Goal: Transaction & Acquisition: Purchase product/service

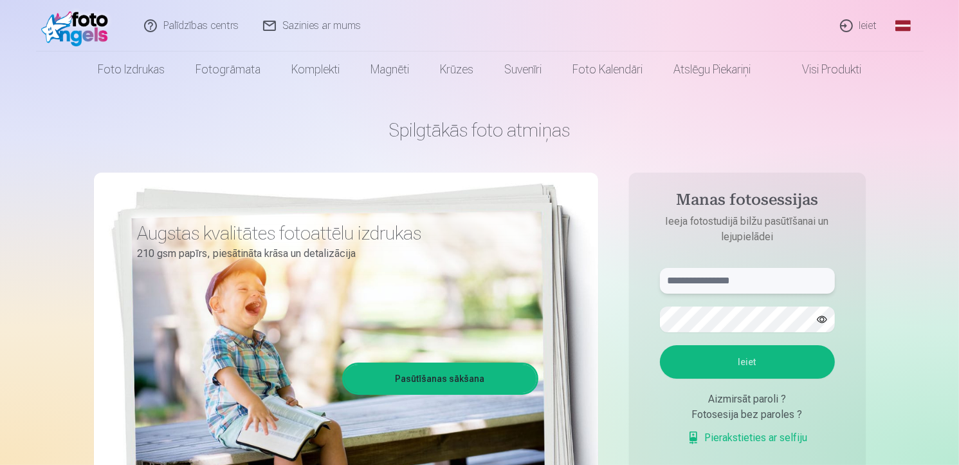
click at [775, 284] on input "text" at bounding box center [747, 281] width 175 height 26
type input "**********"
click at [798, 369] on button "Ieiet" at bounding box center [747, 361] width 175 height 33
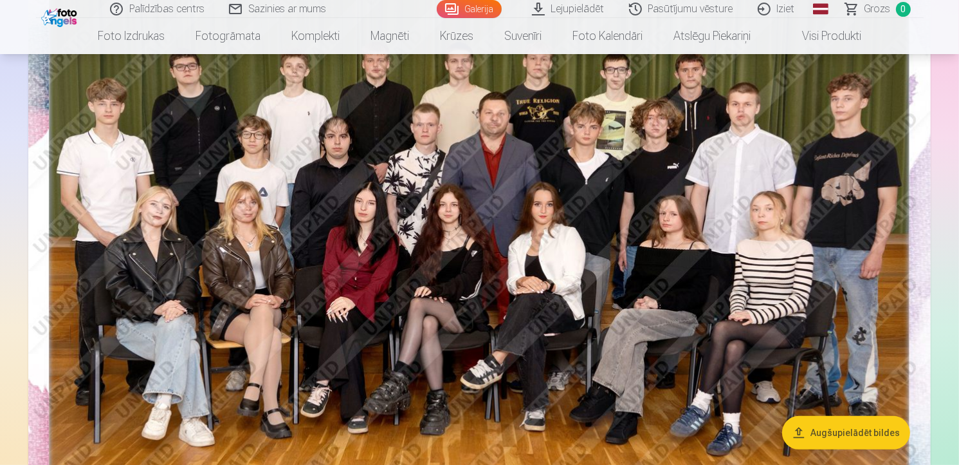
scroll to position [145, 0]
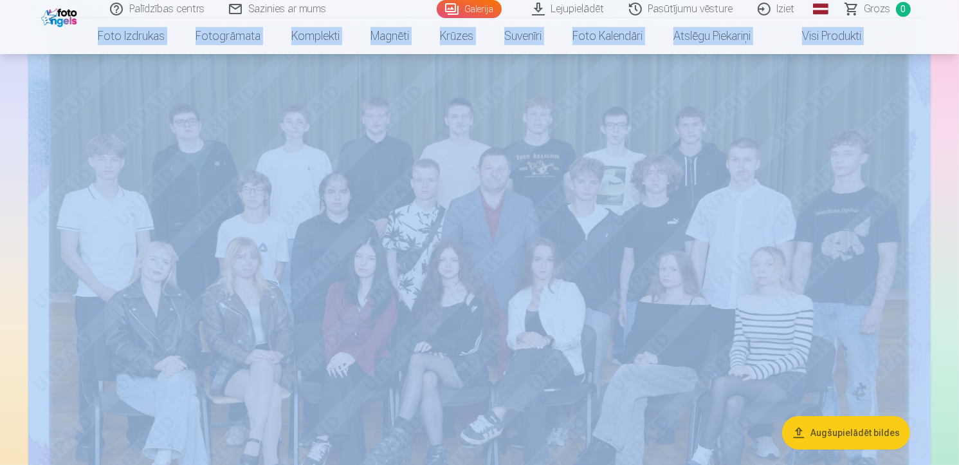
drag, startPoint x: 959, startPoint y: 16, endPoint x: 963, endPoint y: 25, distance: 9.8
click at [959, 25] on html "Palīdzības centrs Sazinies ar mums Galerija Lejupielādēt Pasūtījumu vēsture Izi…" at bounding box center [479, 87] width 959 height 465
click at [950, 32] on nav "Foto izdrukas Augstas kvalitātes fotoattēlu izdrukas 210 gsm papīrs, piesātināt…" at bounding box center [479, 36] width 959 height 36
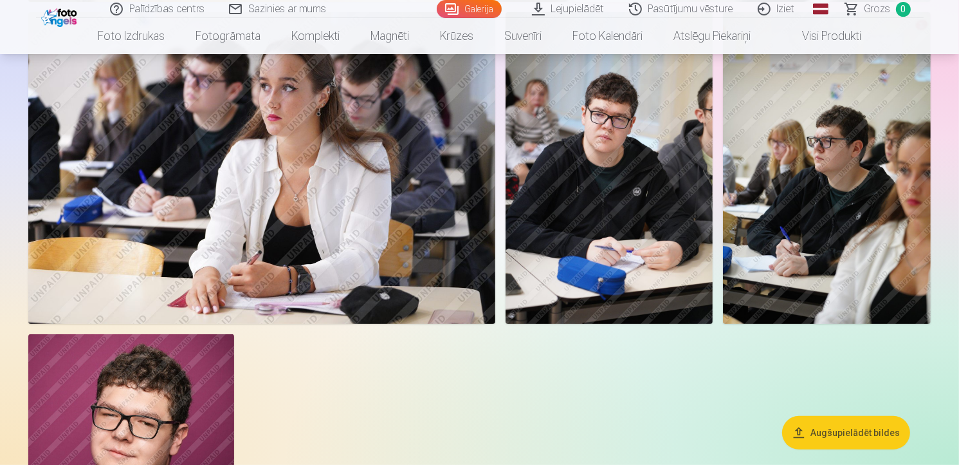
scroll to position [5016, 0]
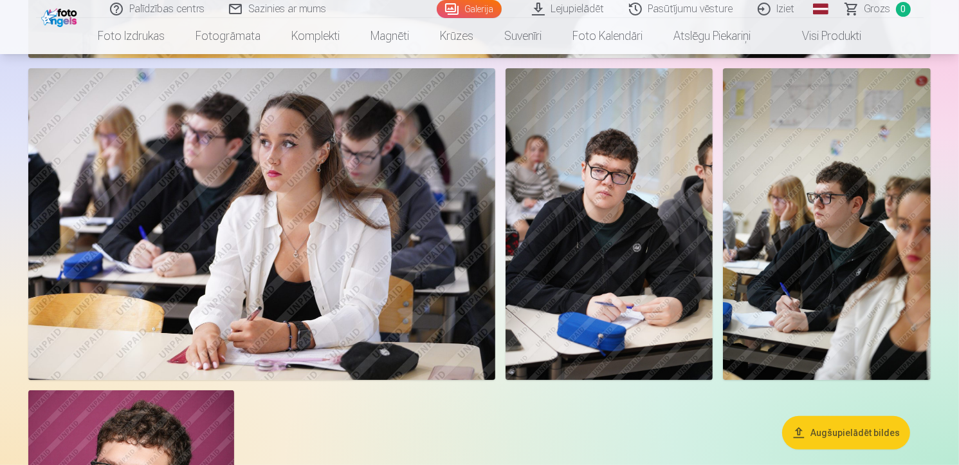
click at [681, 232] on img at bounding box center [610, 223] width 208 height 311
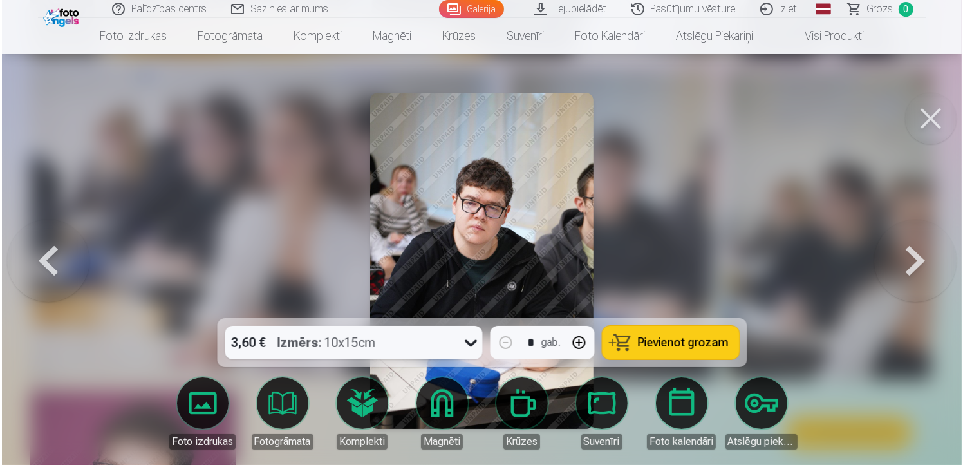
scroll to position [5032, 0]
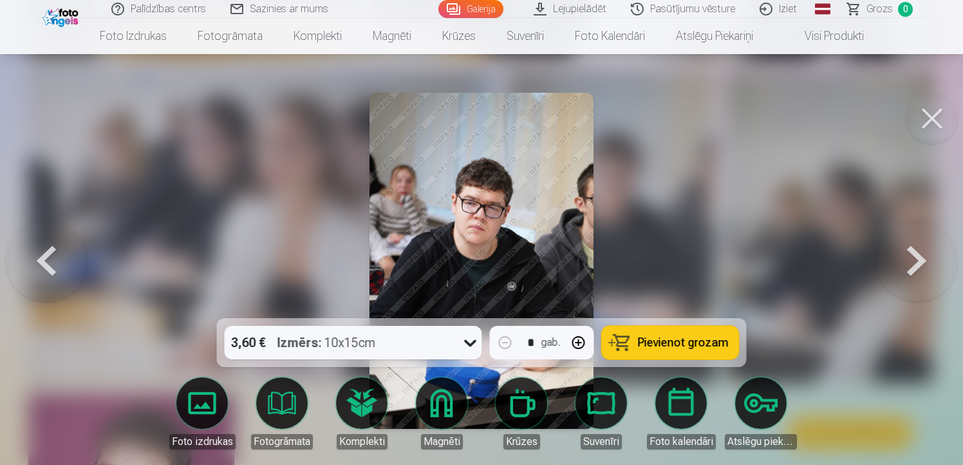
click at [692, 185] on div at bounding box center [481, 232] width 963 height 465
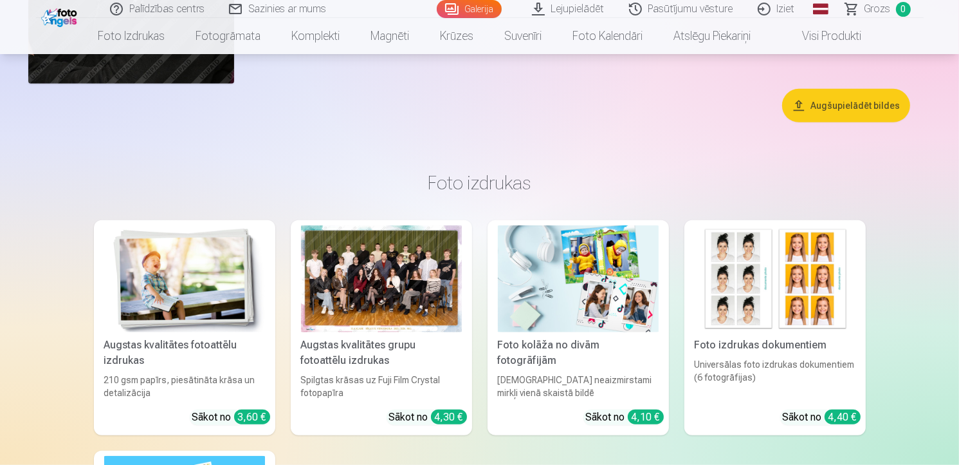
scroll to position [5722, 0]
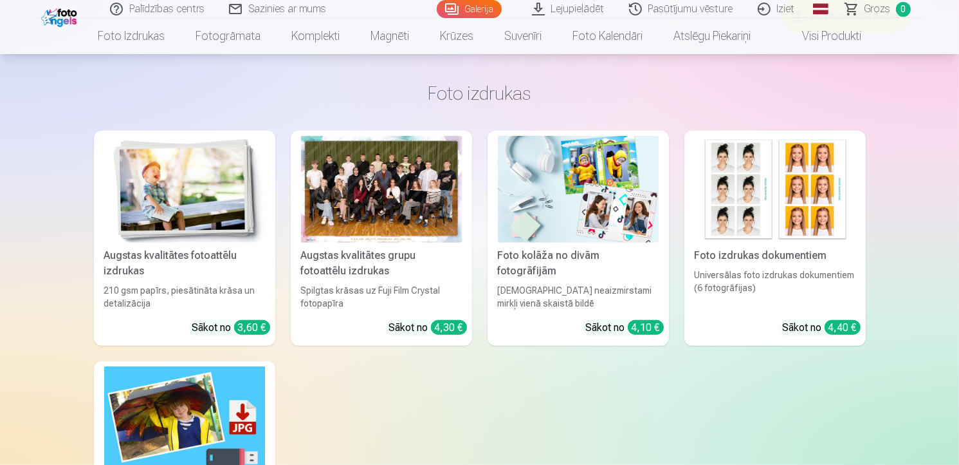
click at [368, 185] on div at bounding box center [381, 189] width 161 height 107
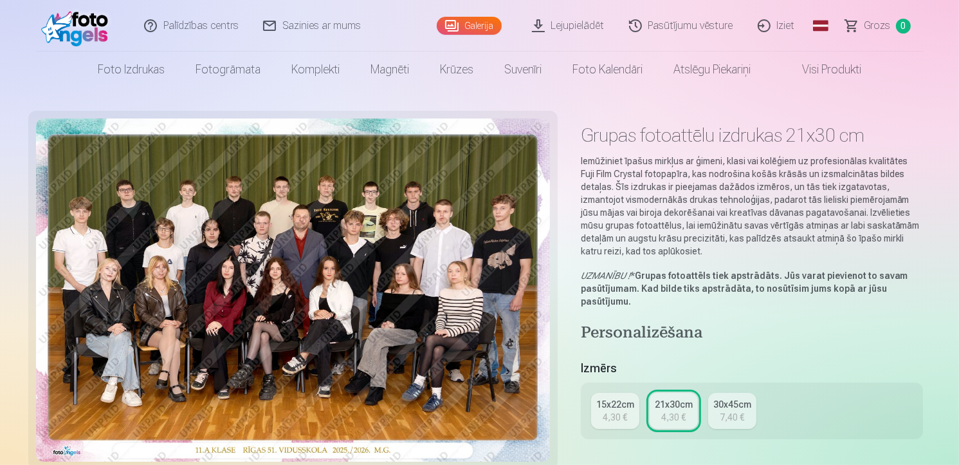
click at [690, 408] on div "21x30cm" at bounding box center [674, 404] width 38 height 13
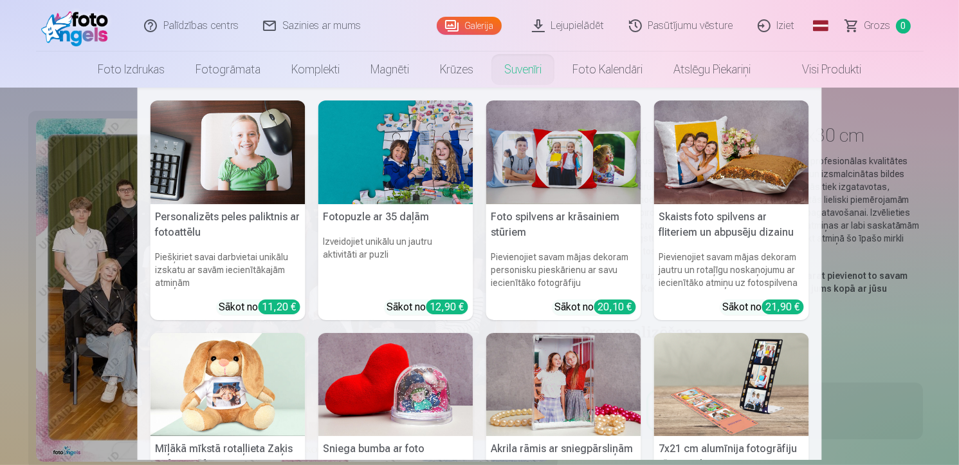
click at [100, 410] on nav "Personalizēts peles paliktnis ar fotoattēlu Piešķiriet savai darbvietai unikālu…" at bounding box center [479, 274] width 959 height 372
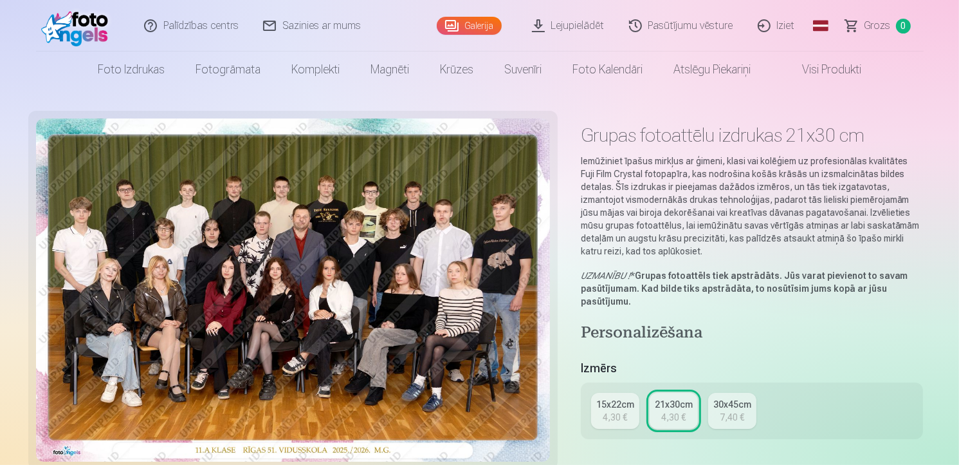
click at [844, 69] on link "Visi produkti" at bounding box center [821, 69] width 111 height 36
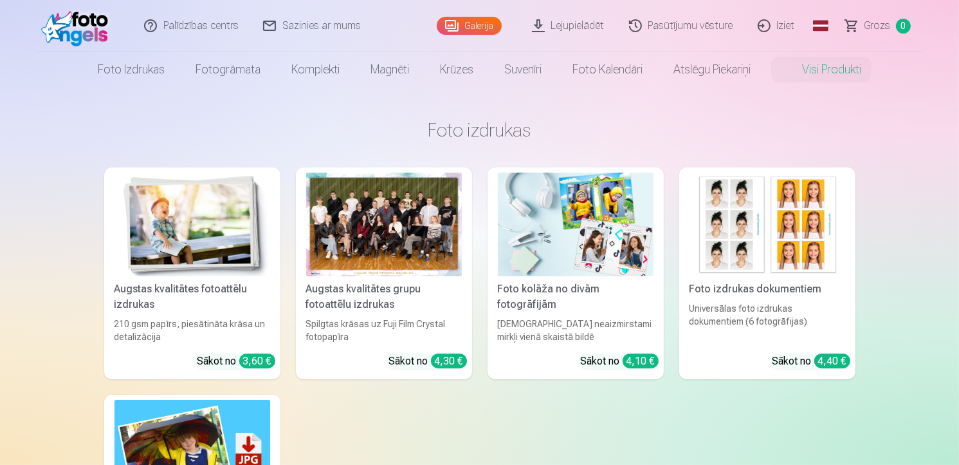
click at [427, 243] on div at bounding box center [384, 224] width 156 height 104
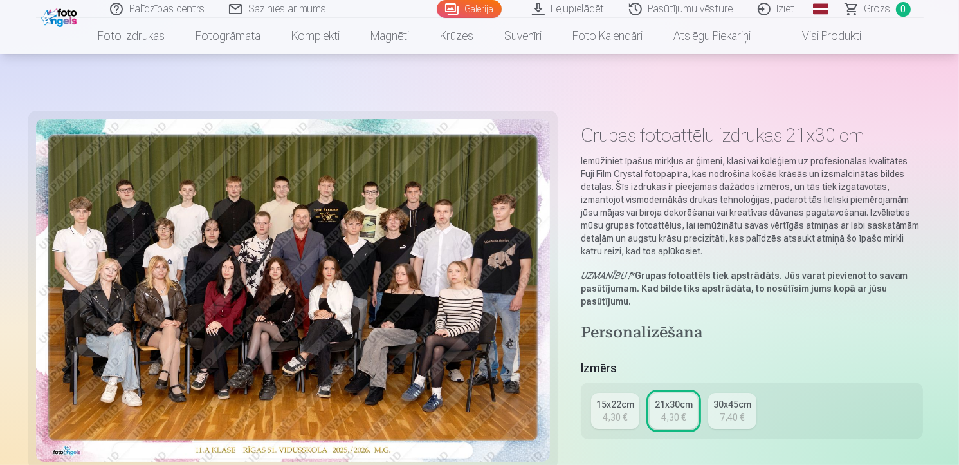
scroll to position [129, 0]
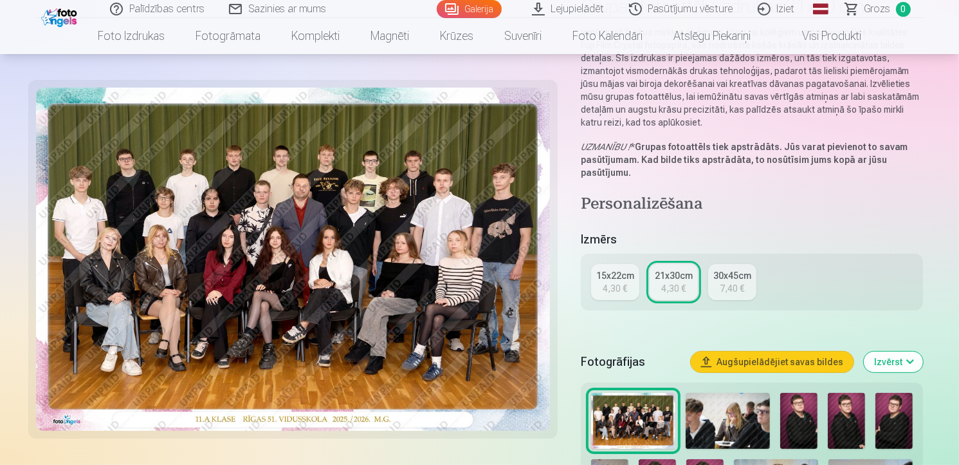
click at [719, 425] on img at bounding box center [728, 421] width 84 height 56
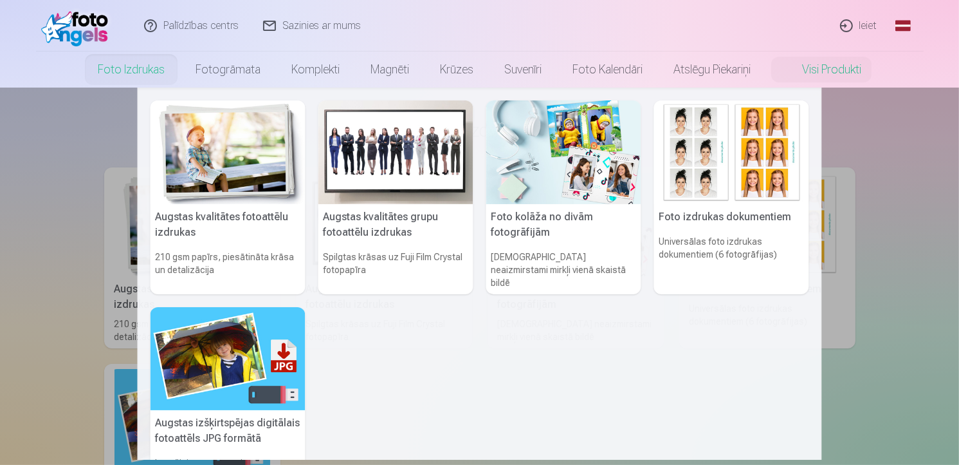
click at [131, 68] on link "Foto izdrukas" at bounding box center [131, 69] width 98 height 36
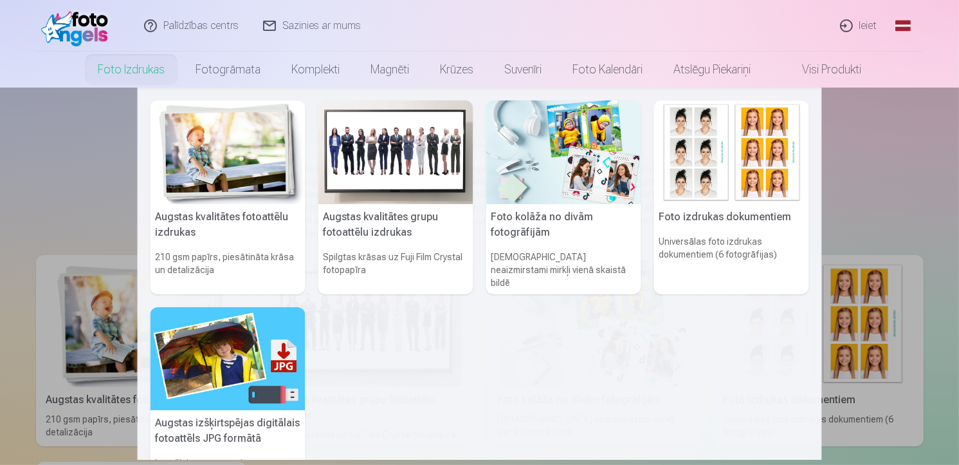
click at [148, 68] on link "Foto izdrukas" at bounding box center [131, 69] width 98 height 36
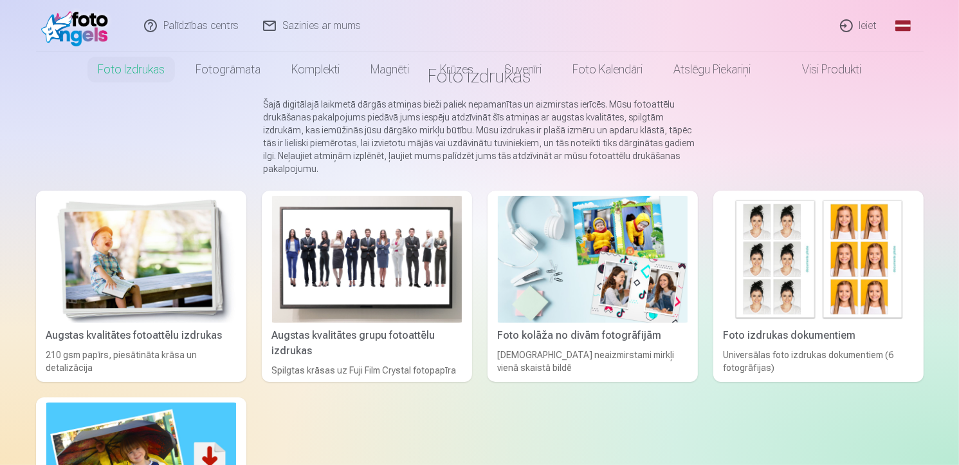
scroll to position [129, 0]
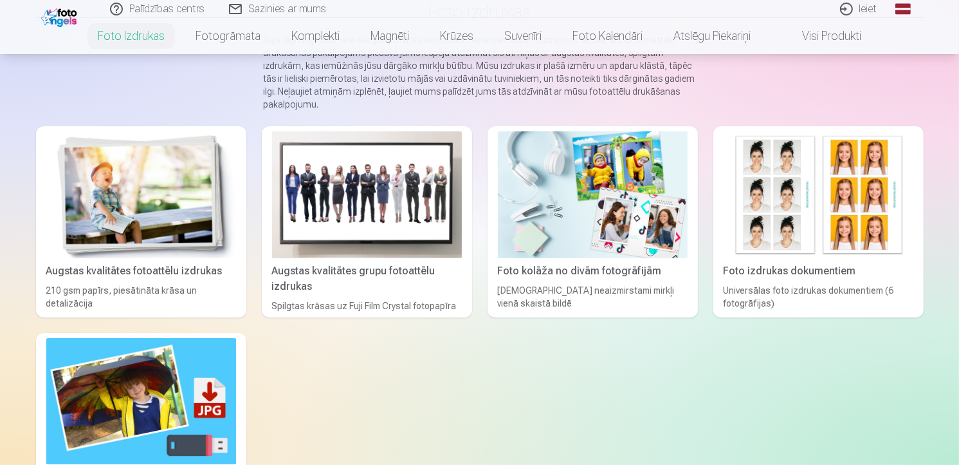
click at [839, 33] on link "Visi produkti" at bounding box center [821, 36] width 111 height 36
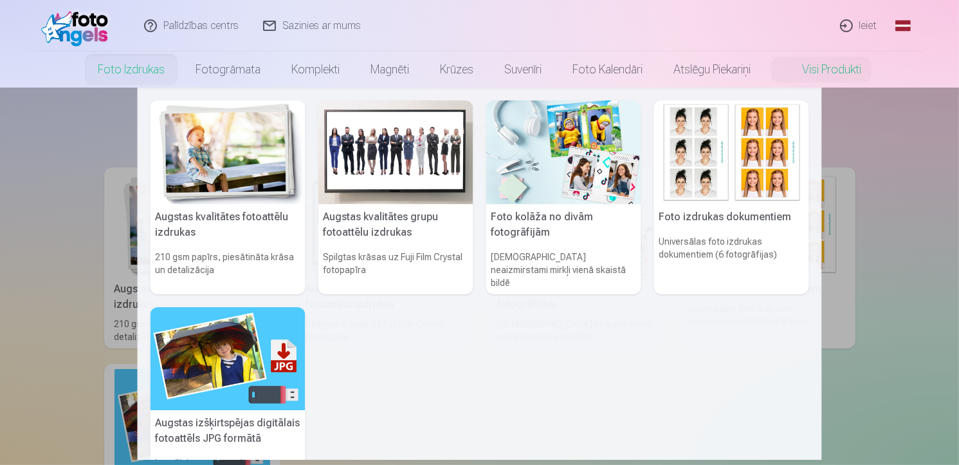
click at [142, 68] on link "Foto izdrukas" at bounding box center [131, 69] width 98 height 36
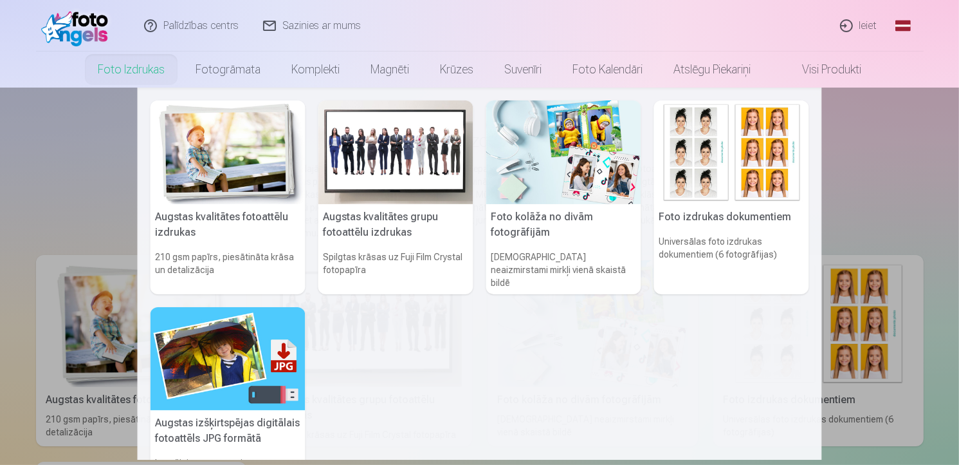
click at [150, 78] on link "Foto izdrukas" at bounding box center [131, 69] width 98 height 36
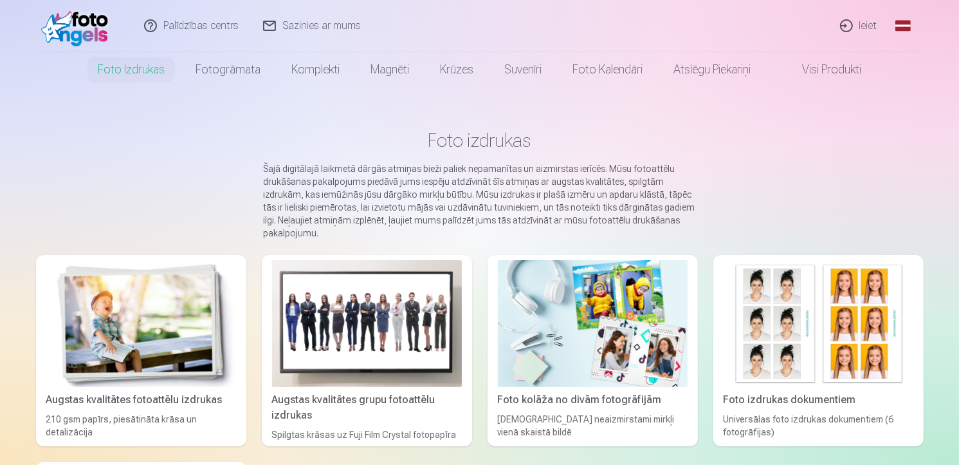
click at [63, 32] on img at bounding box center [78, 25] width 74 height 41
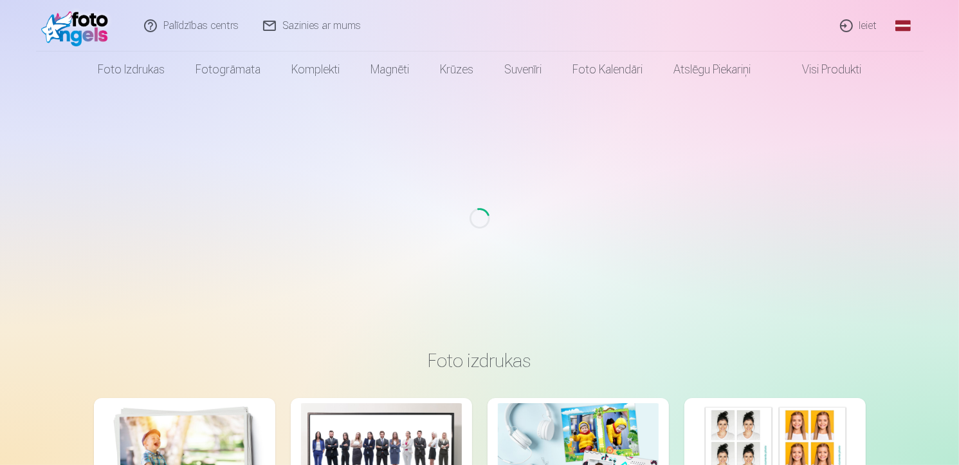
click at [867, 25] on link "Ieiet" at bounding box center [860, 25] width 62 height 51
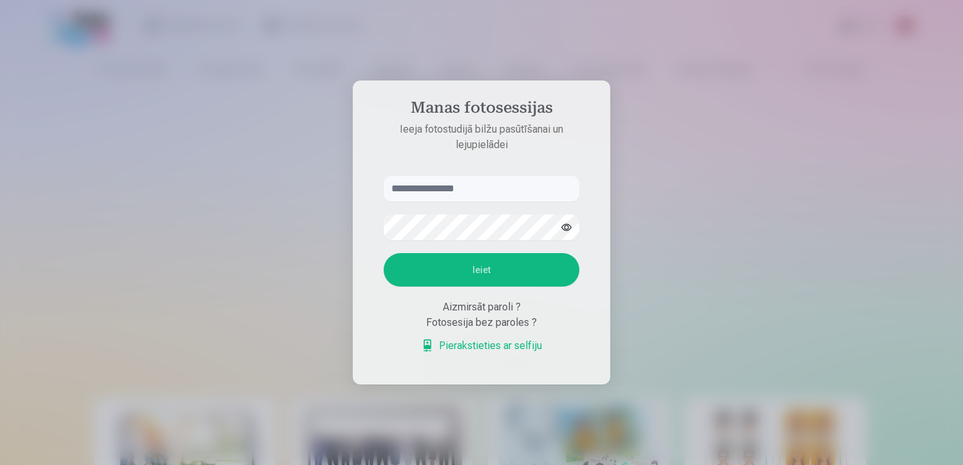
click at [490, 201] on form "Ieiet Aizmirsāt paroli ? Fotosesija bez paroles ? Pierakstieties ar selfiju" at bounding box center [481, 271] width 221 height 190
click at [481, 190] on input "text" at bounding box center [481, 189] width 196 height 26
type input "**********"
click at [482, 266] on button "Ieiet" at bounding box center [481, 269] width 196 height 33
click at [379, 230] on form "**********" at bounding box center [481, 271] width 221 height 190
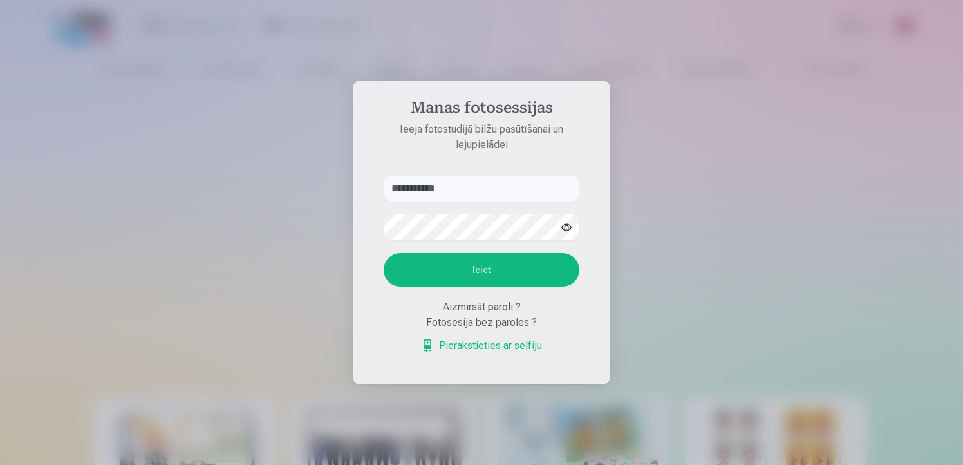
click at [498, 267] on button "Ieiet" at bounding box center [481, 269] width 196 height 33
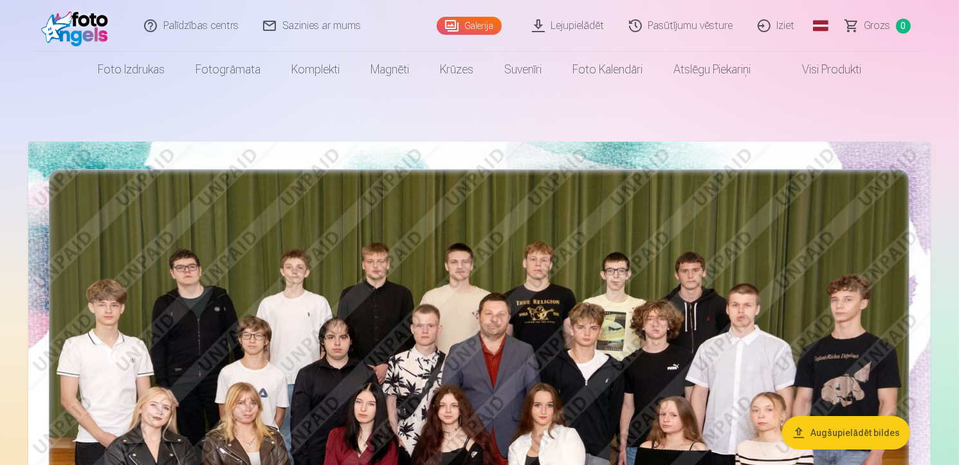
click at [800, 255] on img at bounding box center [479, 443] width 903 height 602
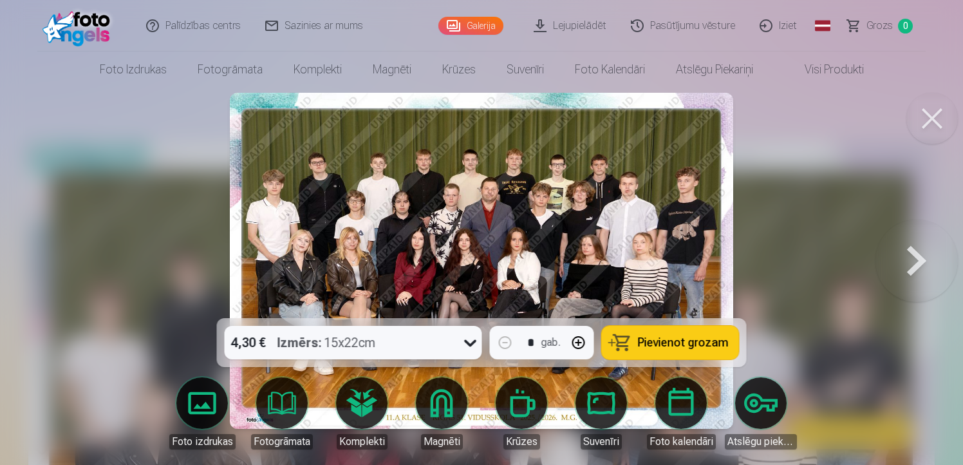
click at [926, 109] on button at bounding box center [931, 118] width 51 height 51
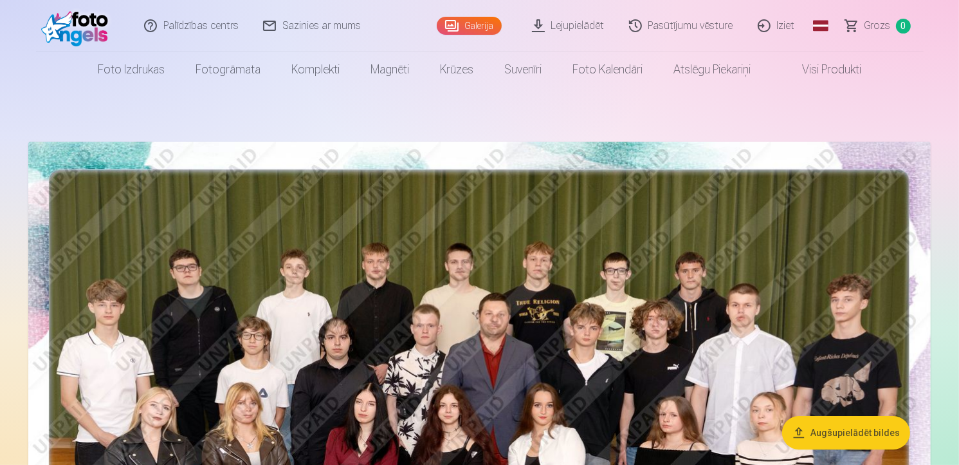
drag, startPoint x: 950, startPoint y: 39, endPoint x: 970, endPoint y: -6, distance: 49.3
click at [959, 0] on html "Palīdzības centrs Sazinies ar mums Galerija Lejupielādēt Pasūtījumu vēsture Izi…" at bounding box center [479, 232] width 959 height 465
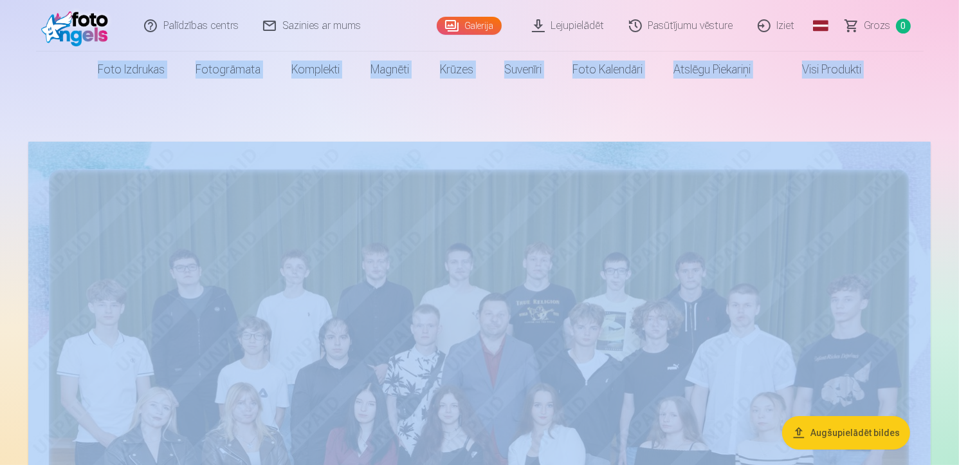
click at [956, 17] on header "Palīdzības centrs Sazinies ar mums Galerija Lejupielādēt Pasūtījumu vēsture Izi…" at bounding box center [479, 44] width 959 height 88
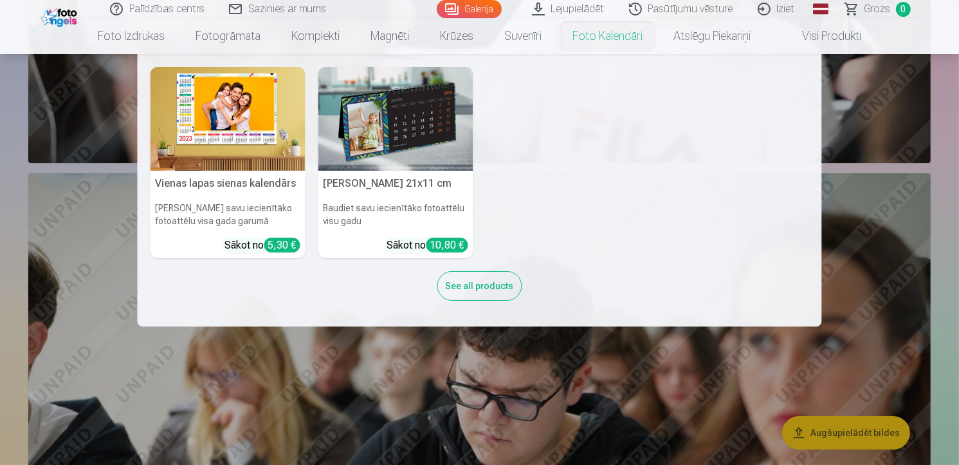
scroll to position [4364, 0]
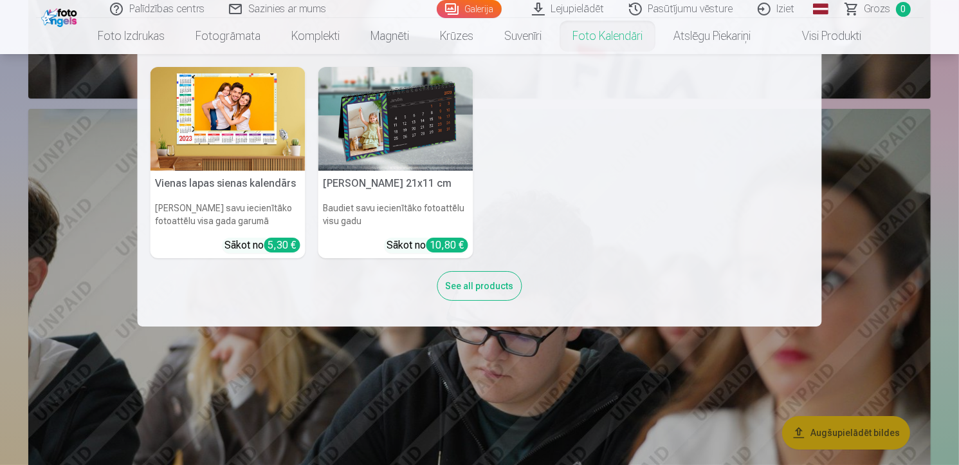
drag, startPoint x: 867, startPoint y: 183, endPoint x: 849, endPoint y: 222, distance: 42.6
click at [865, 183] on nav "Vienas lapas sienas kalendārs Parādiet savu iecienītāko fotoattēlu visa gada ga…" at bounding box center [479, 190] width 959 height 272
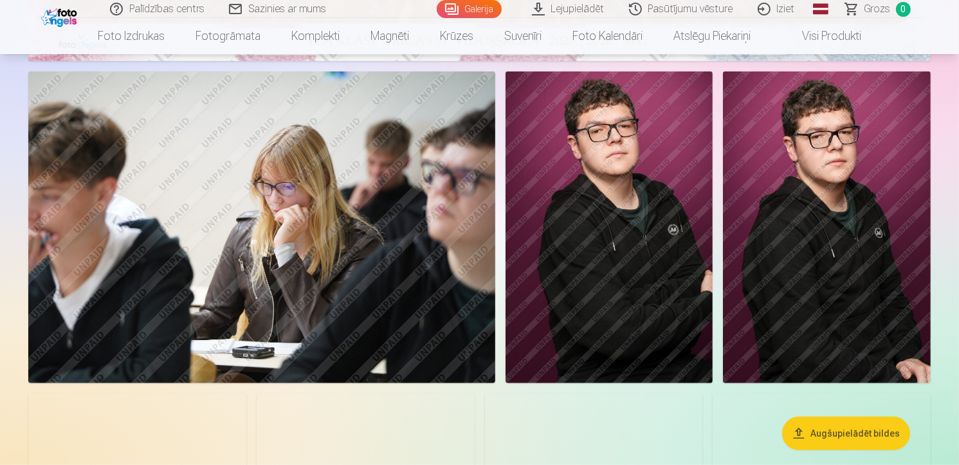
scroll to position [515, 0]
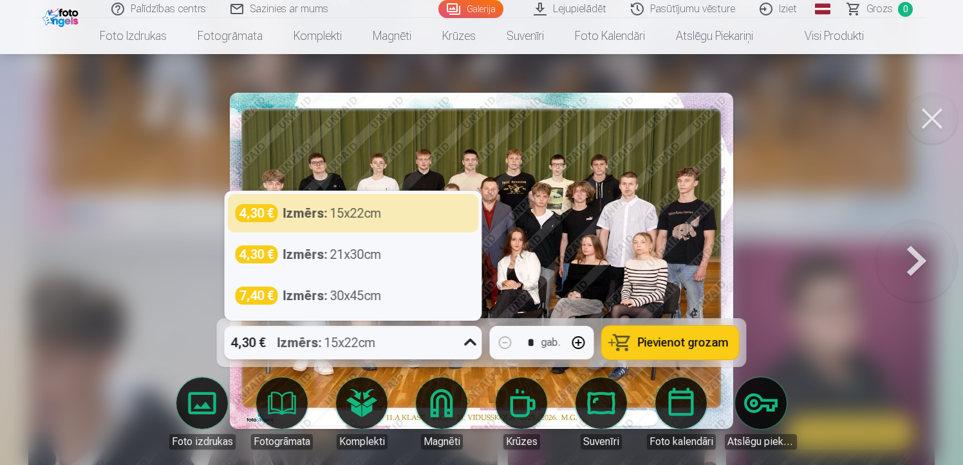
click at [470, 342] on icon at bounding box center [470, 342] width 21 height 21
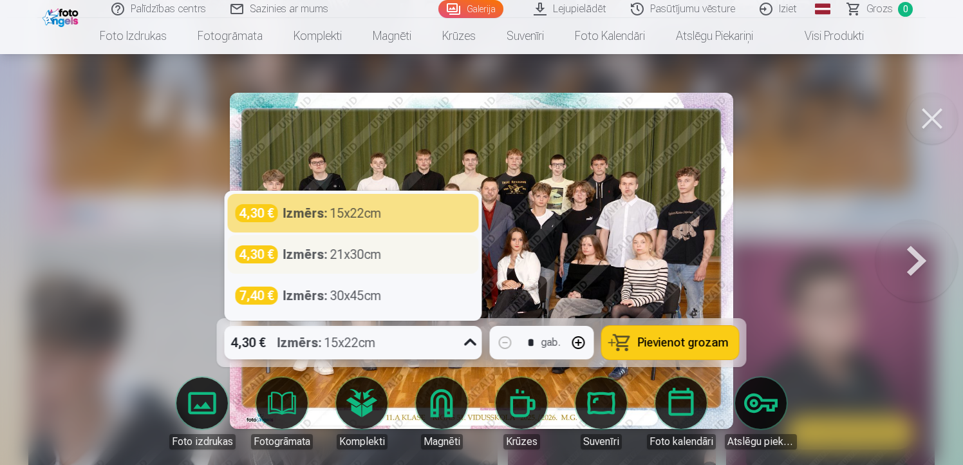
click at [405, 254] on div "4,30 € Izmērs : 21x30cm" at bounding box center [354, 254] width 236 height 18
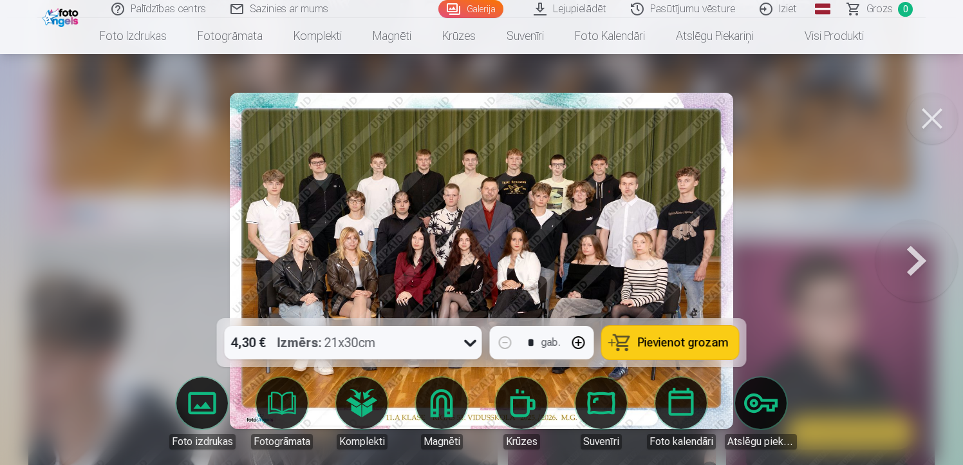
click at [661, 344] on span "Pievienot grozam" at bounding box center [683, 343] width 91 height 12
click at [919, 261] on button at bounding box center [916, 260] width 82 height 89
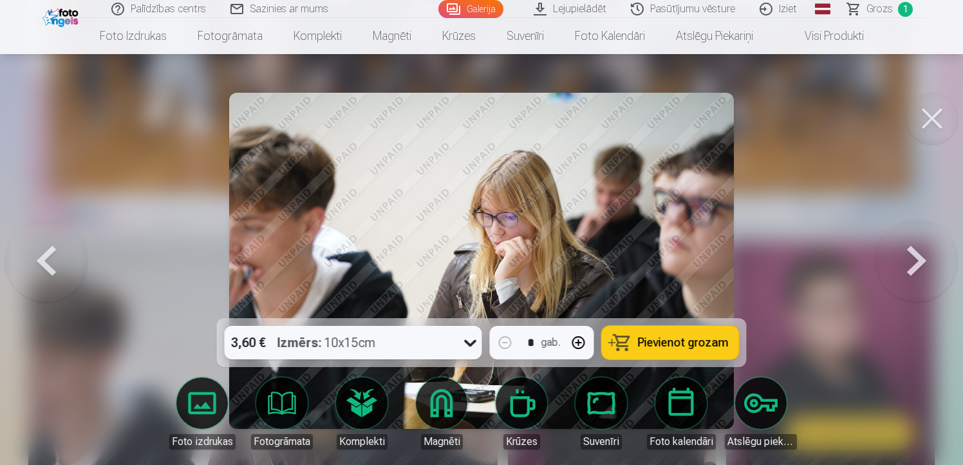
click at [913, 260] on button at bounding box center [916, 260] width 82 height 89
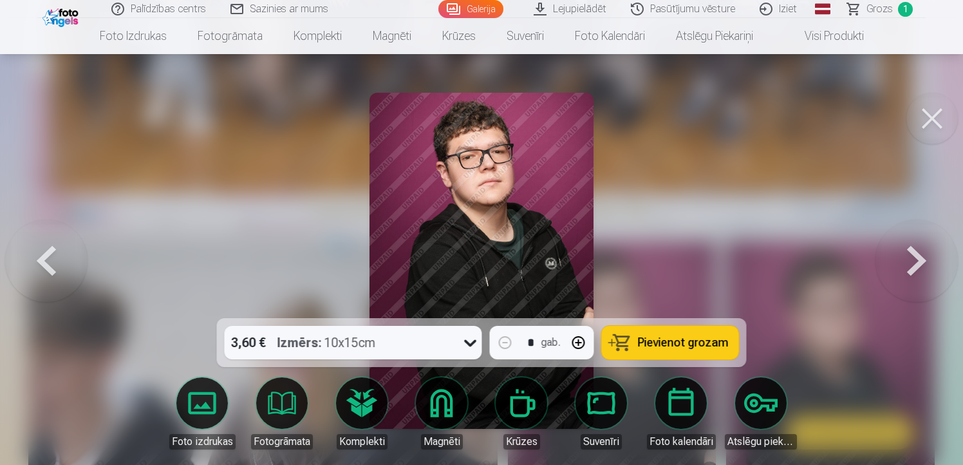
click at [910, 248] on button at bounding box center [916, 260] width 82 height 89
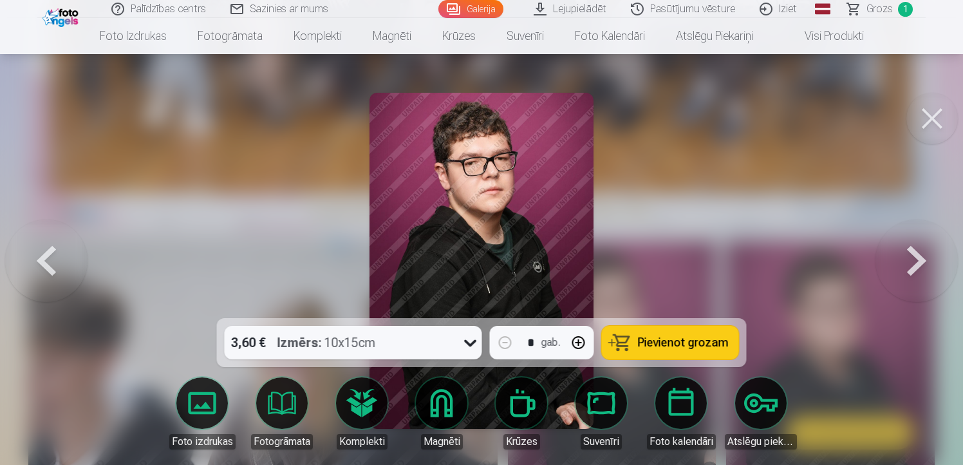
click at [900, 247] on button at bounding box center [916, 260] width 82 height 89
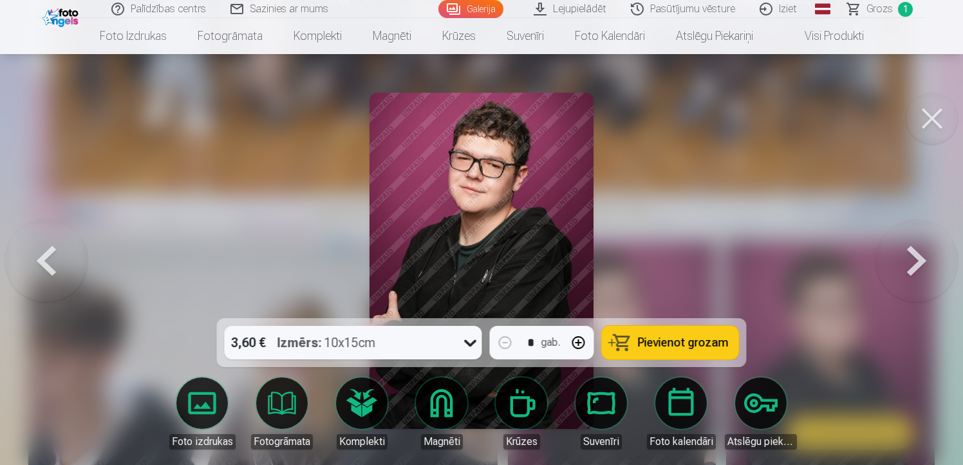
click at [900, 247] on button at bounding box center [916, 260] width 82 height 89
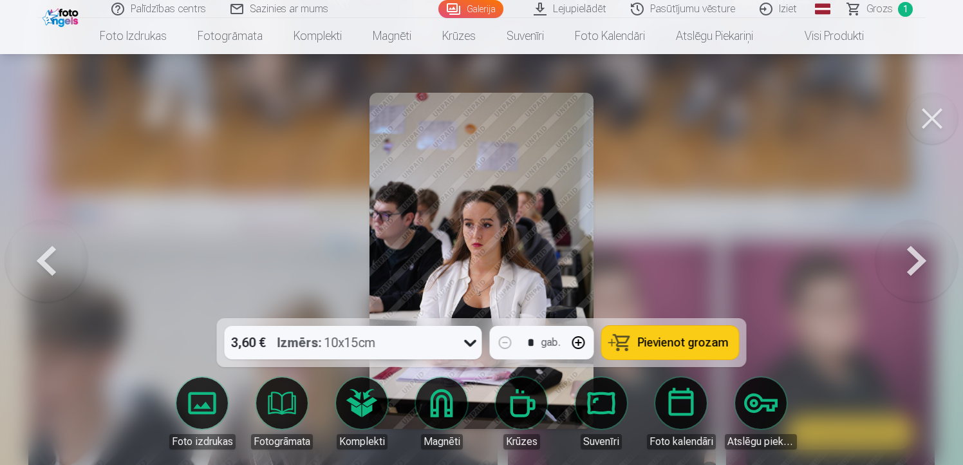
click at [910, 248] on button at bounding box center [916, 260] width 82 height 89
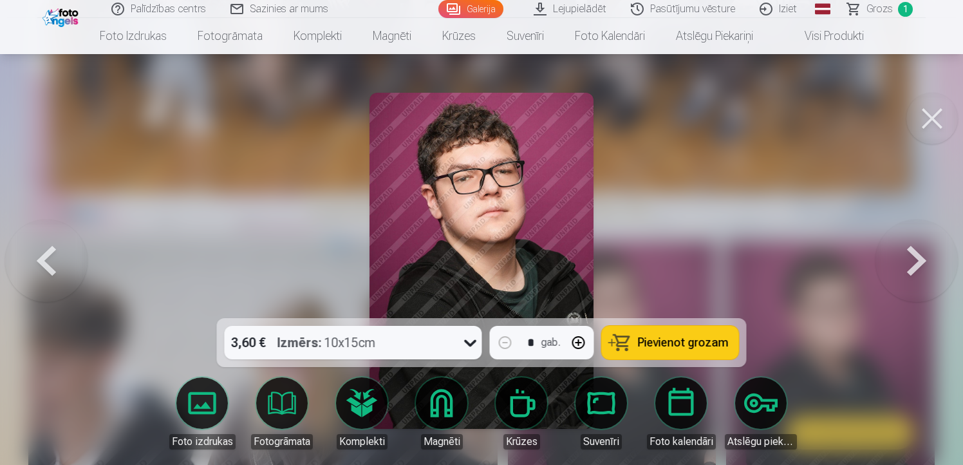
click at [711, 348] on span "Pievienot grozam" at bounding box center [683, 343] width 91 height 12
click at [910, 251] on button at bounding box center [916, 260] width 82 height 89
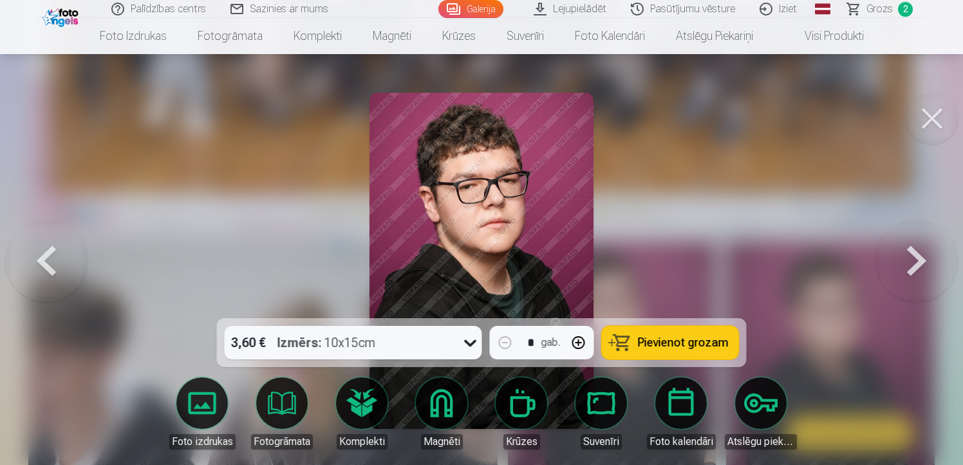
click at [685, 348] on span "Pievienot grozam" at bounding box center [683, 343] width 91 height 12
click at [914, 263] on button at bounding box center [916, 260] width 82 height 89
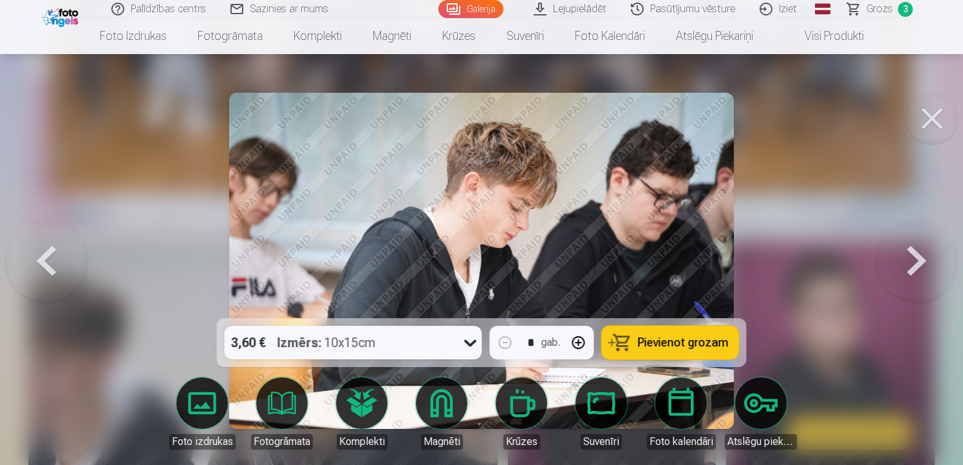
click at [914, 257] on button at bounding box center [916, 260] width 82 height 89
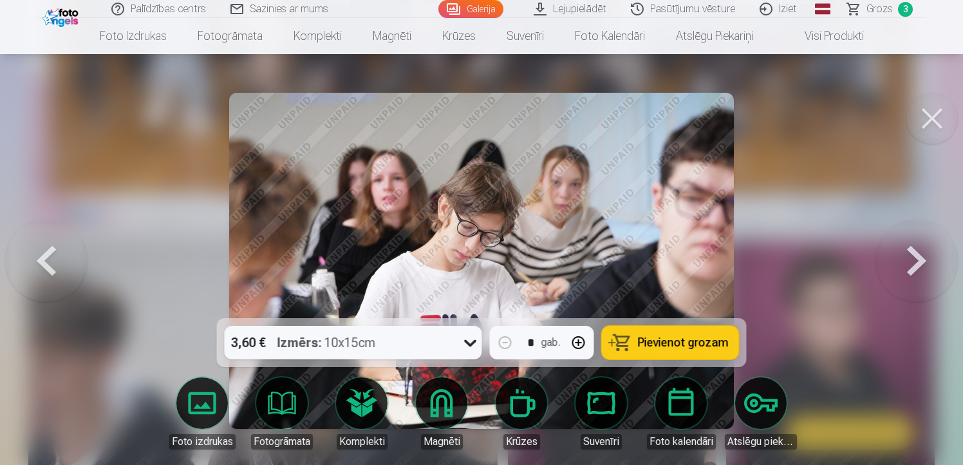
click at [914, 257] on button at bounding box center [916, 260] width 82 height 89
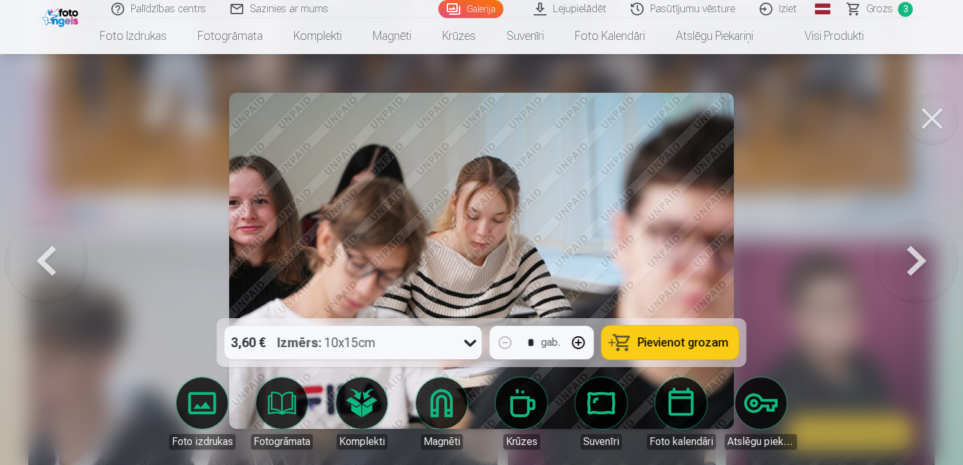
click at [914, 257] on button at bounding box center [916, 260] width 82 height 89
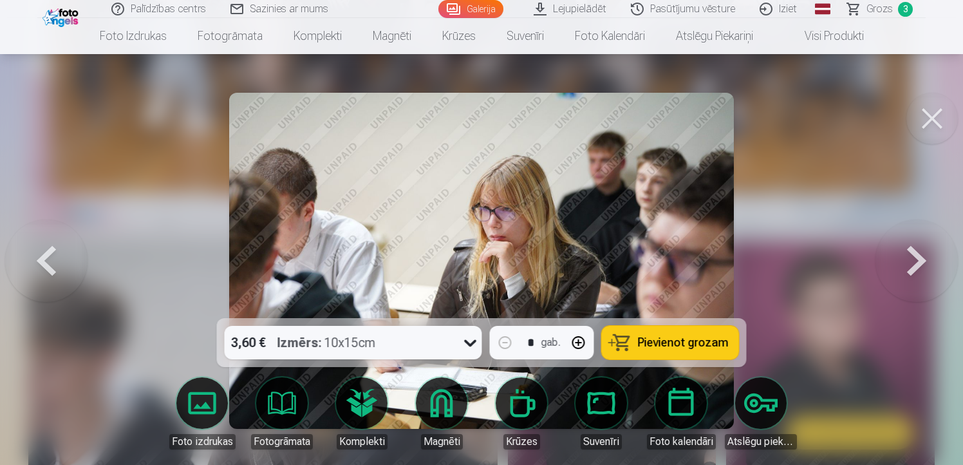
click at [914, 257] on button at bounding box center [916, 260] width 82 height 89
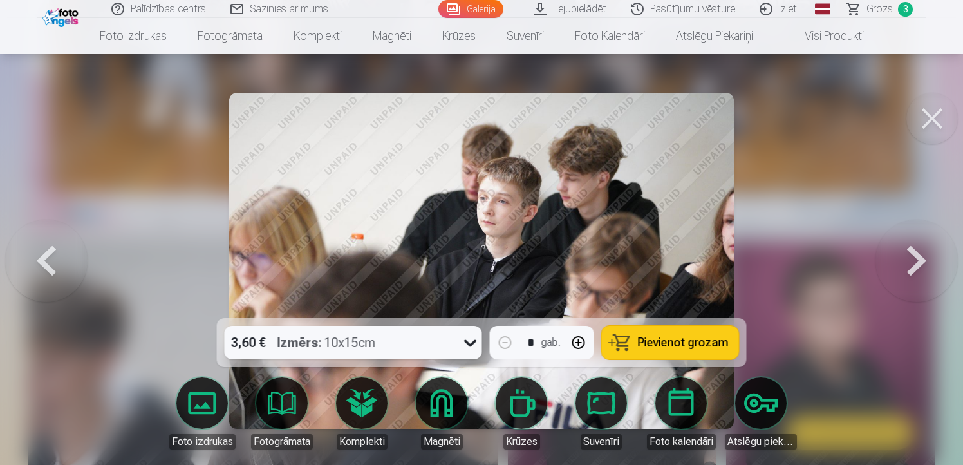
click at [914, 257] on button at bounding box center [916, 260] width 82 height 89
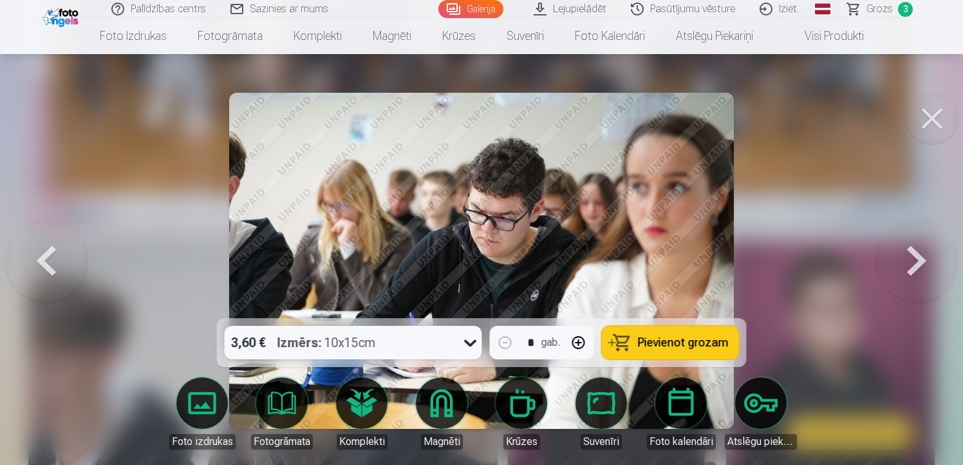
click at [724, 344] on span "Pievienot grozam" at bounding box center [683, 343] width 91 height 12
click at [912, 256] on button at bounding box center [916, 260] width 82 height 89
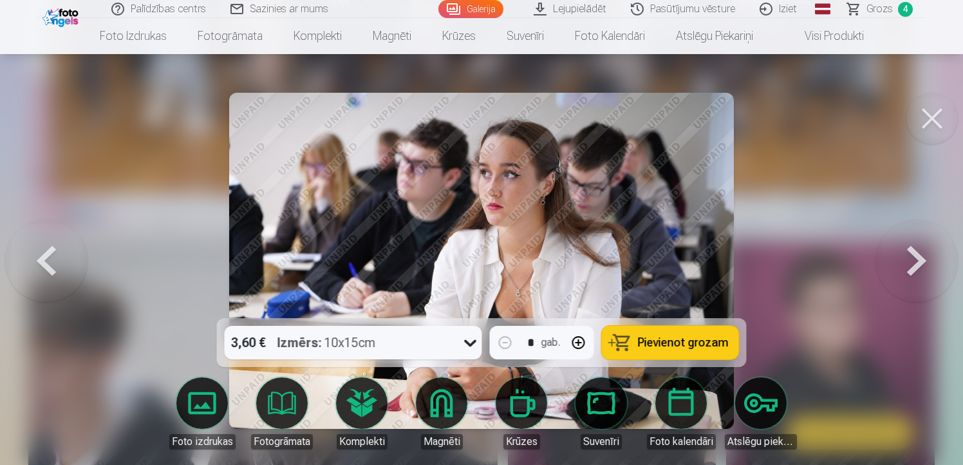
click at [911, 256] on button at bounding box center [916, 260] width 82 height 89
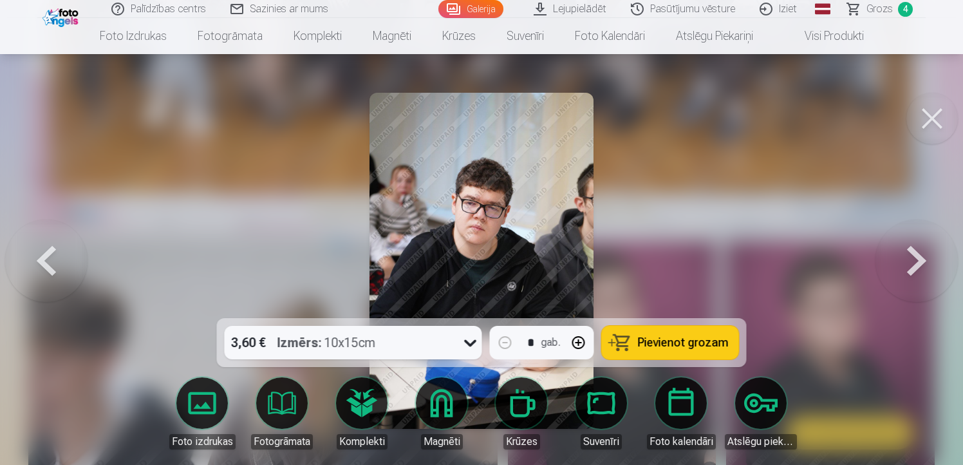
click at [718, 348] on span "Pievienot grozam" at bounding box center [683, 343] width 91 height 12
click at [906, 250] on button at bounding box center [916, 260] width 82 height 89
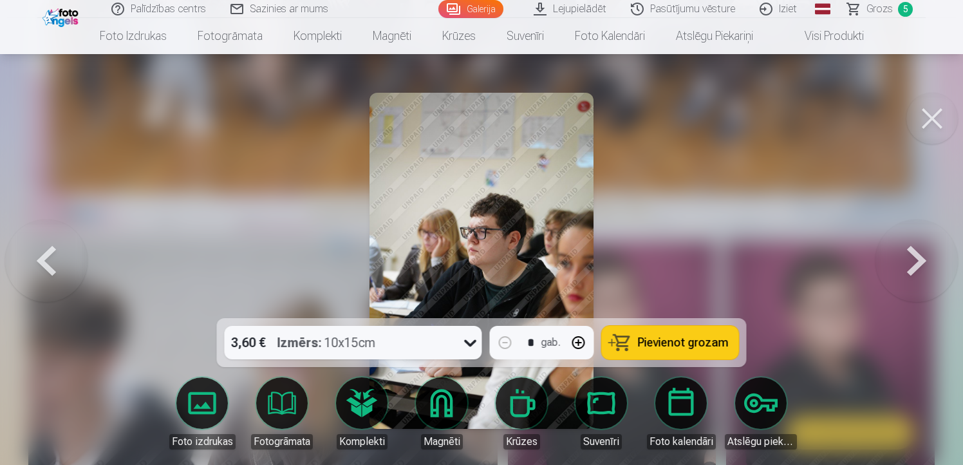
click at [903, 252] on button at bounding box center [916, 260] width 82 height 89
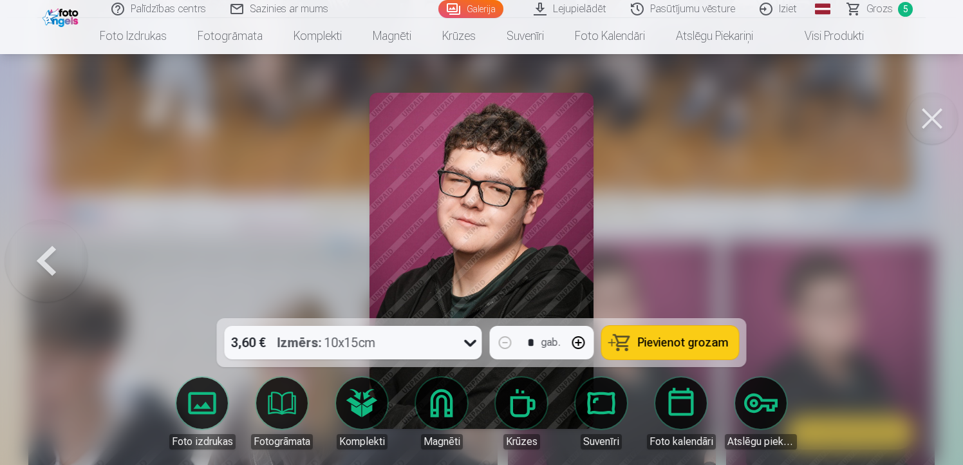
click at [902, 252] on div at bounding box center [481, 232] width 963 height 465
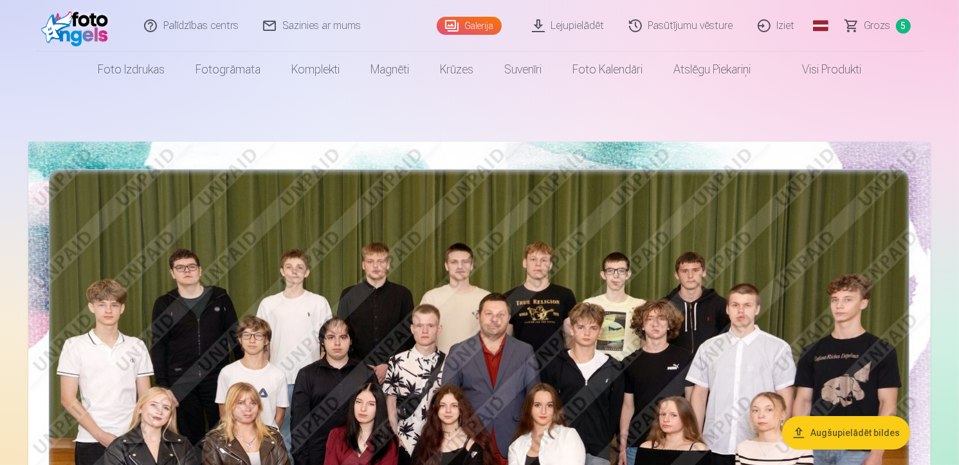
scroll to position [89, 0]
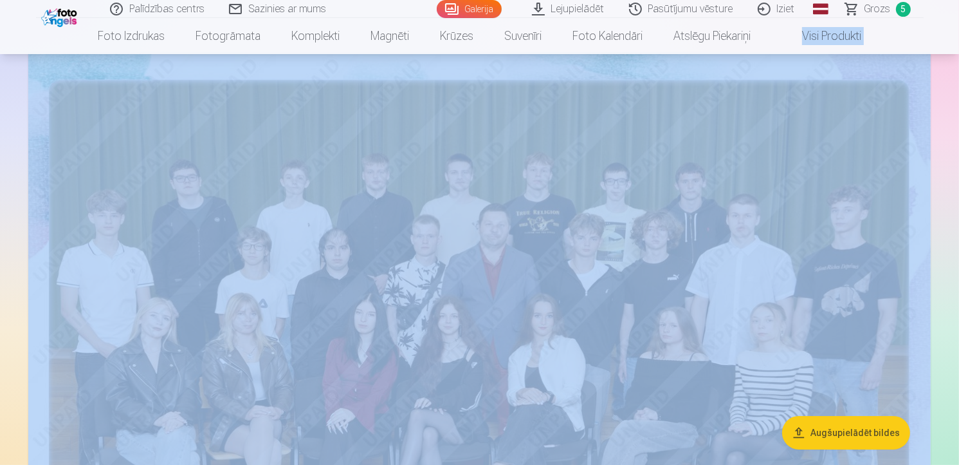
drag, startPoint x: 959, startPoint y: 21, endPoint x: 970, endPoint y: 95, distance: 74.8
click at [959, 95] on html "Palīdzības centrs Sazinies ar mums Galerija Lejupielādēt Pasūtījumu vēsture Izi…" at bounding box center [479, 143] width 959 height 465
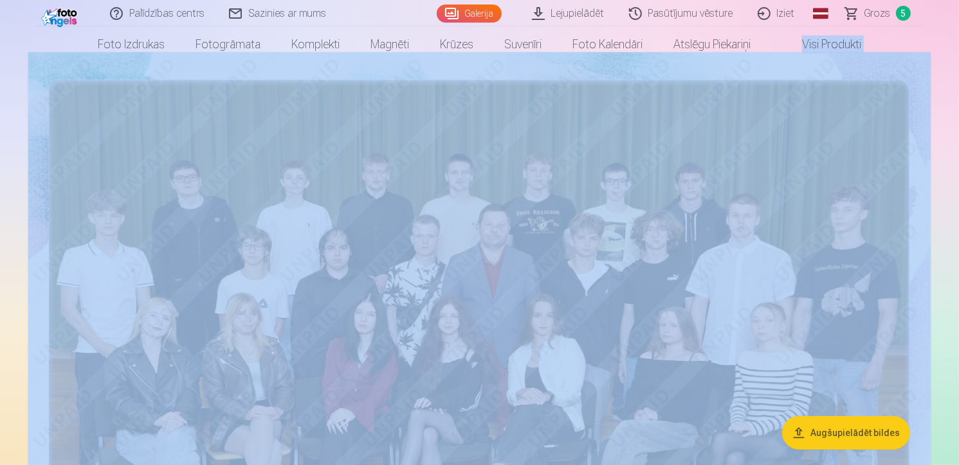
scroll to position [25, 0]
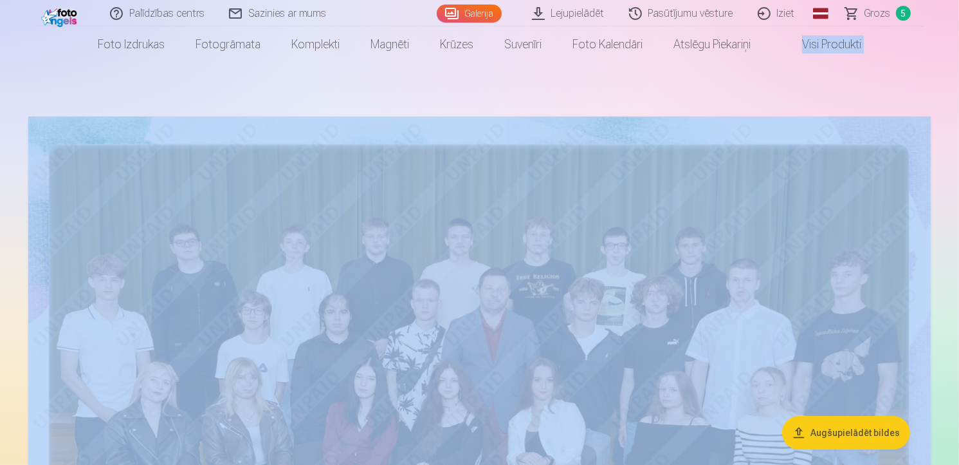
click at [936, 55] on nav "Foto izdrukas Augstas kvalitātes fotoattēlu izdrukas 210 gsm papīrs, piesātināt…" at bounding box center [479, 44] width 959 height 36
drag, startPoint x: 876, startPoint y: 71, endPoint x: 882, endPoint y: 82, distance: 12.9
drag, startPoint x: 860, startPoint y: 106, endPoint x: 880, endPoint y: 91, distance: 25.4
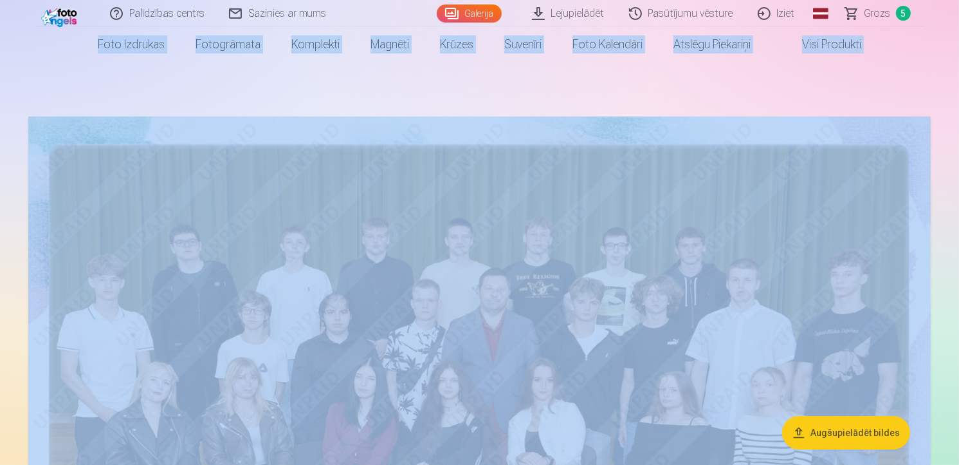
drag, startPoint x: 959, startPoint y: 19, endPoint x: 969, endPoint y: 126, distance: 107.9
click at [959, 126] on html "Palīdzības centrs Sazinies ar mums Galerija Lejupielādēt Pasūtījumu vēsture Izi…" at bounding box center [479, 207] width 959 height 465
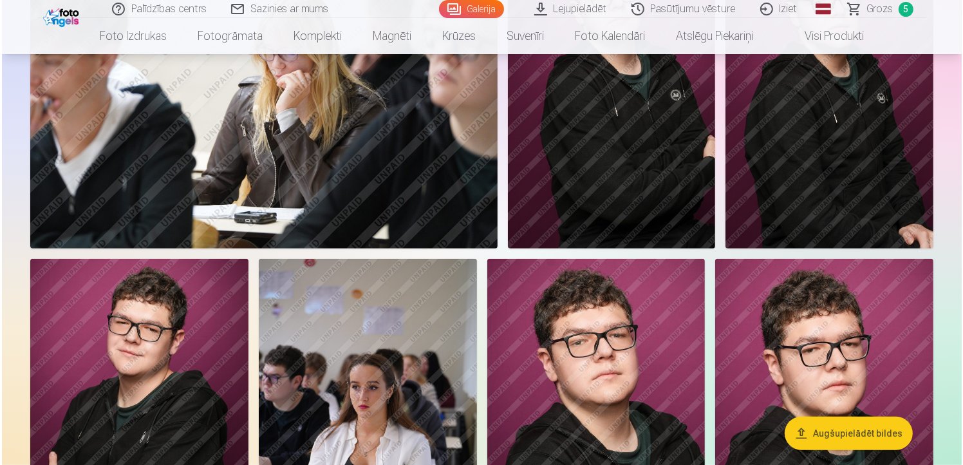
scroll to position [873, 0]
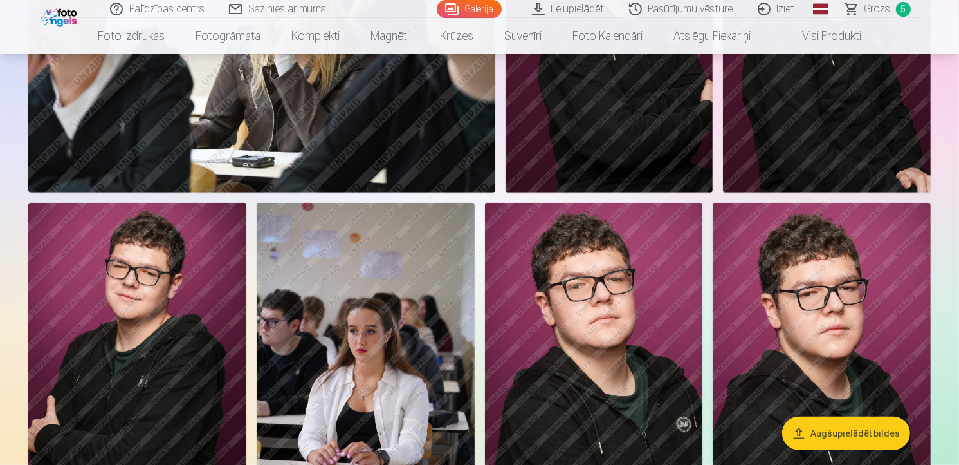
click at [340, 139] on img at bounding box center [261, 36] width 467 height 311
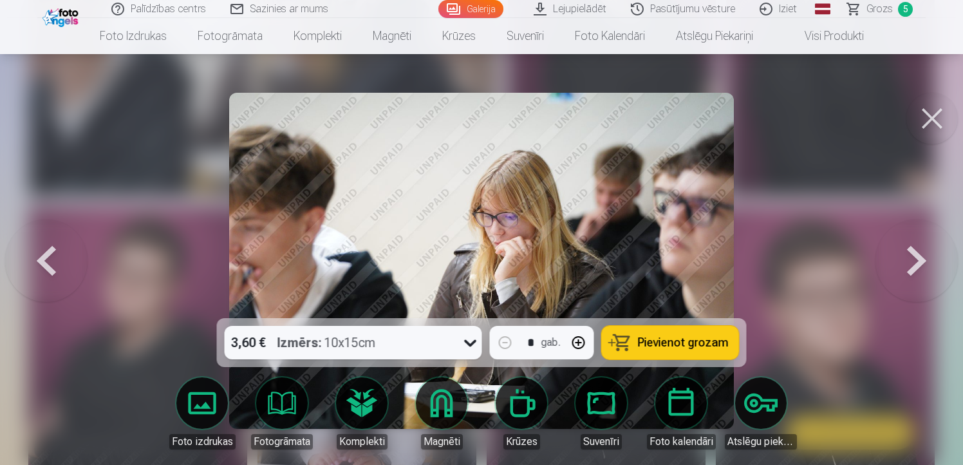
click at [914, 250] on button at bounding box center [916, 260] width 82 height 89
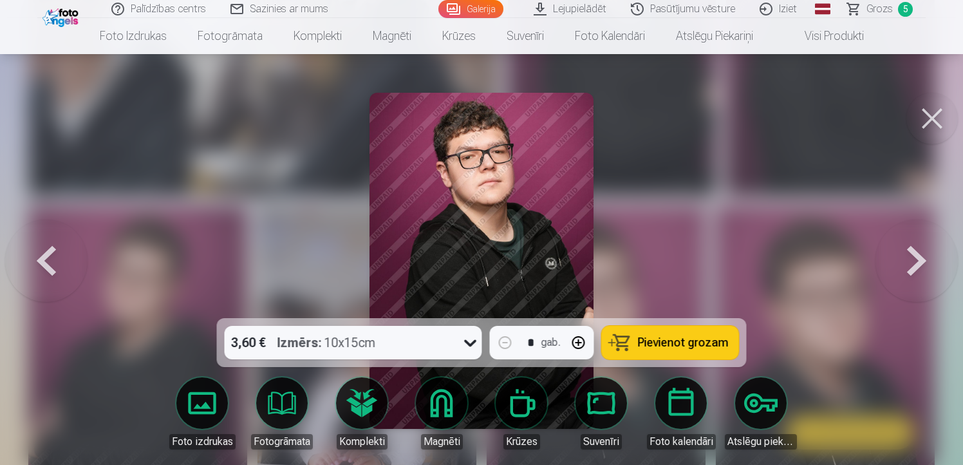
click at [706, 344] on span "Pievienot grozam" at bounding box center [683, 343] width 91 height 12
click at [919, 261] on button at bounding box center [916, 260] width 82 height 89
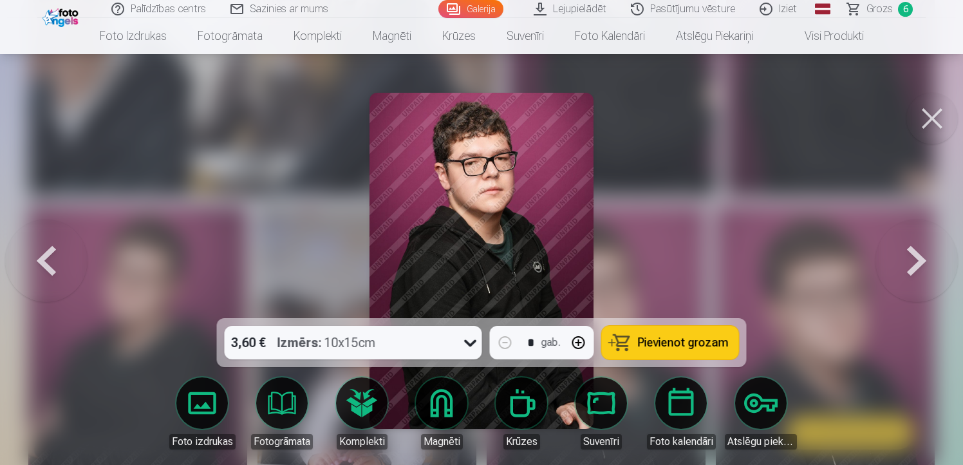
click at [918, 261] on button at bounding box center [916, 260] width 82 height 89
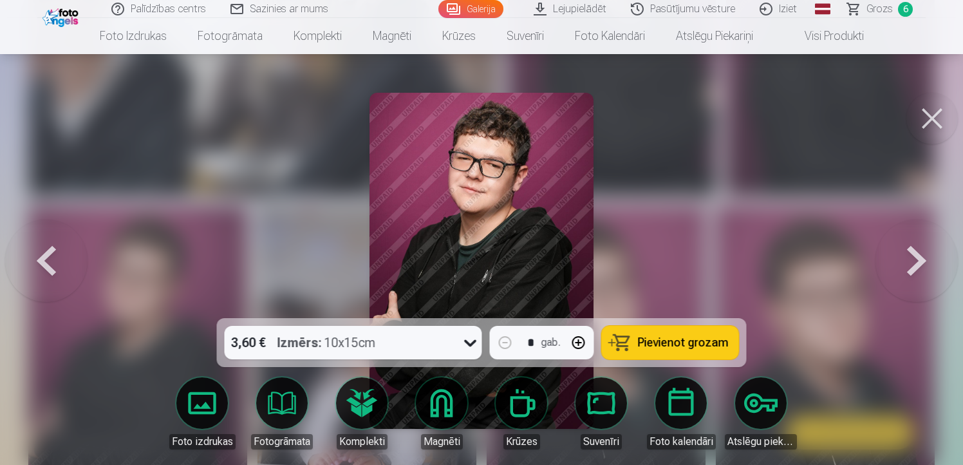
click at [918, 261] on button at bounding box center [916, 260] width 82 height 89
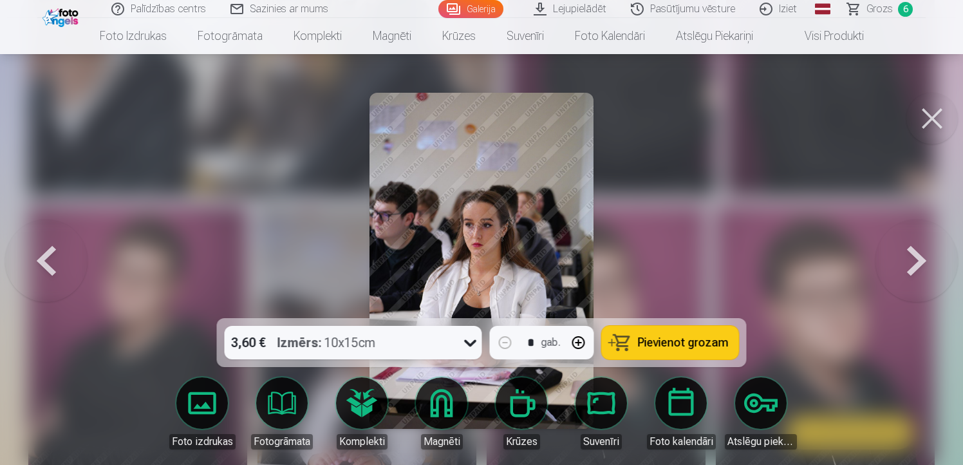
click at [918, 261] on button at bounding box center [916, 260] width 82 height 89
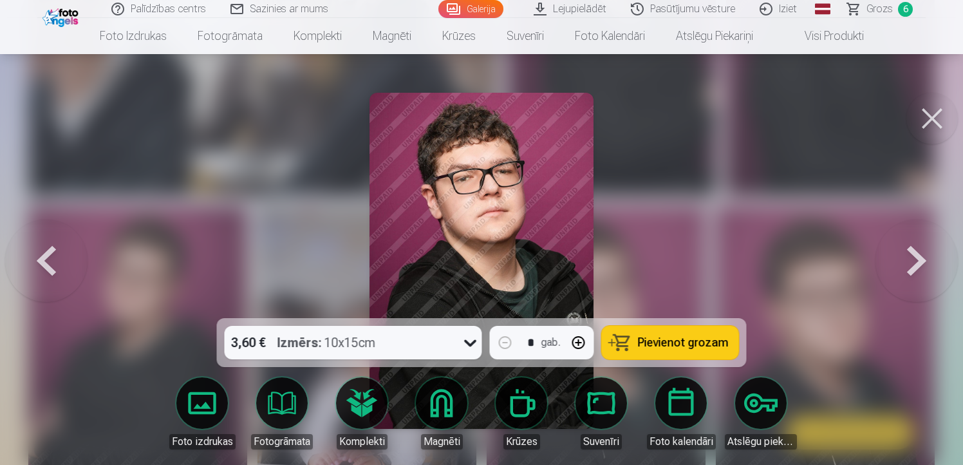
click at [918, 261] on button at bounding box center [916, 260] width 82 height 89
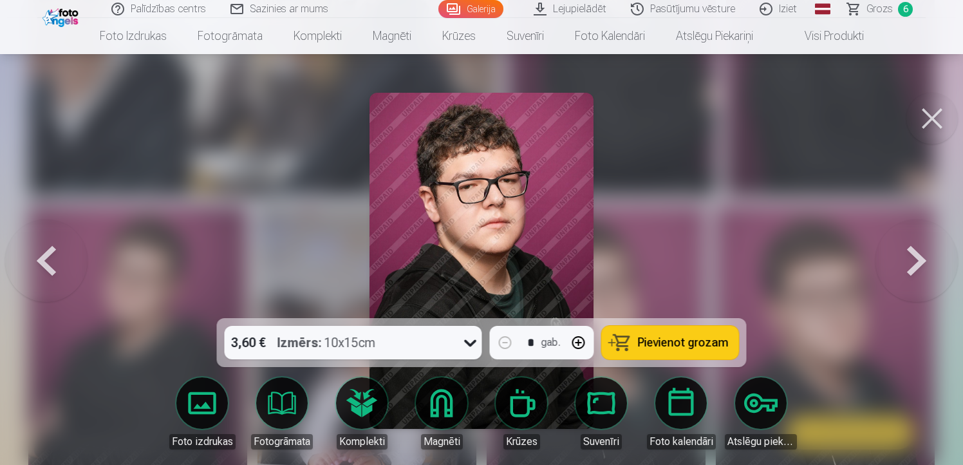
click at [918, 261] on button at bounding box center [916, 260] width 82 height 89
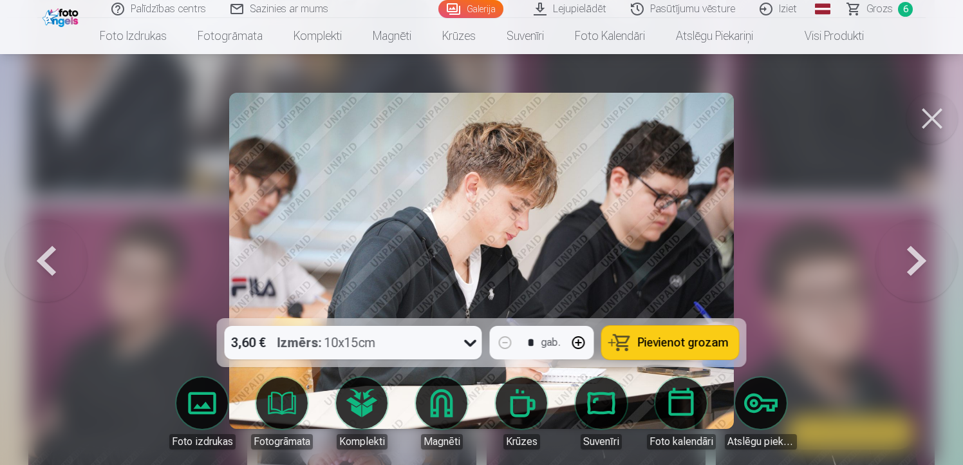
click at [916, 260] on button at bounding box center [916, 260] width 82 height 89
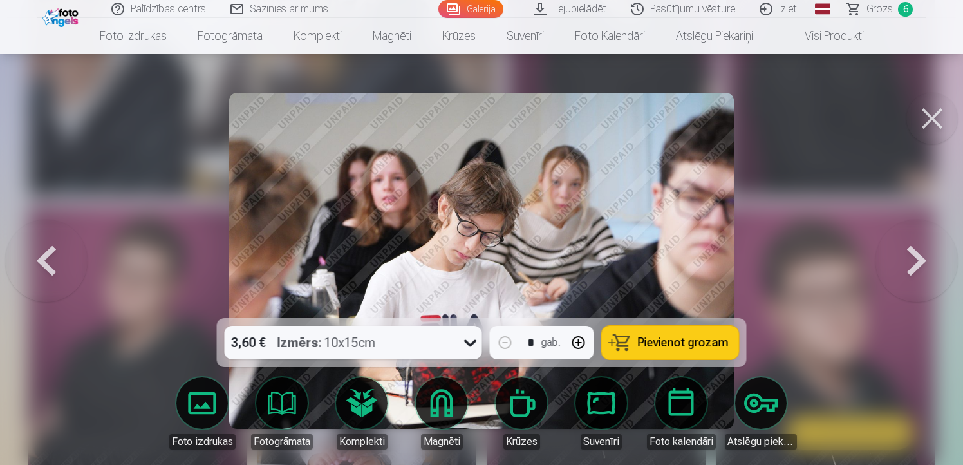
click at [916, 257] on button at bounding box center [916, 260] width 82 height 89
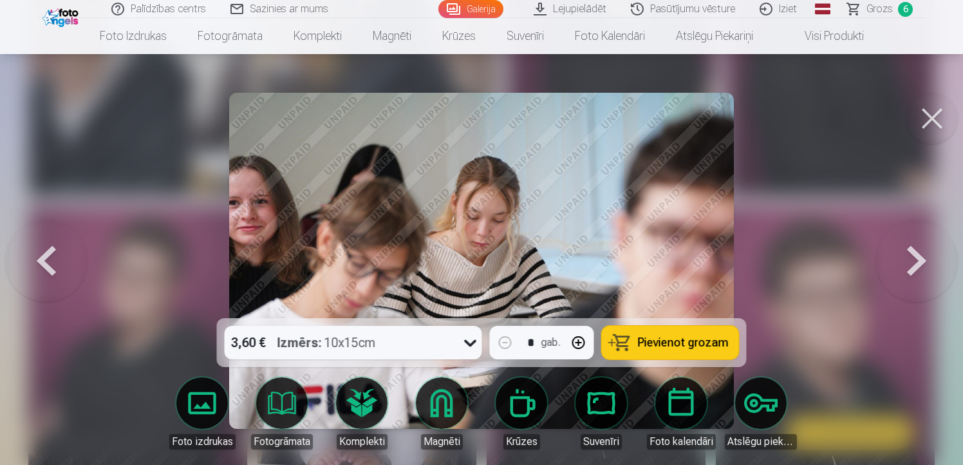
click at [916, 257] on button at bounding box center [916, 260] width 82 height 89
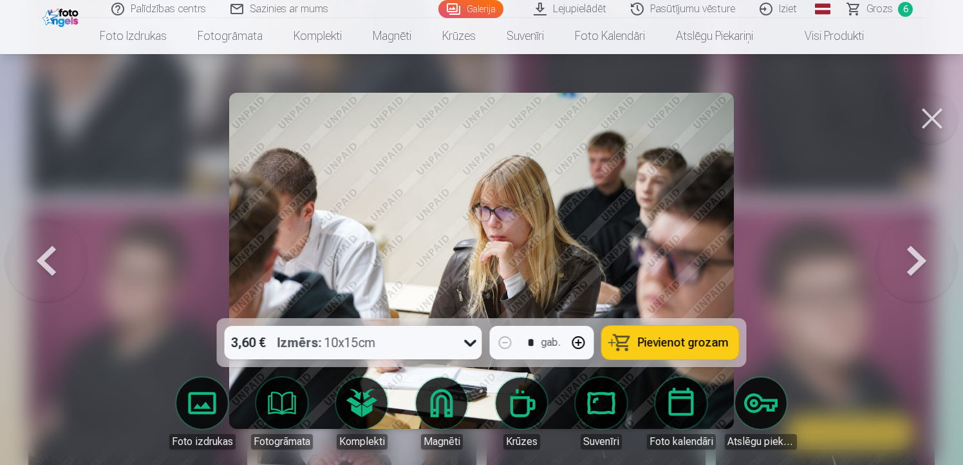
click at [376, 242] on img at bounding box center [481, 261] width 504 height 336
click at [513, 247] on img at bounding box center [481, 261] width 504 height 336
click at [622, 243] on img at bounding box center [481, 261] width 504 height 336
click at [716, 343] on span "Pievienot grozam" at bounding box center [683, 343] width 91 height 12
click at [49, 263] on button at bounding box center [46, 260] width 82 height 89
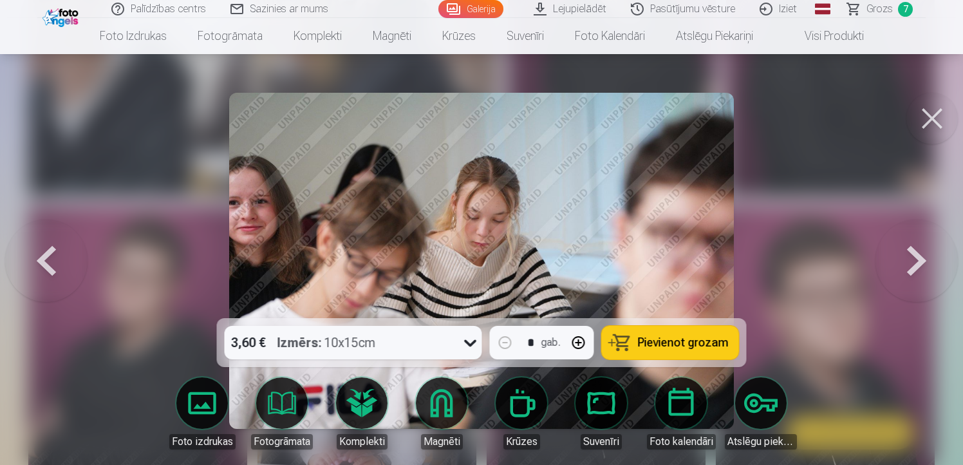
click at [679, 346] on span "Pievienot grozam" at bounding box center [683, 343] width 91 height 12
click at [909, 252] on button at bounding box center [916, 260] width 82 height 89
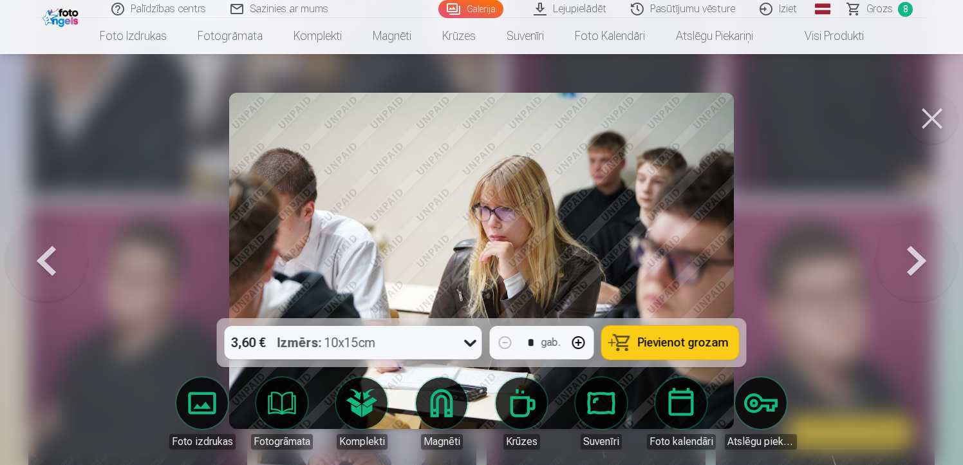
click at [908, 252] on button at bounding box center [916, 260] width 82 height 89
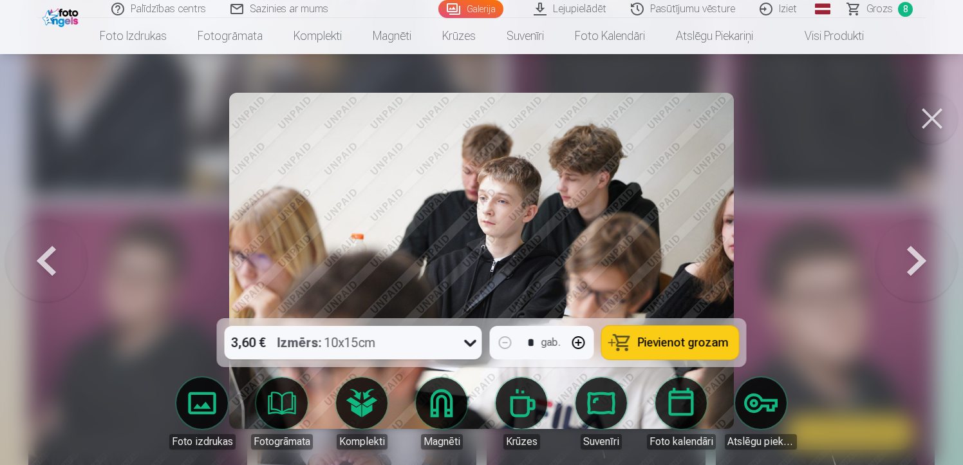
click at [906, 252] on button at bounding box center [916, 260] width 82 height 89
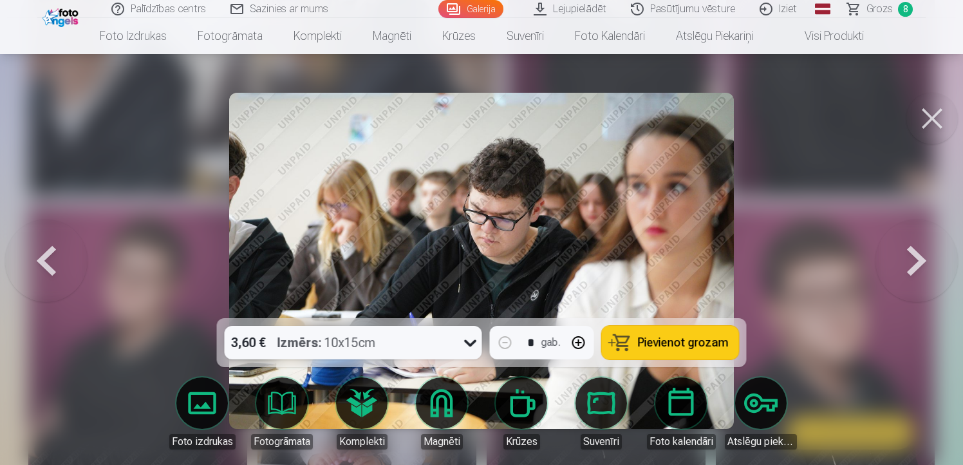
click at [715, 351] on button "Pievienot grozam" at bounding box center [670, 342] width 137 height 33
click at [909, 254] on button at bounding box center [916, 260] width 82 height 89
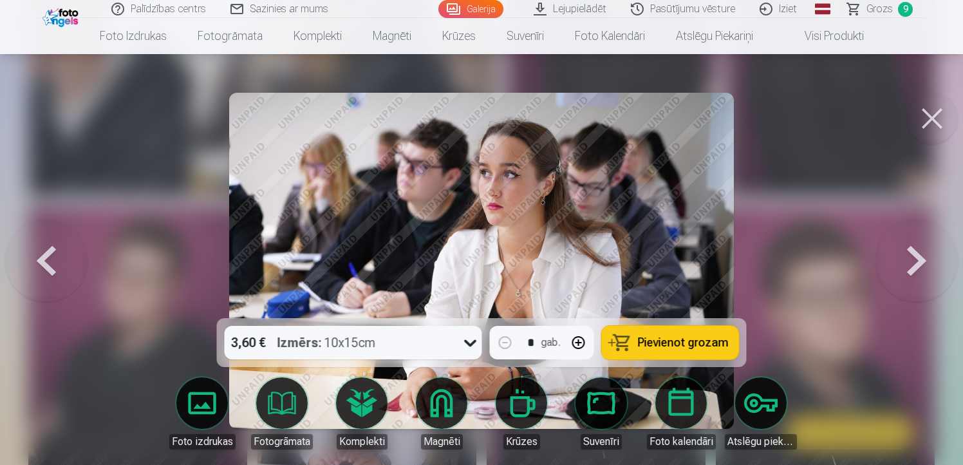
click at [912, 255] on button at bounding box center [916, 260] width 82 height 89
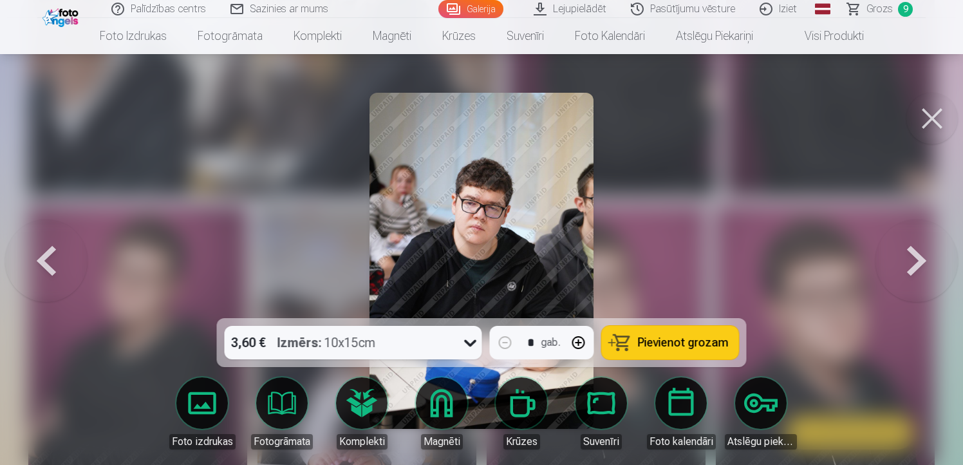
click at [709, 337] on span "Pievienot grozam" at bounding box center [683, 343] width 91 height 12
click at [907, 250] on button at bounding box center [916, 260] width 82 height 89
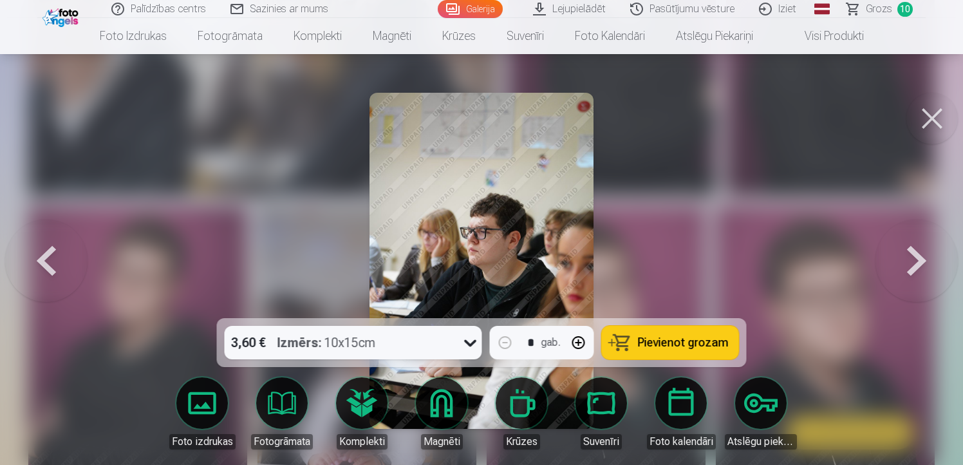
click at [723, 337] on span "Pievienot grozam" at bounding box center [683, 343] width 91 height 12
click at [914, 248] on button at bounding box center [916, 260] width 82 height 89
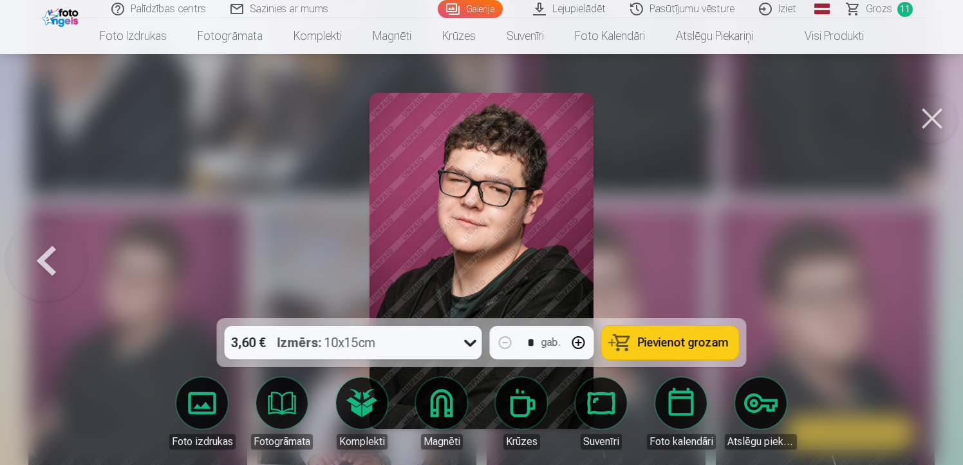
click at [914, 248] on div at bounding box center [481, 232] width 963 height 465
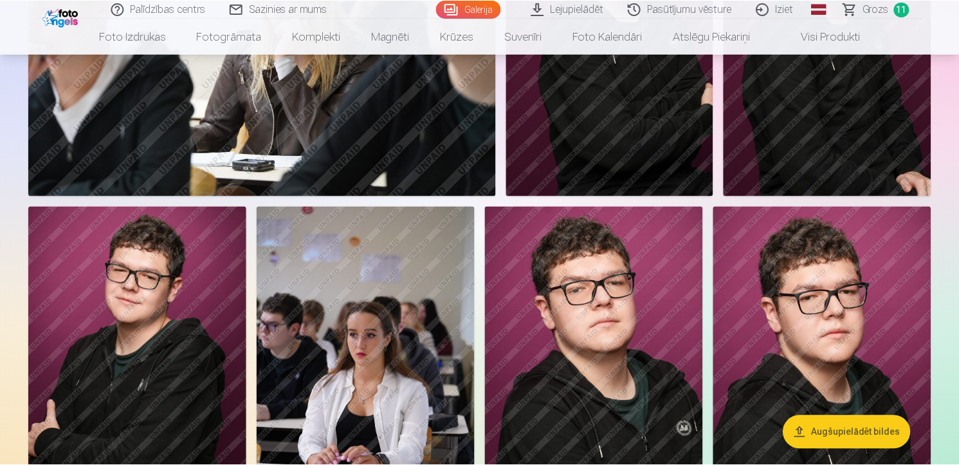
scroll to position [871, 0]
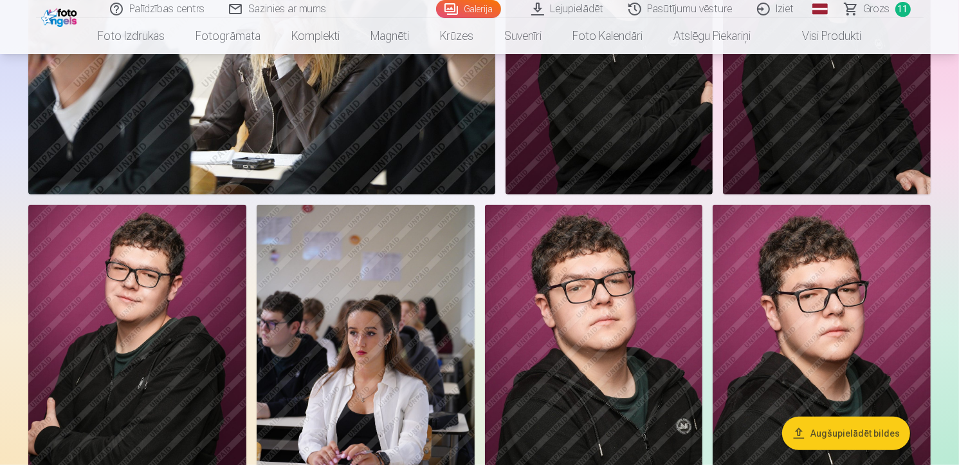
click at [229, 360] on img at bounding box center [137, 368] width 218 height 327
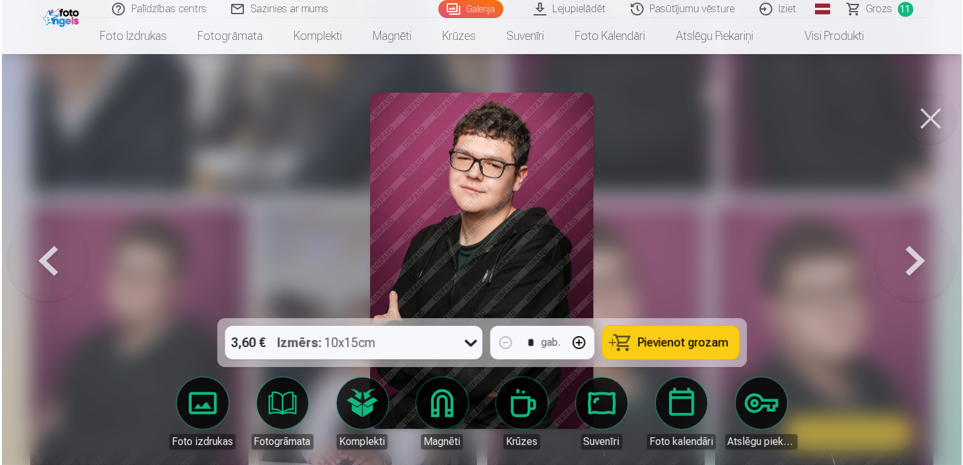
scroll to position [873, 0]
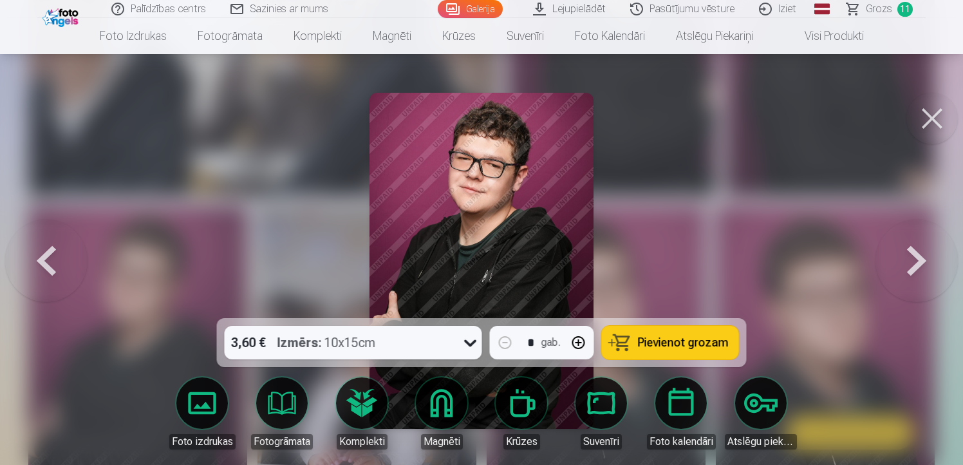
drag, startPoint x: 915, startPoint y: 260, endPoint x: 909, endPoint y: 261, distance: 6.5
click at [909, 261] on button at bounding box center [916, 260] width 82 height 89
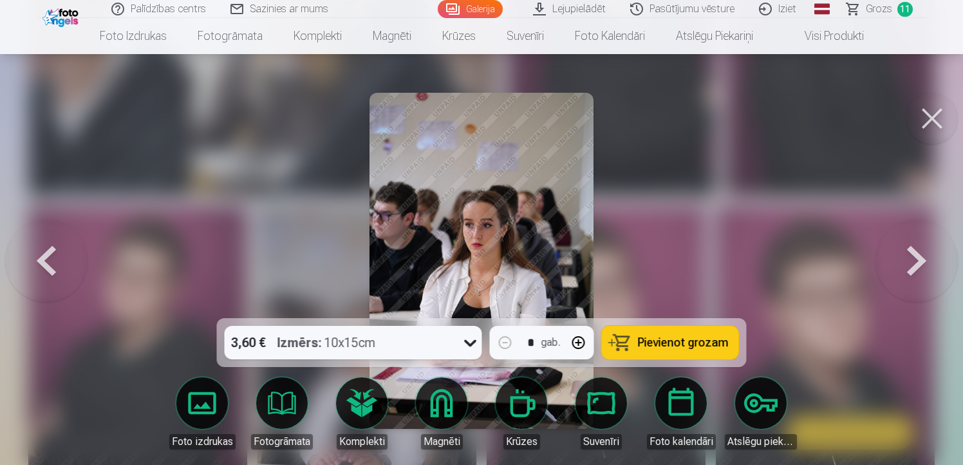
click at [905, 6] on span "11" at bounding box center [904, 9] width 15 height 15
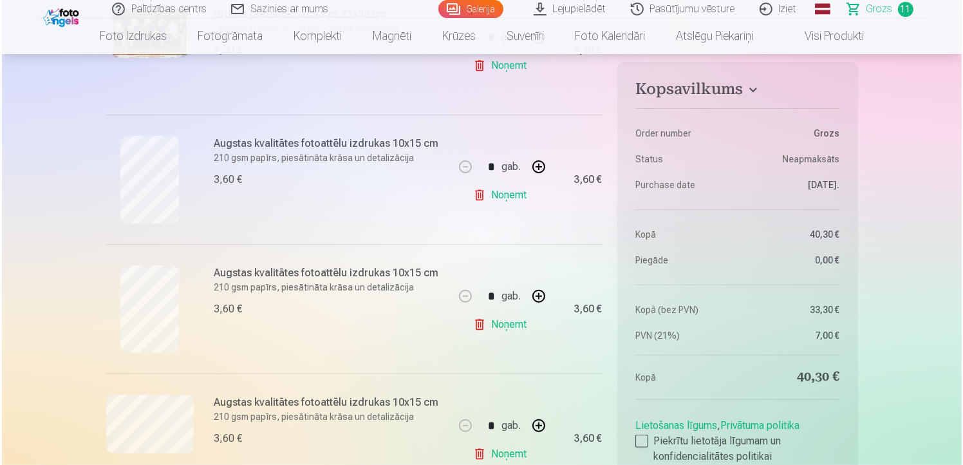
scroll to position [360, 0]
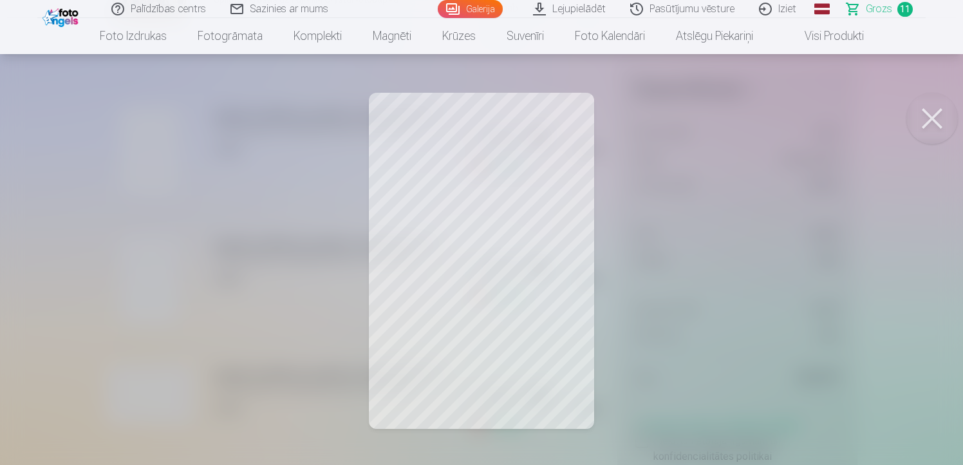
scroll to position [873, 0]
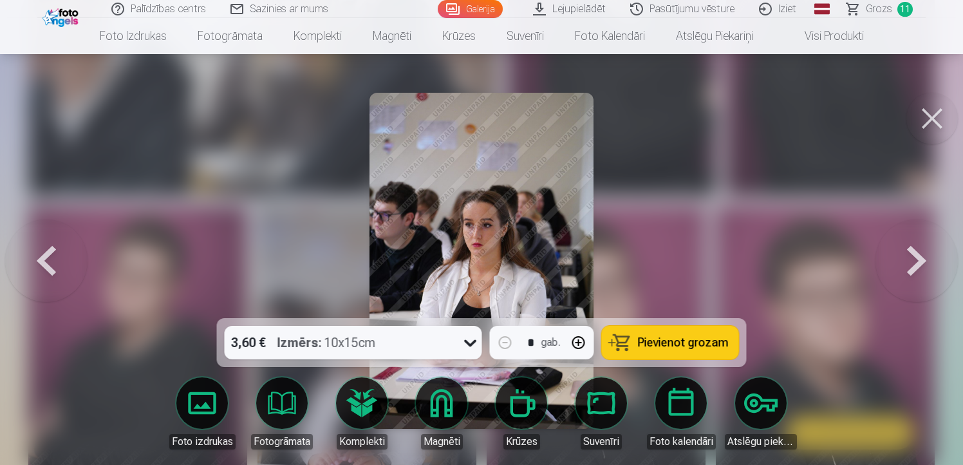
click at [941, 120] on button at bounding box center [931, 118] width 51 height 51
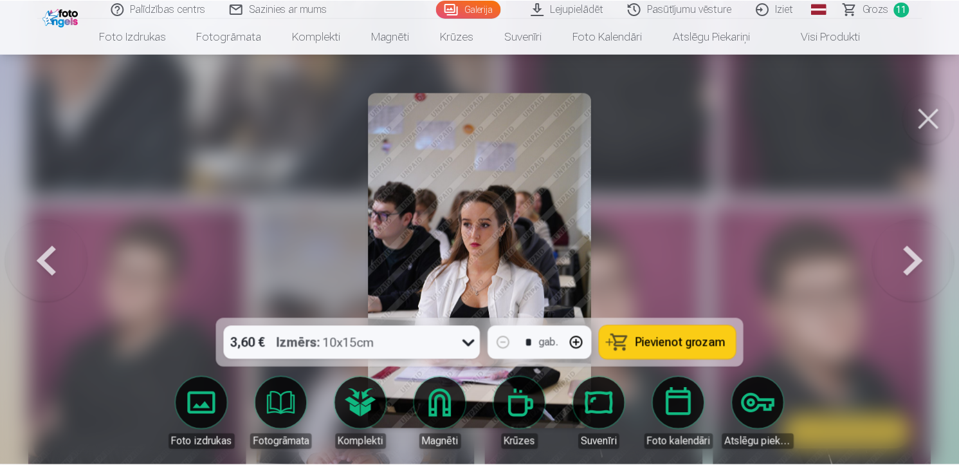
scroll to position [871, 0]
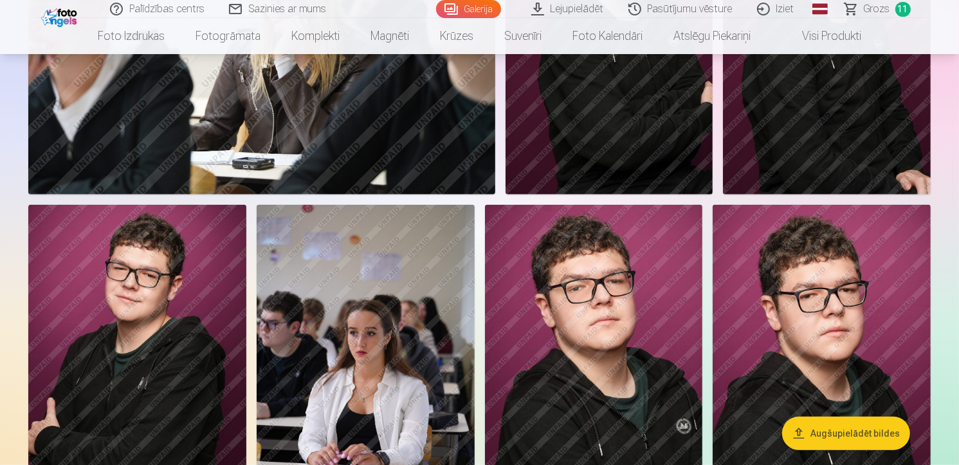
click at [902, 9] on span "11" at bounding box center [903, 9] width 15 height 15
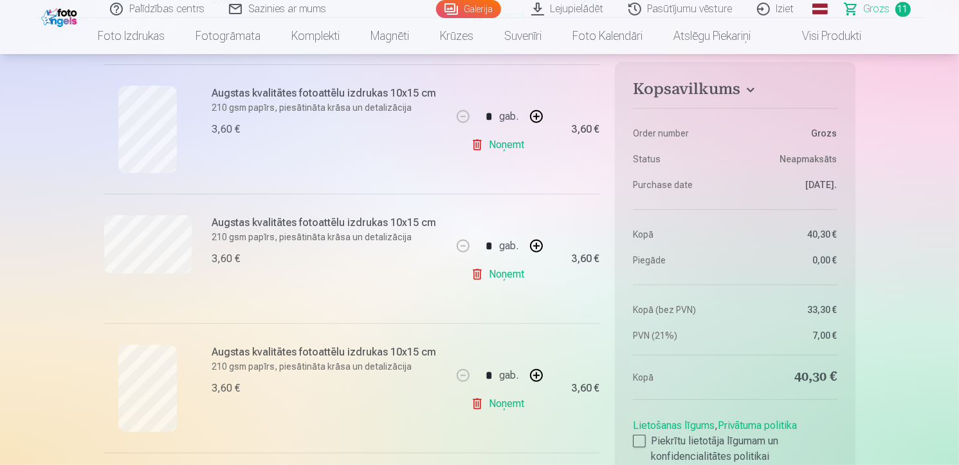
scroll to position [475, 0]
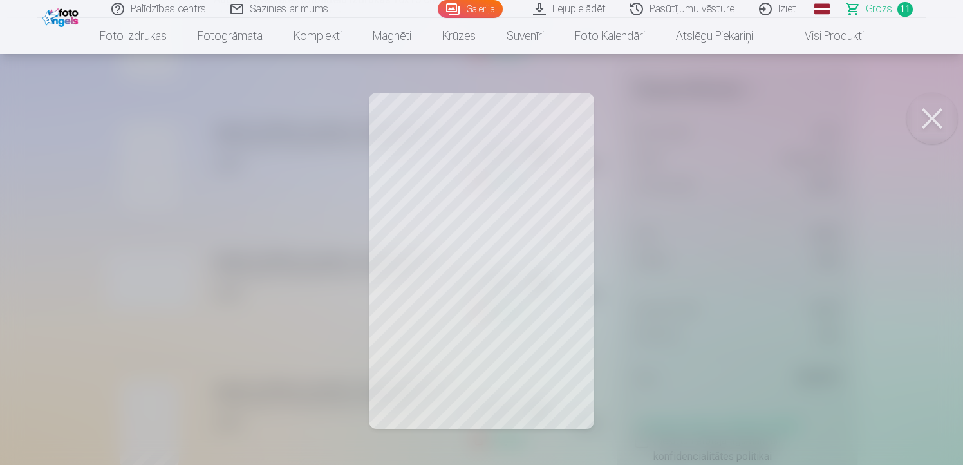
click at [945, 116] on button at bounding box center [931, 118] width 51 height 51
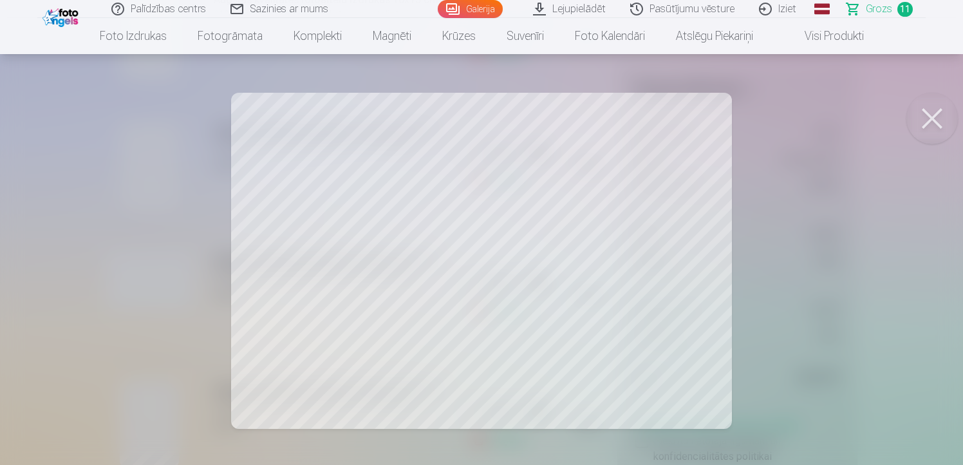
click at [927, 113] on button at bounding box center [931, 118] width 51 height 51
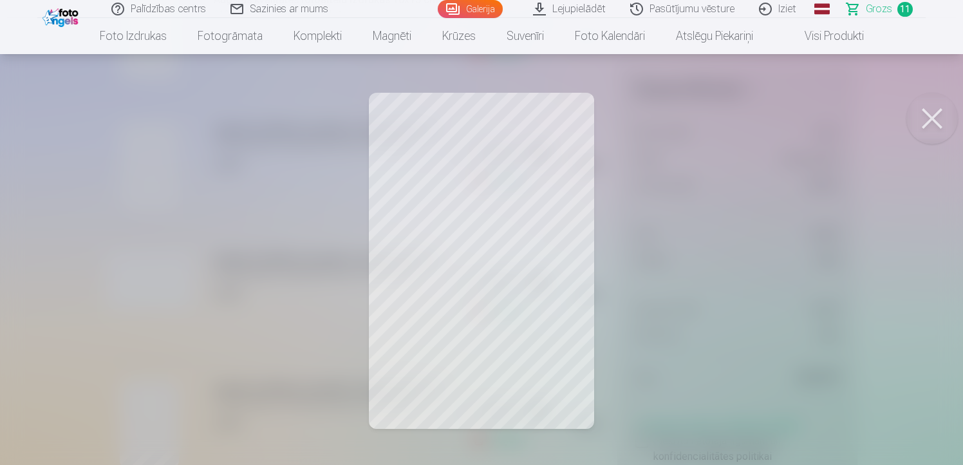
click at [934, 124] on button at bounding box center [931, 118] width 51 height 51
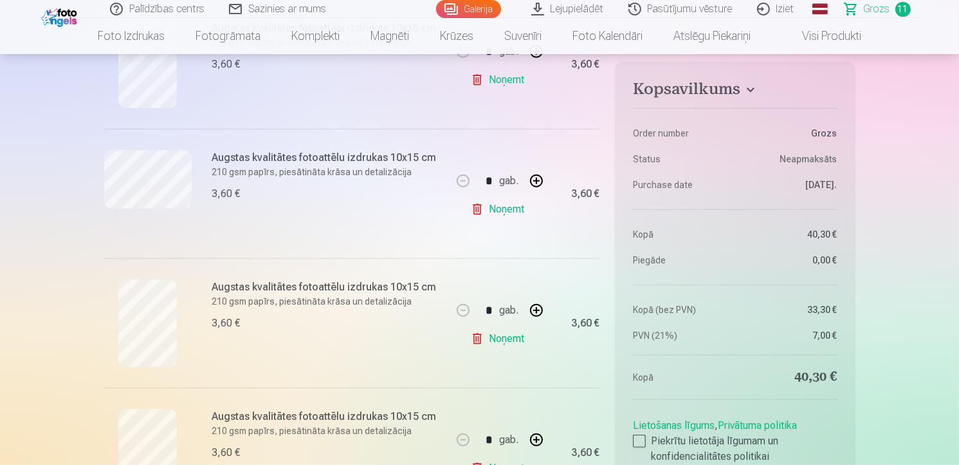
scroll to position [612, 0]
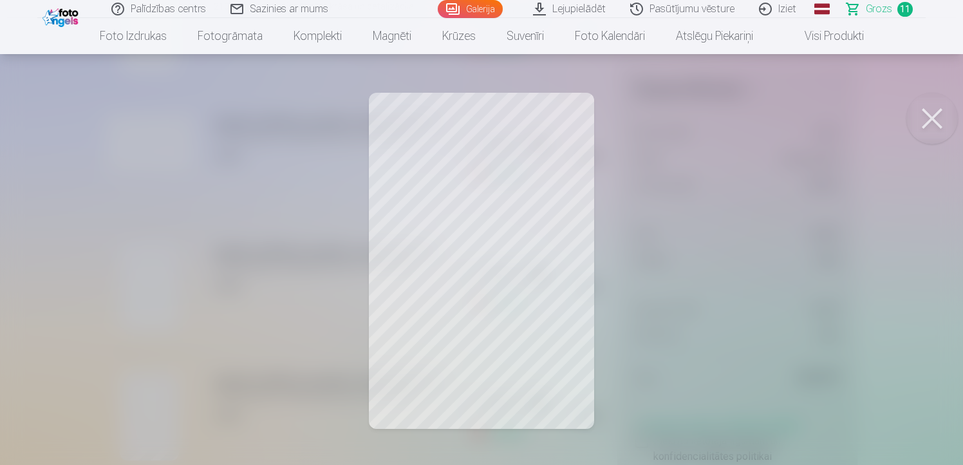
click at [934, 116] on button at bounding box center [931, 118] width 51 height 51
click at [932, 115] on button at bounding box center [931, 118] width 51 height 51
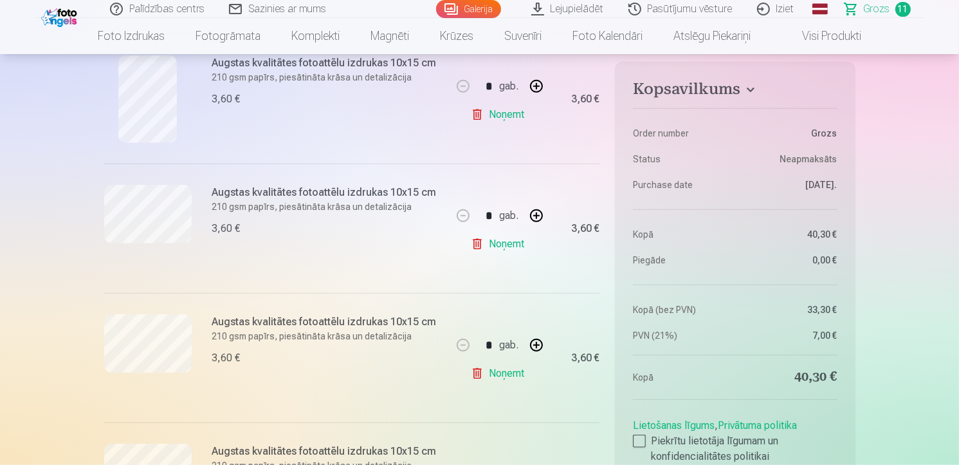
scroll to position [950, 0]
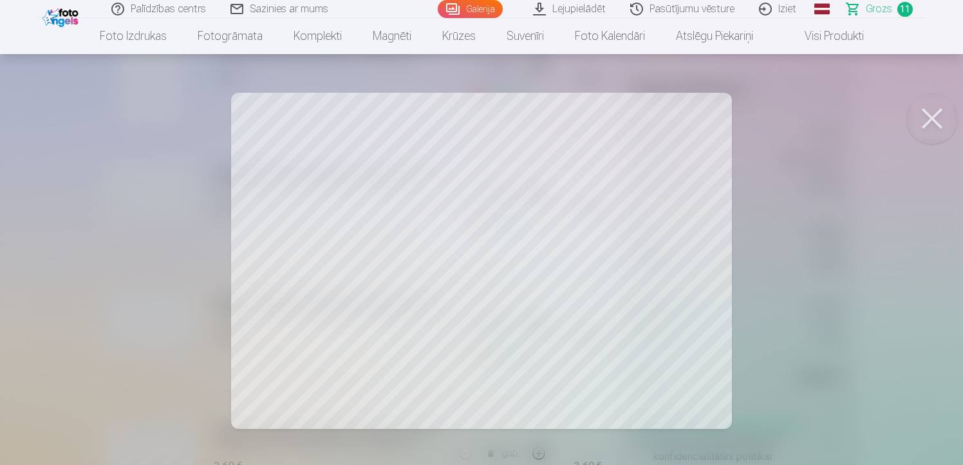
click at [928, 115] on button at bounding box center [931, 118] width 51 height 51
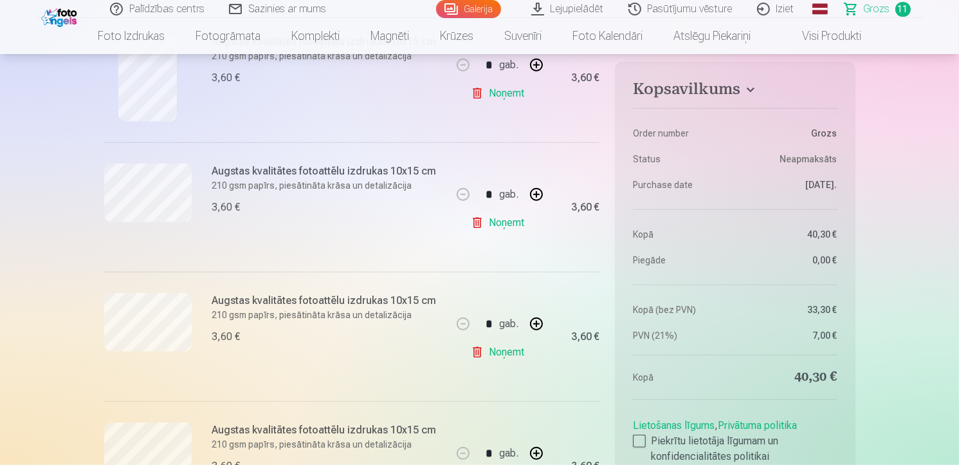
click at [487, 349] on link "Noņemt" at bounding box center [500, 352] width 59 height 26
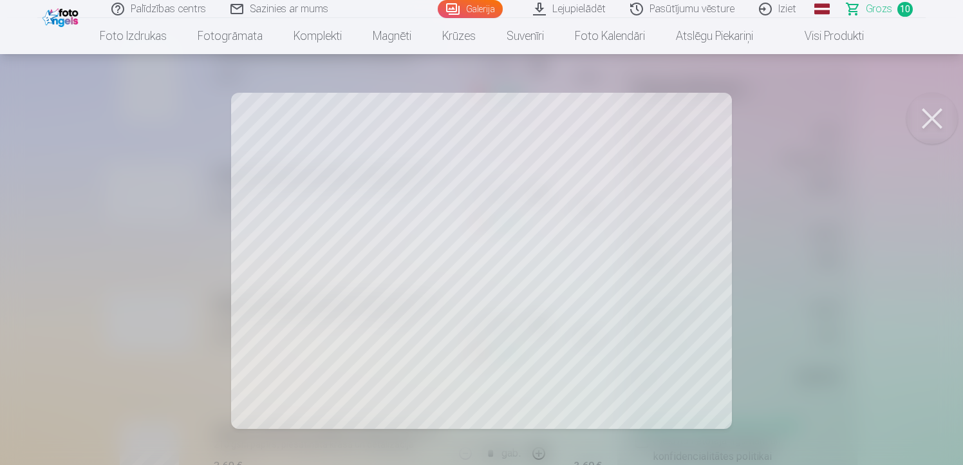
click at [929, 121] on button at bounding box center [931, 118] width 51 height 51
drag, startPoint x: 925, startPoint y: 114, endPoint x: 938, endPoint y: 104, distance: 16.5
click at [927, 114] on button at bounding box center [931, 118] width 51 height 51
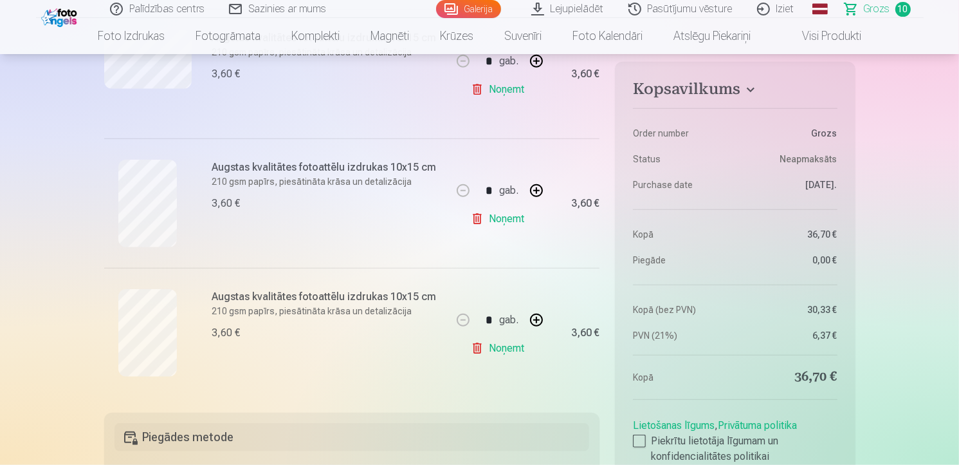
scroll to position [1220, 0]
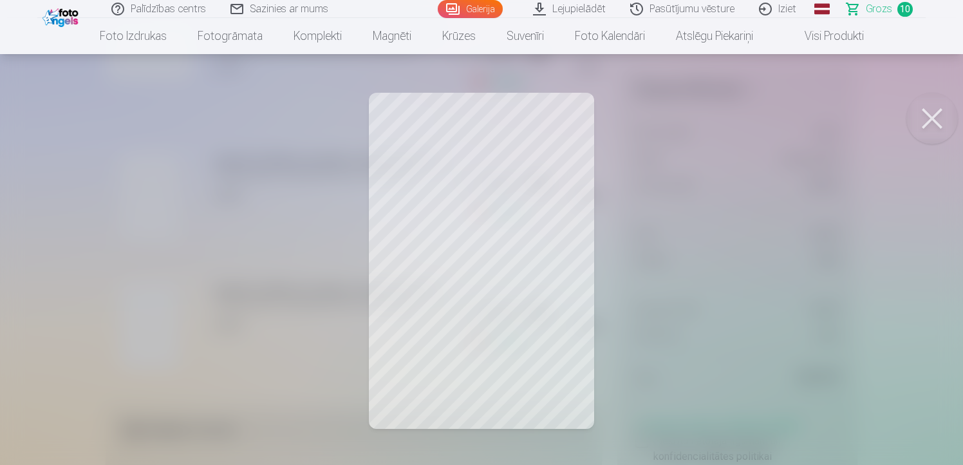
click at [921, 119] on button at bounding box center [931, 118] width 51 height 51
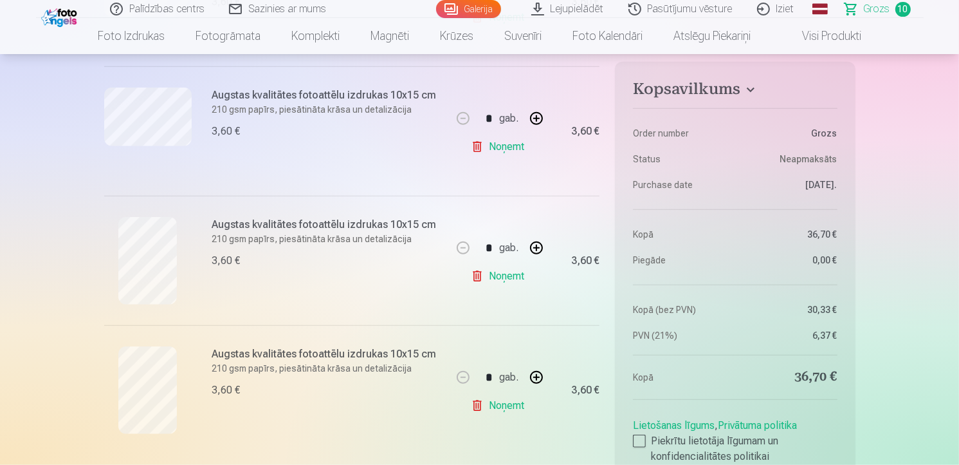
scroll to position [1284, 0]
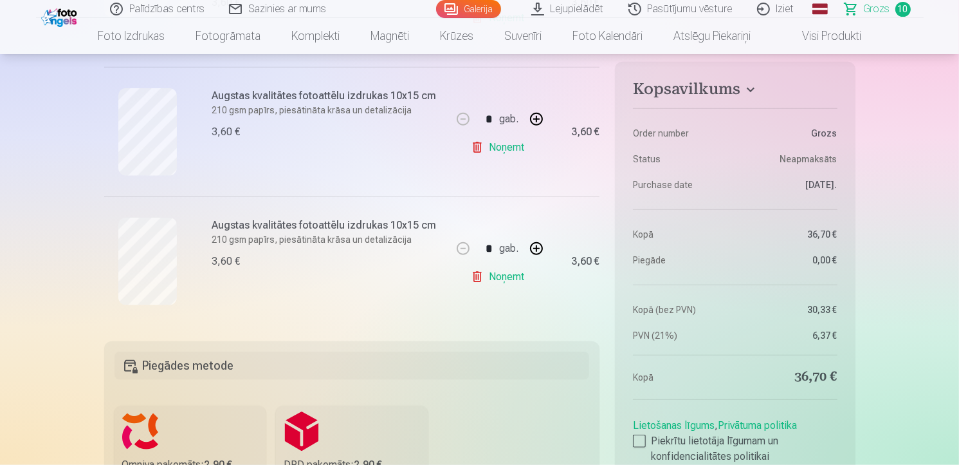
drag, startPoint x: 956, startPoint y: 106, endPoint x: 962, endPoint y: 90, distance: 17.1
drag, startPoint x: 959, startPoint y: 104, endPoint x: 905, endPoint y: 76, distance: 61.0
drag, startPoint x: 959, startPoint y: 129, endPoint x: 958, endPoint y: 103, distance: 25.7
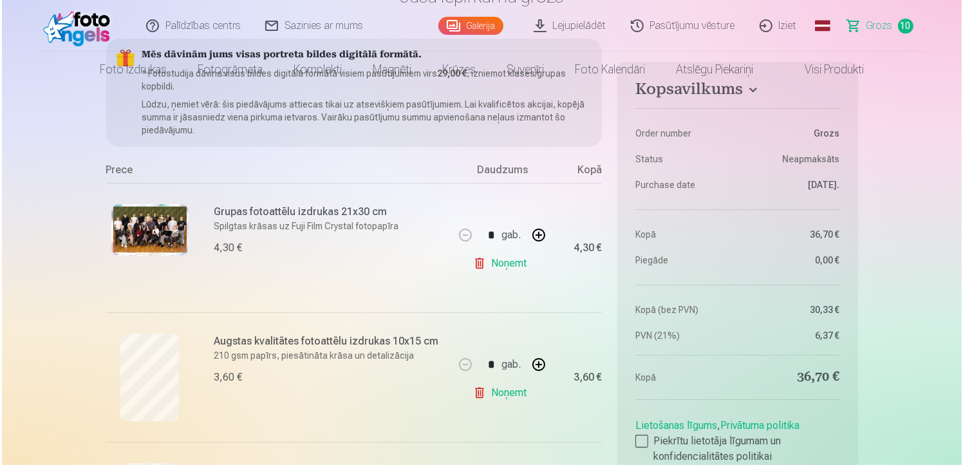
scroll to position [0, 0]
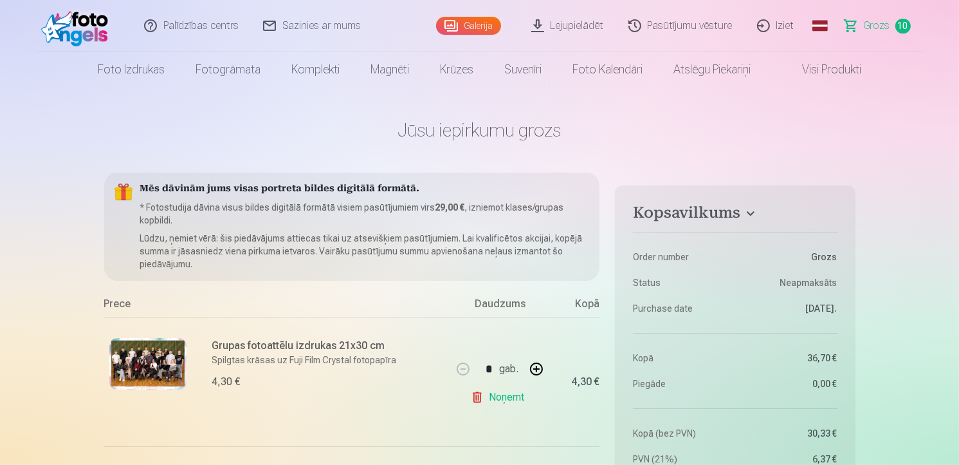
click at [165, 371] on img at bounding box center [147, 363] width 77 height 51
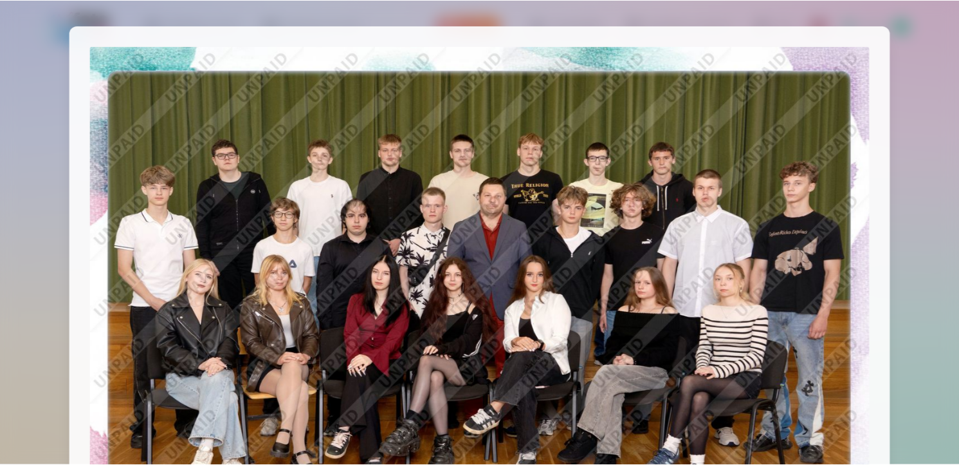
scroll to position [871, 0]
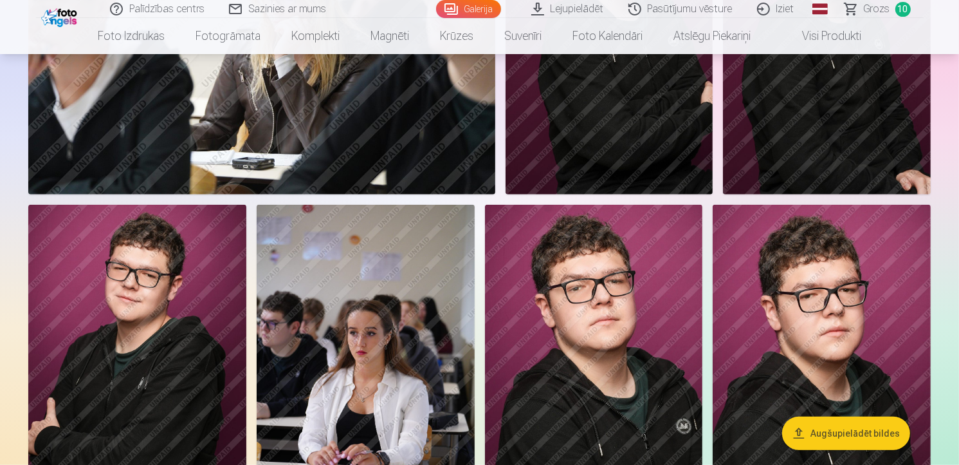
click at [905, 10] on span "10" at bounding box center [903, 9] width 15 height 15
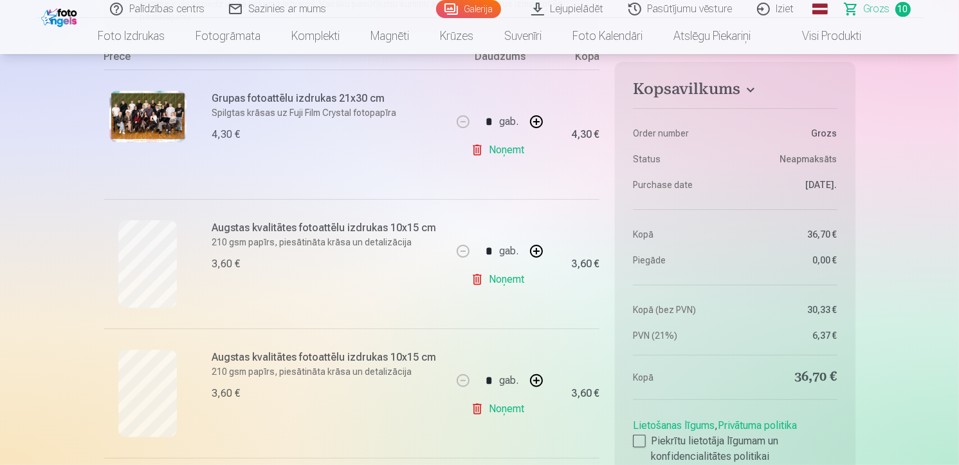
scroll to position [239, 0]
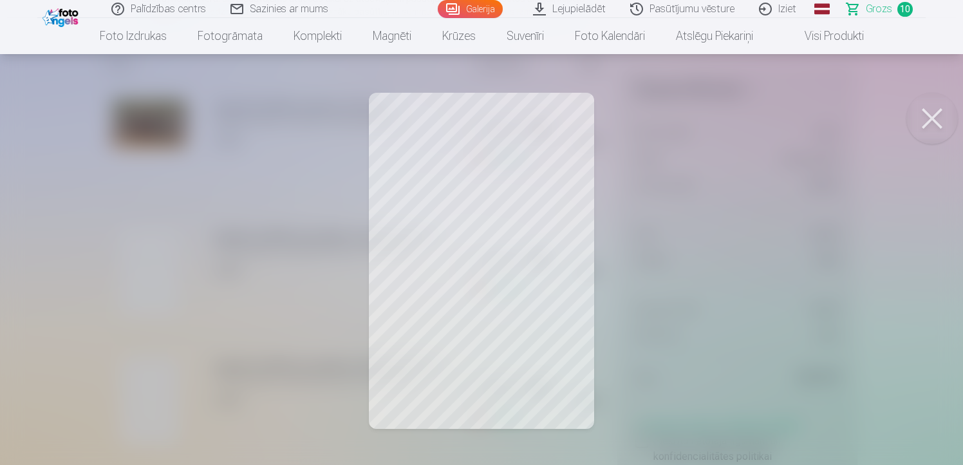
click at [934, 120] on button at bounding box center [931, 118] width 51 height 51
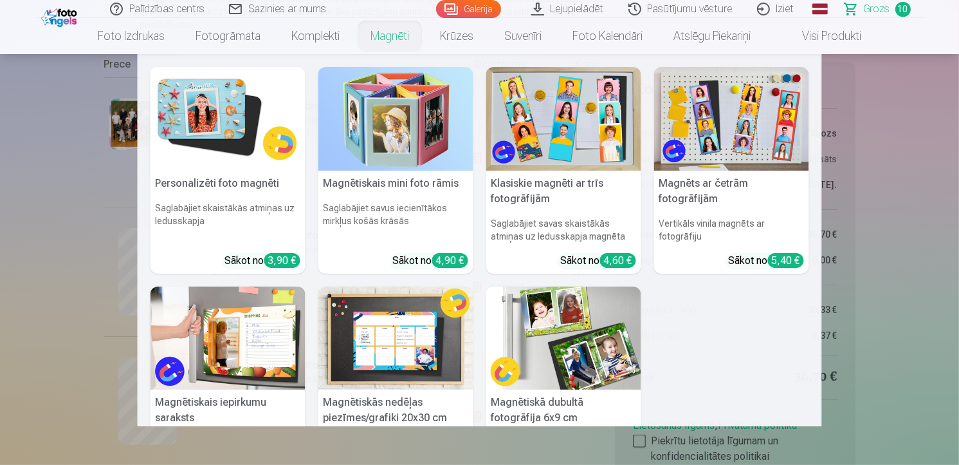
click at [389, 37] on link "Magnēti" at bounding box center [389, 36] width 69 height 36
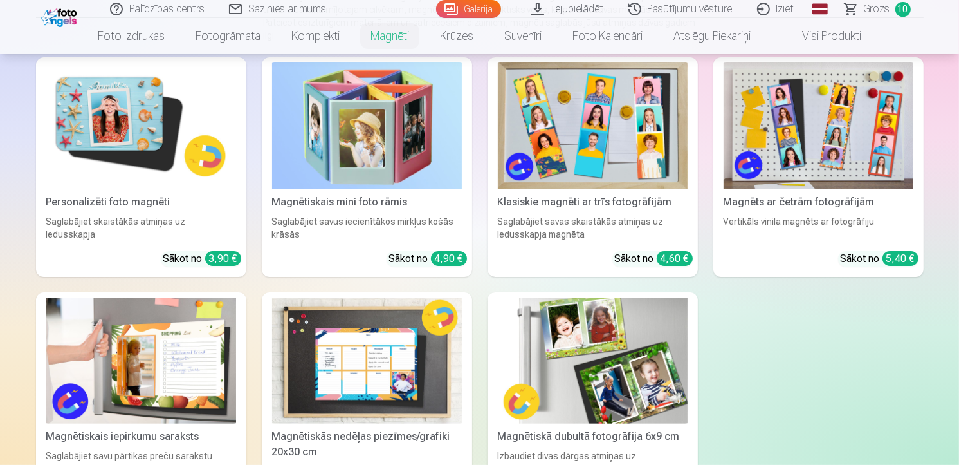
scroll to position [198, 0]
click at [629, 349] on img at bounding box center [593, 360] width 190 height 127
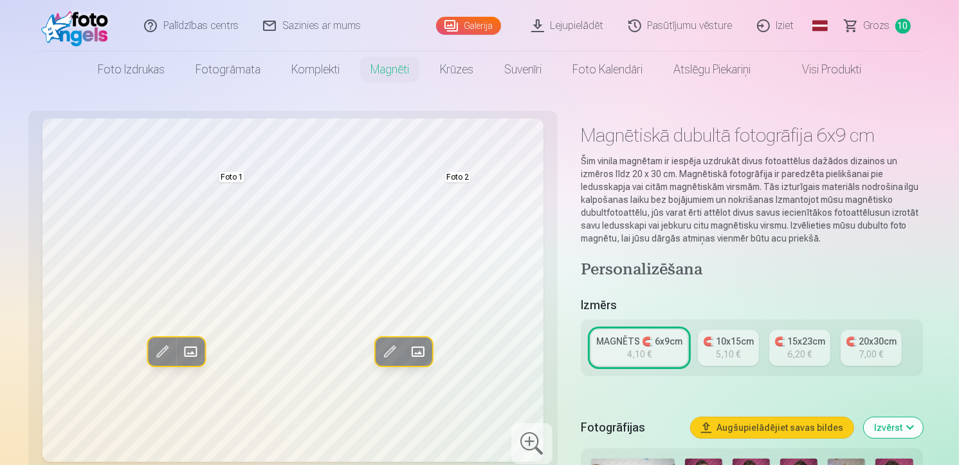
click at [665, 352] on link "MAGNĒTS 🧲 6x9cm 4,10 €" at bounding box center [639, 347] width 97 height 36
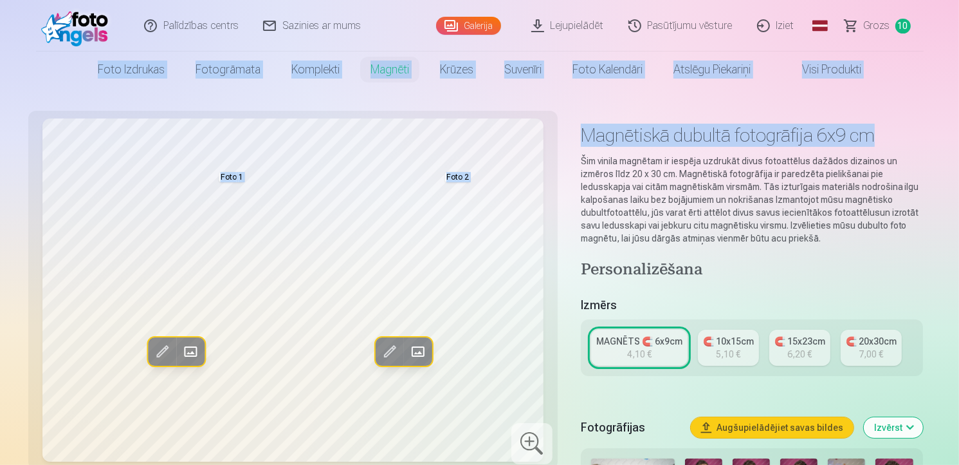
drag, startPoint x: 959, startPoint y: 36, endPoint x: 970, endPoint y: 140, distance: 104.2
click at [959, 140] on html "Palīdzības centrs Sazinies ar mums Galerija Lejupielādēt Pasūtījumu vēsture Izi…" at bounding box center [479, 232] width 959 height 465
click at [873, 361] on link "🧲 20x30cm 7,00 €" at bounding box center [871, 347] width 61 height 36
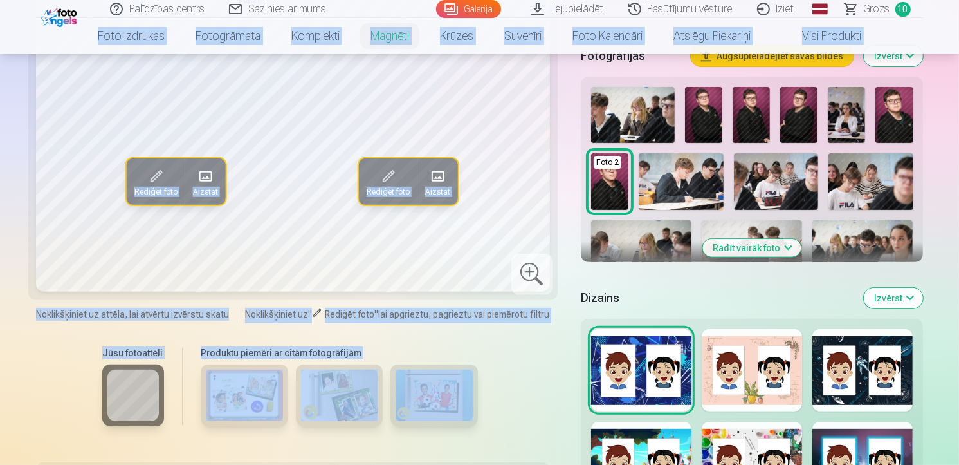
scroll to position [359, 0]
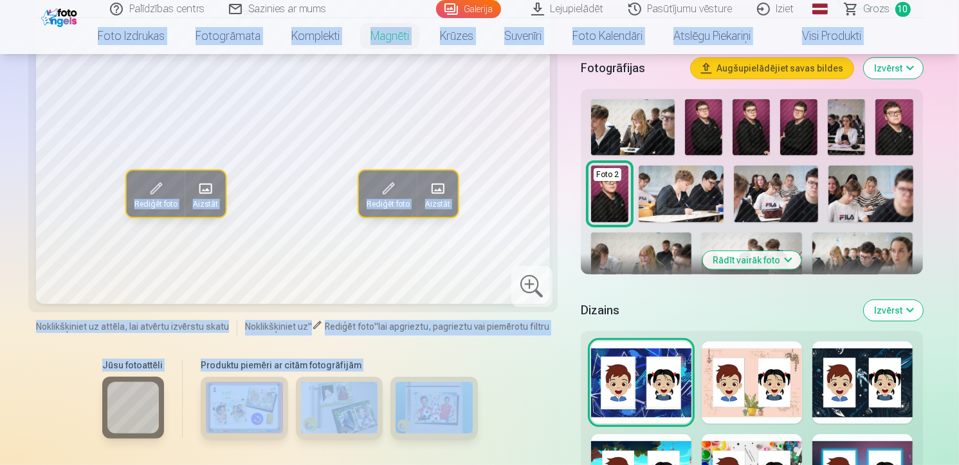
click at [895, 115] on img at bounding box center [894, 127] width 37 height 56
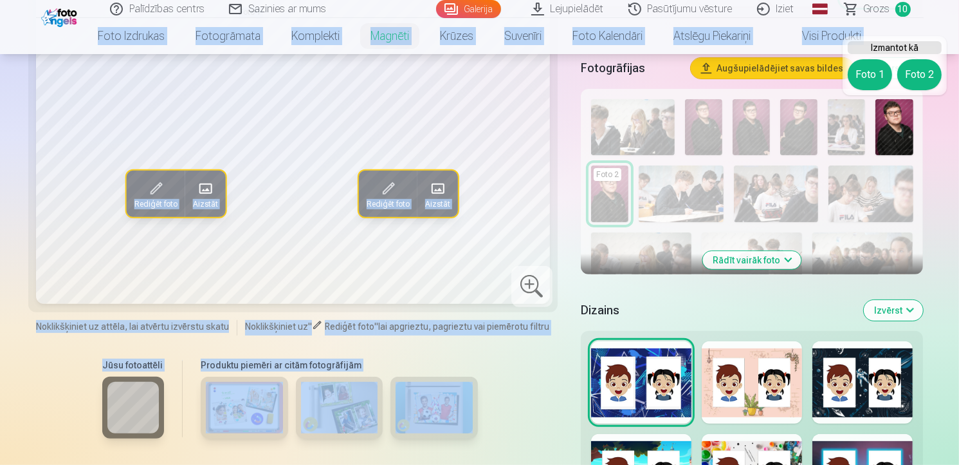
scroll to position [295, 0]
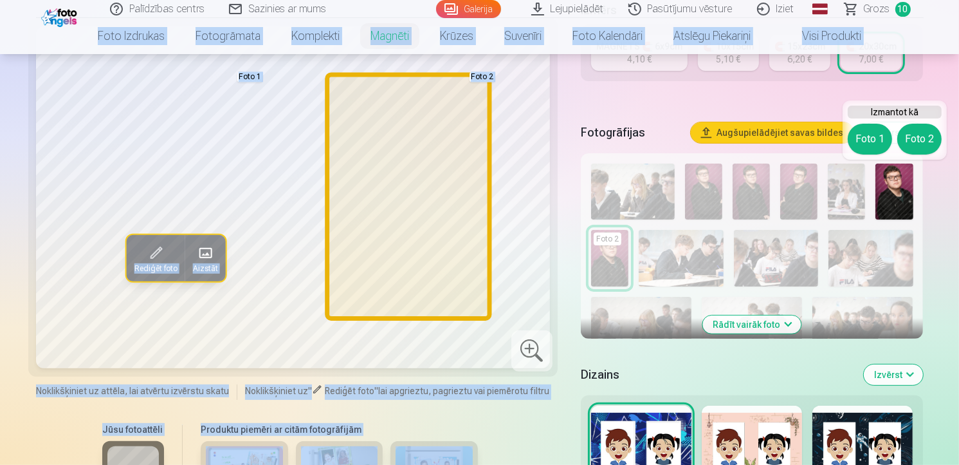
click at [930, 135] on button "Foto 2" at bounding box center [920, 139] width 44 height 31
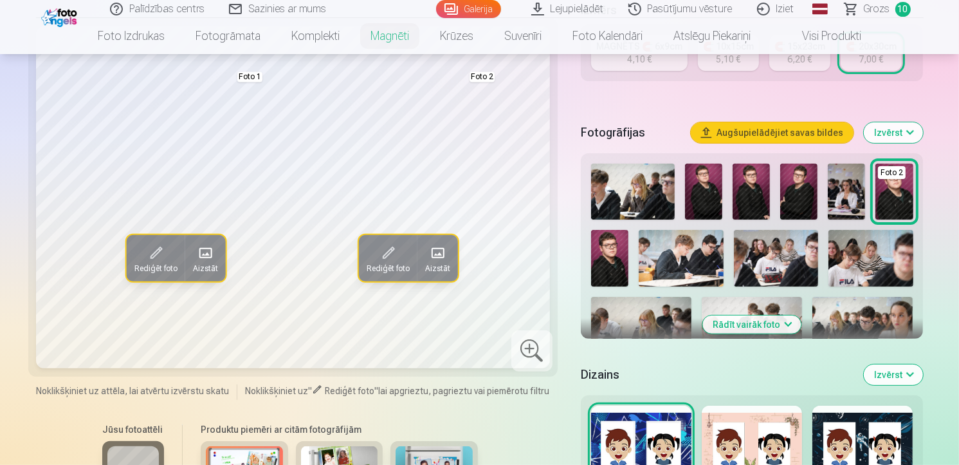
click at [684, 352] on div "Personalizēšana Izmērs MAGNĒTS 🧲 6x9cm 4,10 € 🧲 10x15cm 5,10 € 🧲 15x23cm 6,20 €…" at bounding box center [752, 314] width 343 height 699
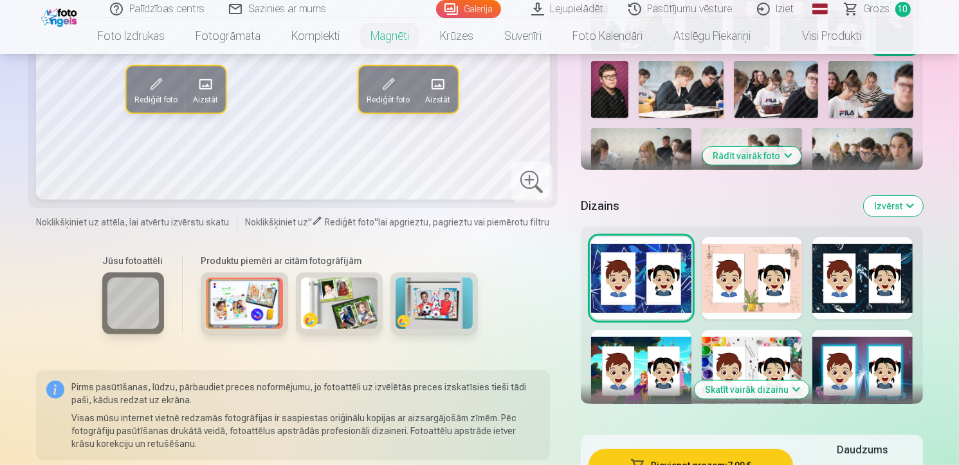
scroll to position [475, 0]
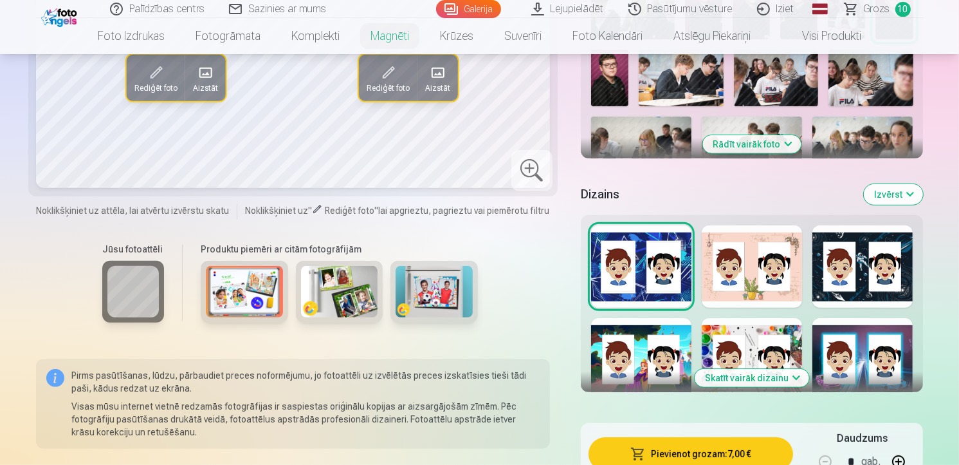
click at [898, 199] on button "Izvērst" at bounding box center [893, 194] width 59 height 21
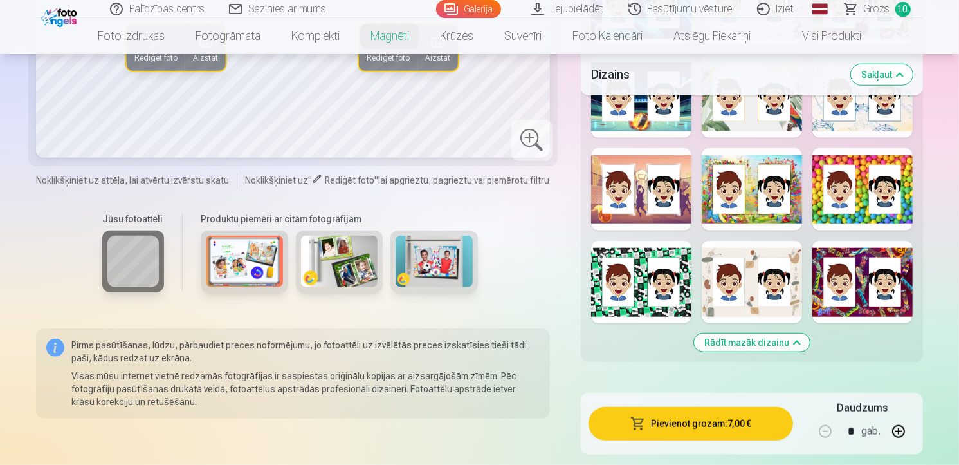
scroll to position [1229, 0]
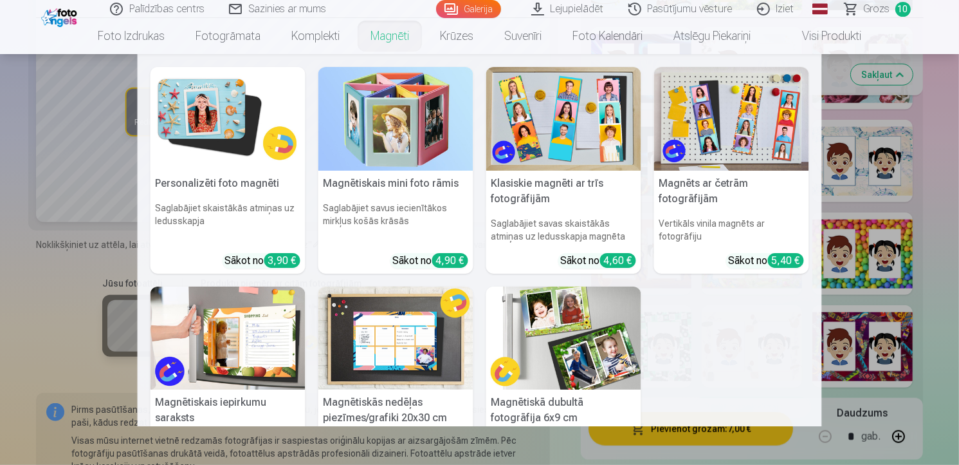
click at [405, 38] on link "Magnēti" at bounding box center [389, 36] width 69 height 36
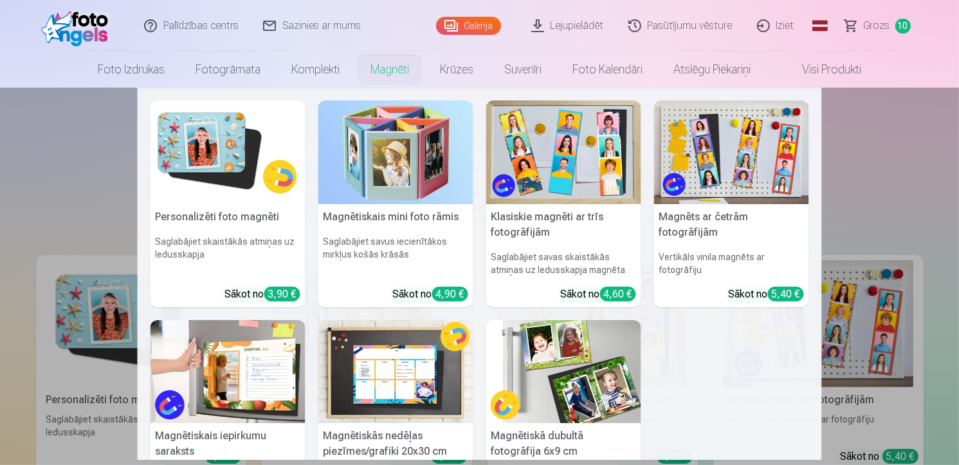
click at [217, 171] on img at bounding box center [228, 152] width 155 height 104
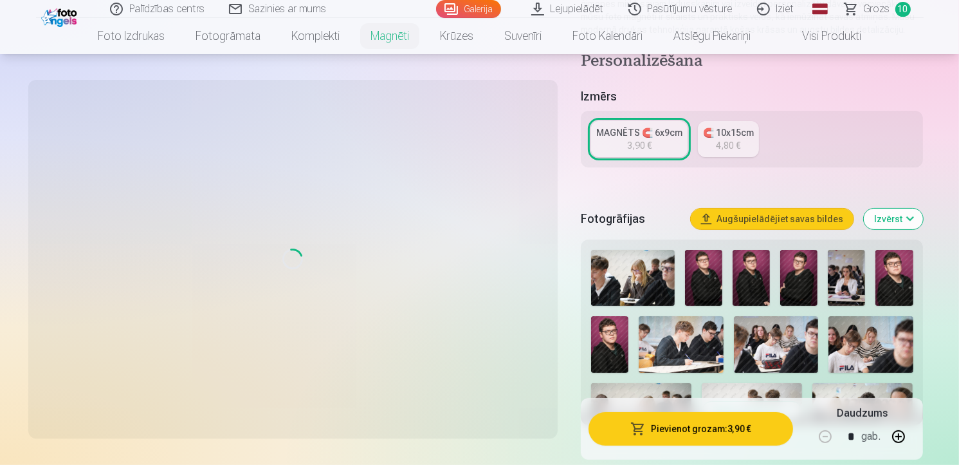
scroll to position [227, 0]
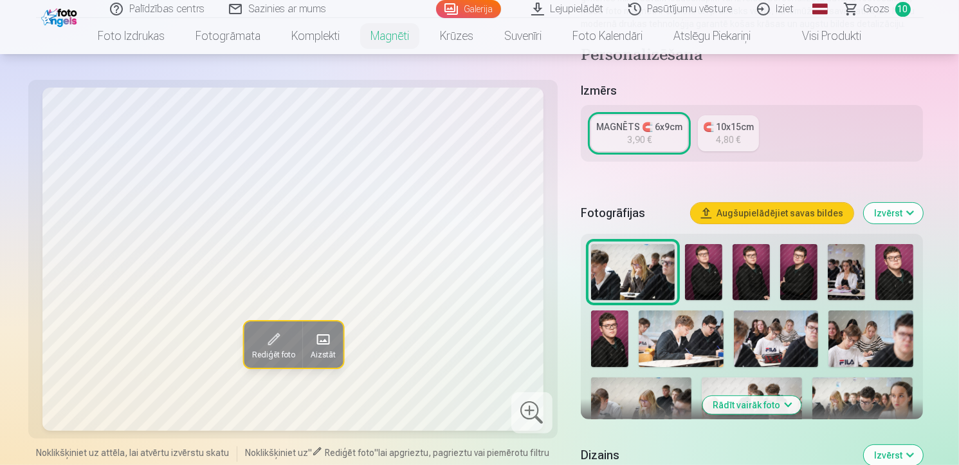
click at [696, 272] on img at bounding box center [703, 272] width 37 height 56
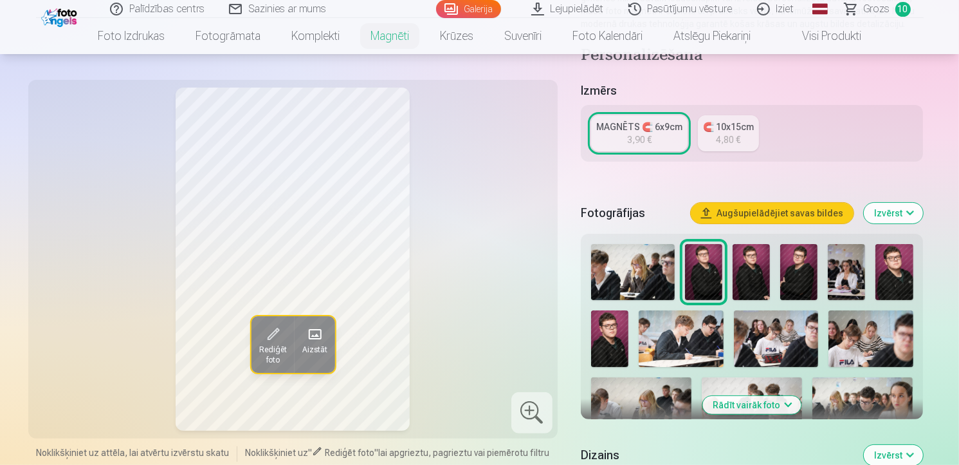
click at [750, 263] on img at bounding box center [751, 272] width 37 height 56
click at [791, 257] on img at bounding box center [799, 272] width 37 height 56
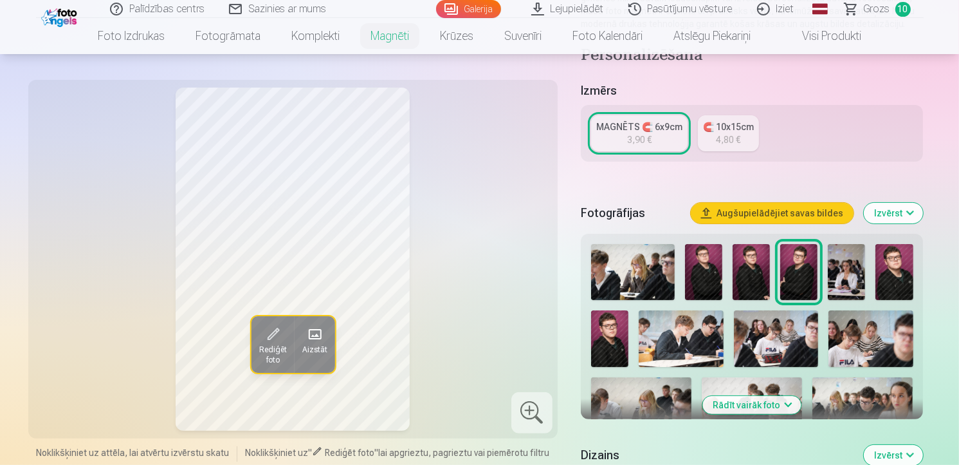
click at [897, 262] on img at bounding box center [894, 272] width 37 height 56
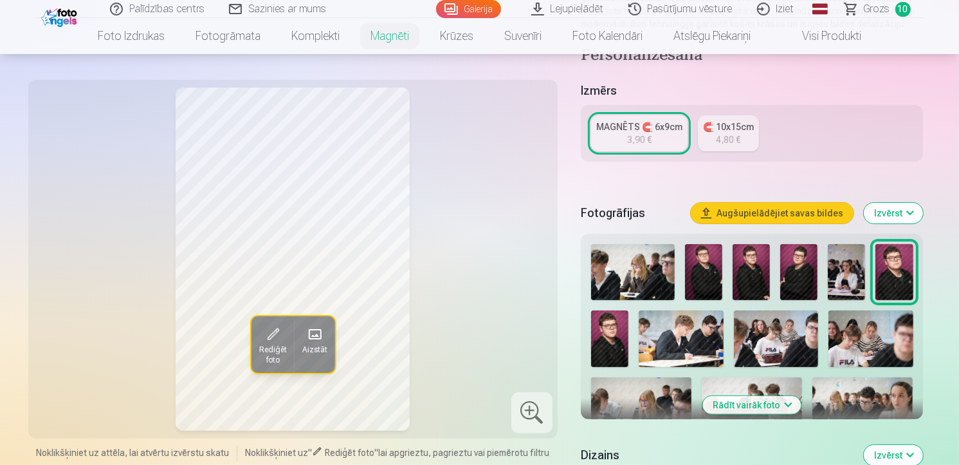
click at [615, 343] on img at bounding box center [609, 338] width 37 height 57
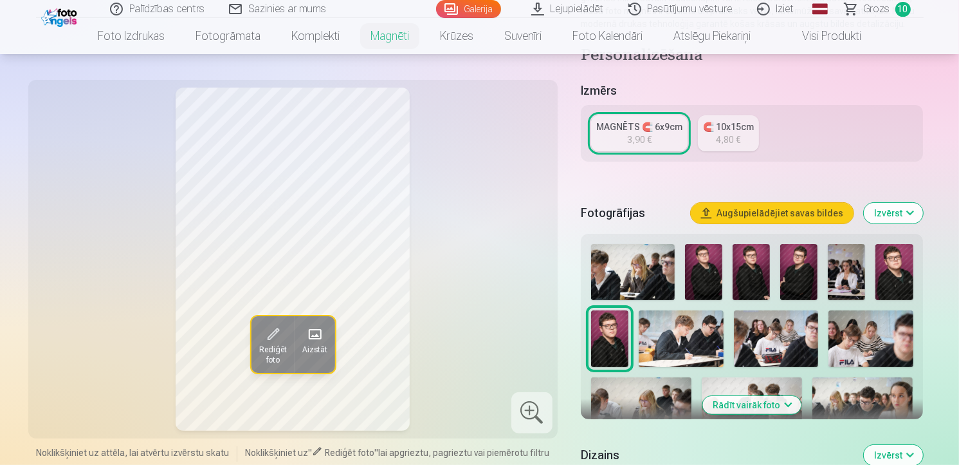
click at [889, 260] on img at bounding box center [894, 272] width 37 height 56
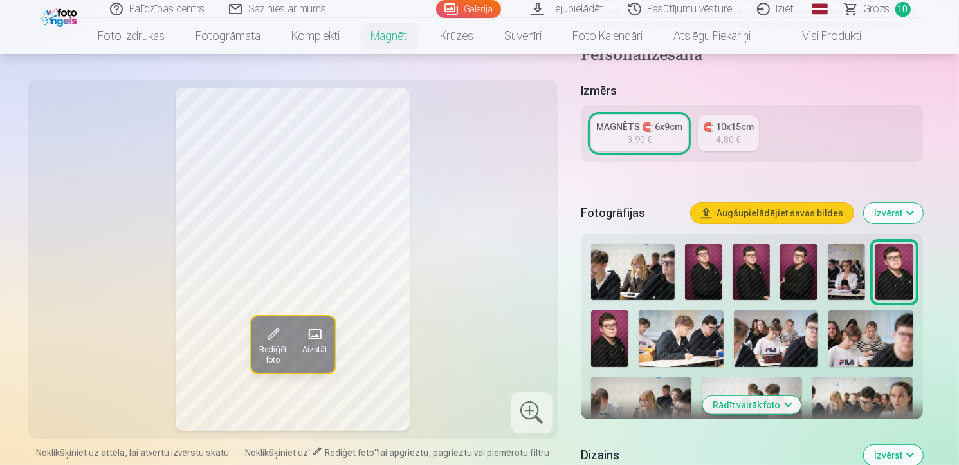
scroll to position [163, 0]
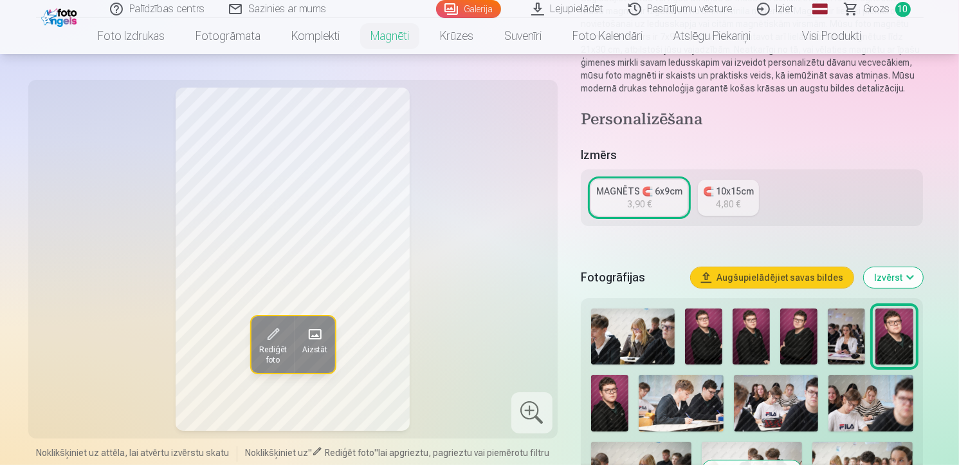
click at [662, 201] on link "MAGNĒTS 🧲 6x9cm 3,90 €" at bounding box center [639, 198] width 97 height 36
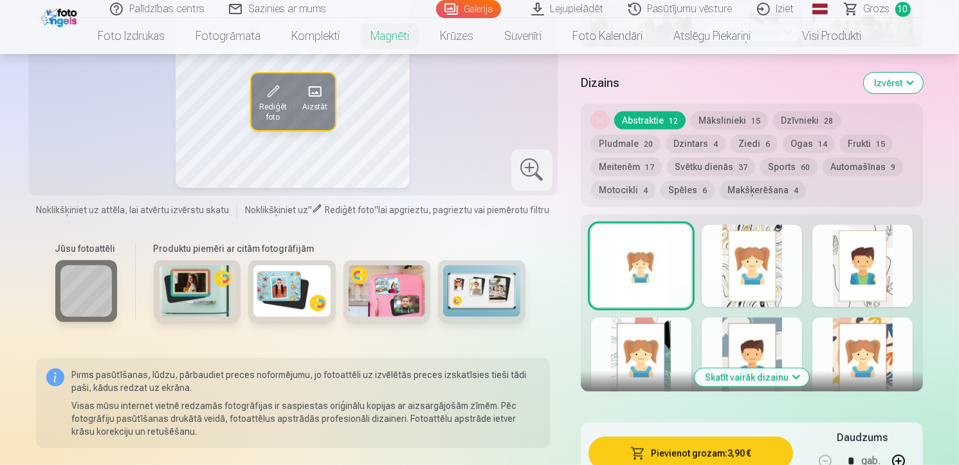
scroll to position [605, 0]
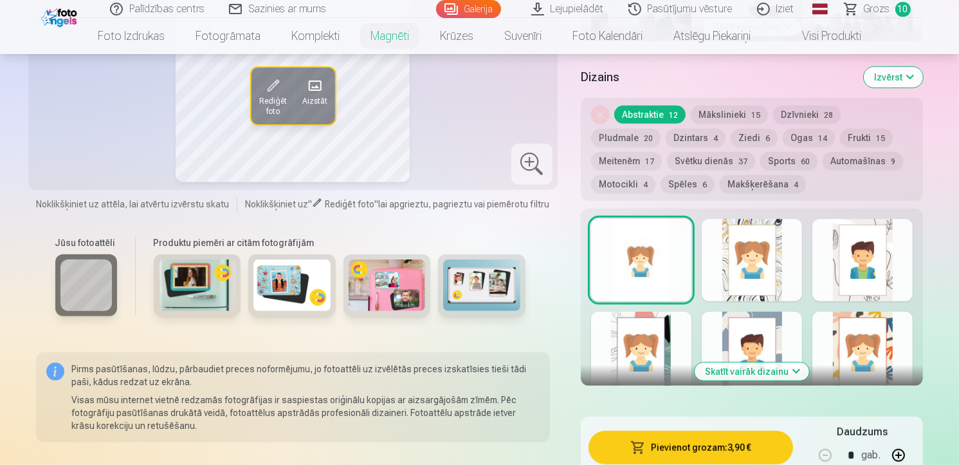
click at [791, 115] on button "Dzīvnieki 28" at bounding box center [807, 115] width 68 height 18
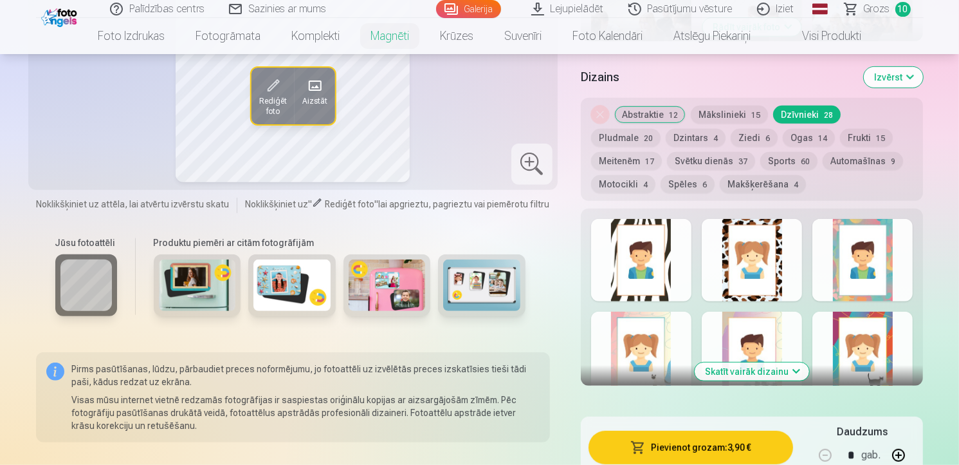
click at [720, 187] on button "Makšķerēšana 4" at bounding box center [763, 184] width 86 height 18
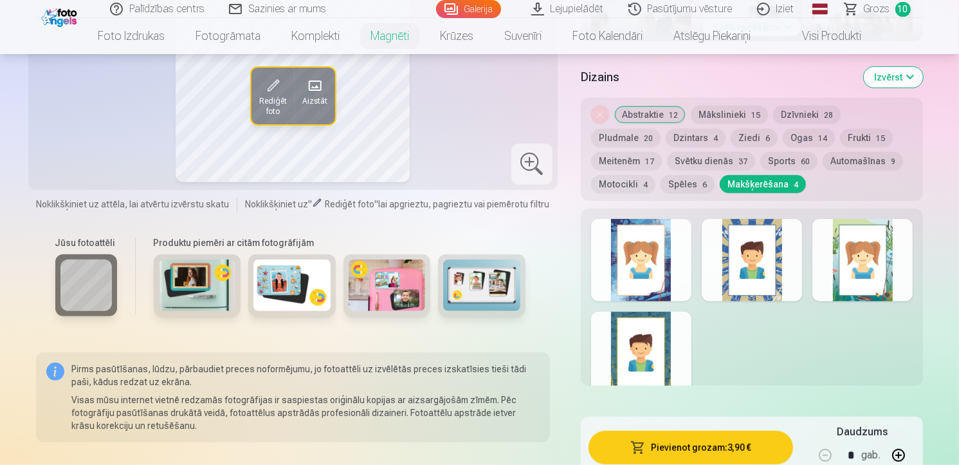
click at [739, 161] on span "37" at bounding box center [743, 161] width 9 height 9
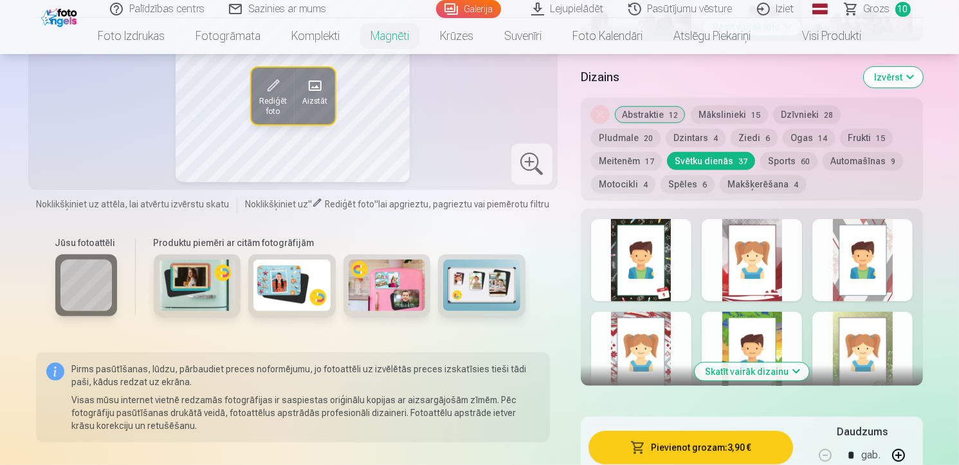
click at [714, 137] on span "4" at bounding box center [716, 138] width 5 height 9
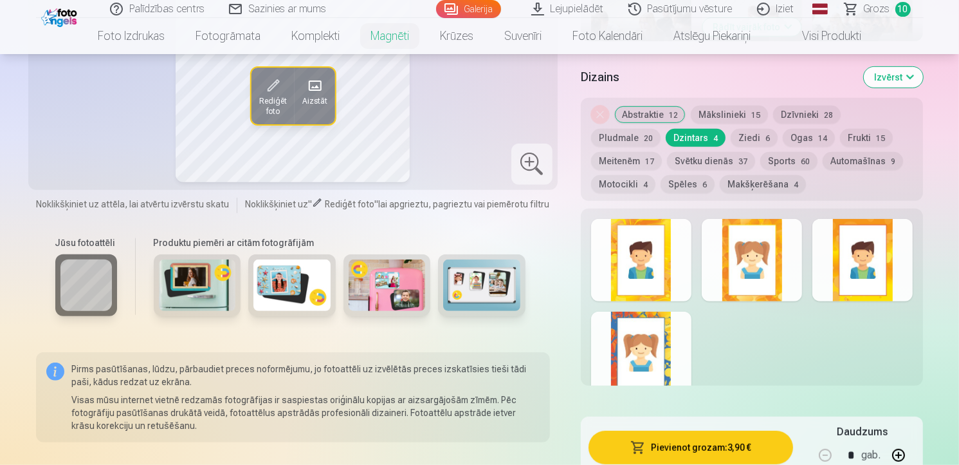
click at [761, 162] on button "Sports 60" at bounding box center [789, 161] width 57 height 18
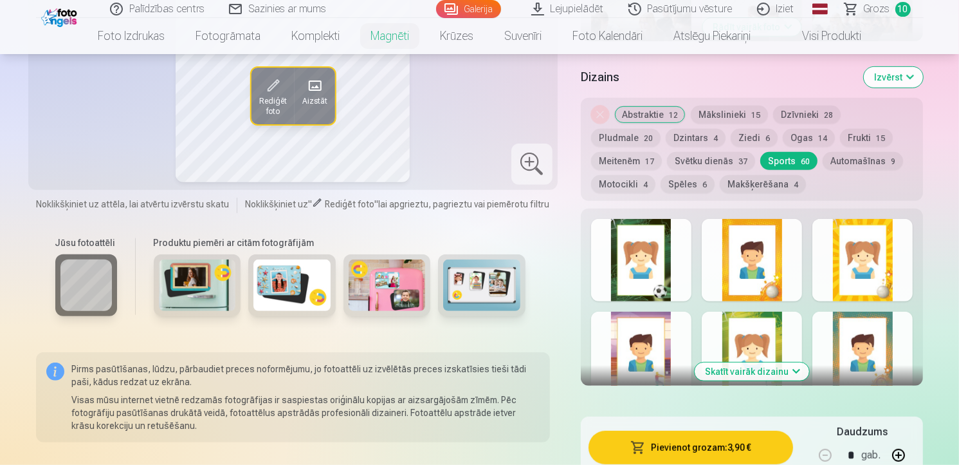
click at [672, 115] on span "12" at bounding box center [673, 115] width 9 height 9
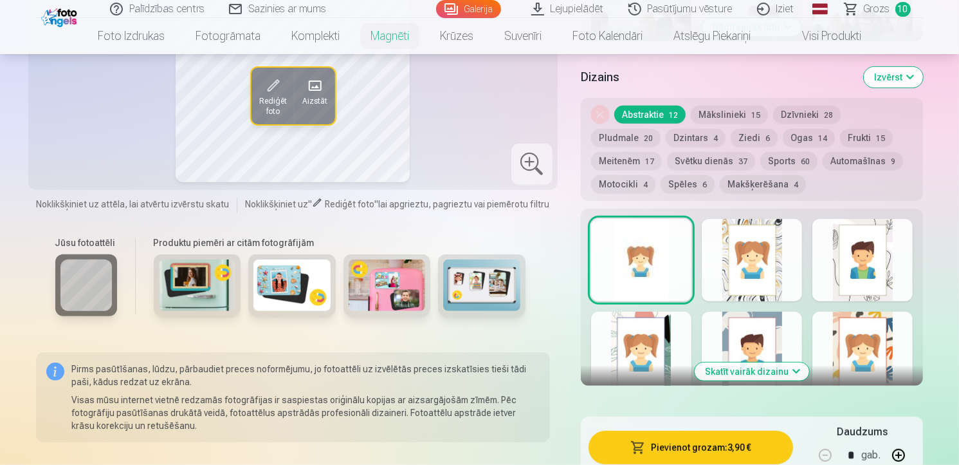
click at [656, 175] on button "Motocikli 4" at bounding box center [623, 184] width 64 height 18
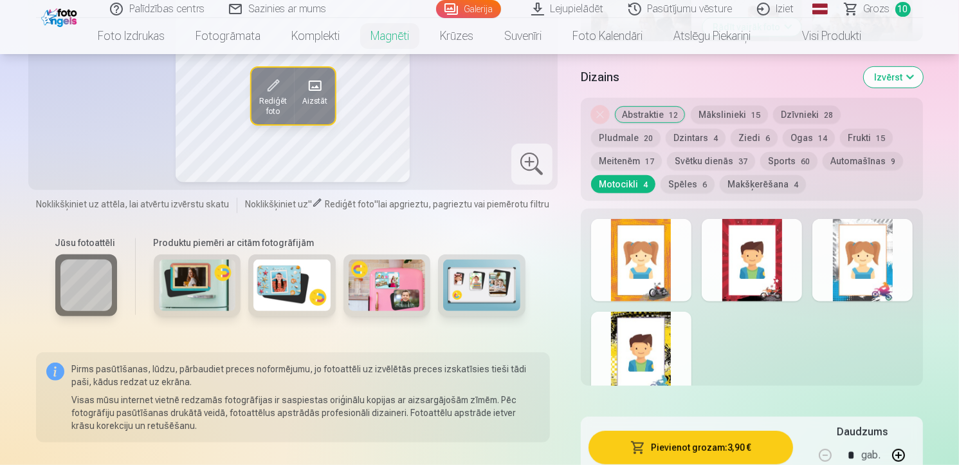
click at [661, 129] on button "Pludmale 20" at bounding box center [625, 138] width 69 height 18
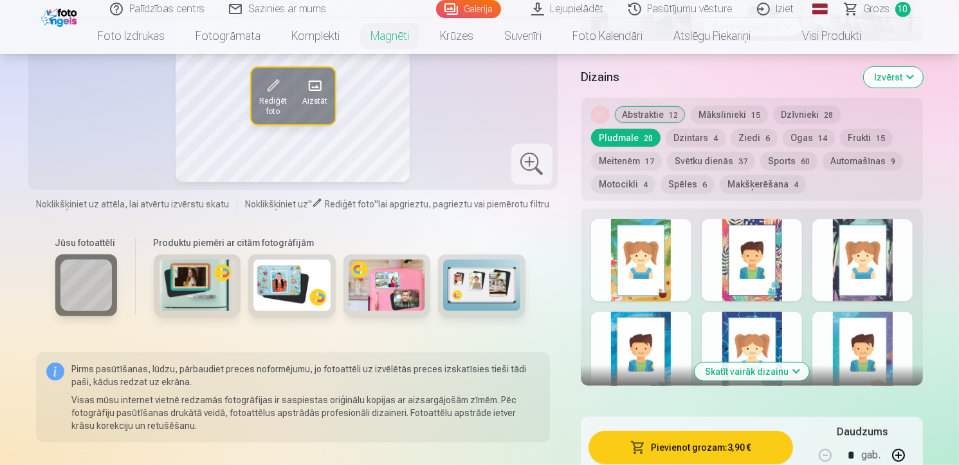
click at [703, 185] on span "6" at bounding box center [705, 184] width 5 height 9
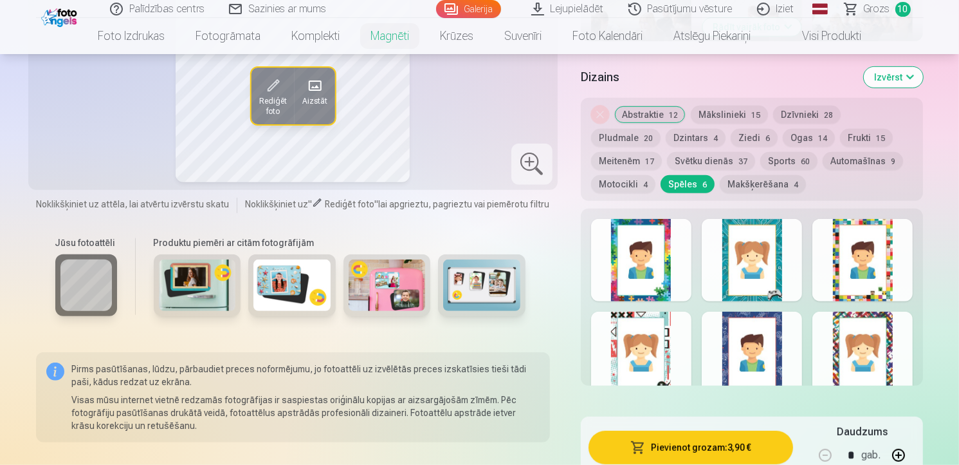
click at [659, 330] on div at bounding box center [641, 352] width 100 height 82
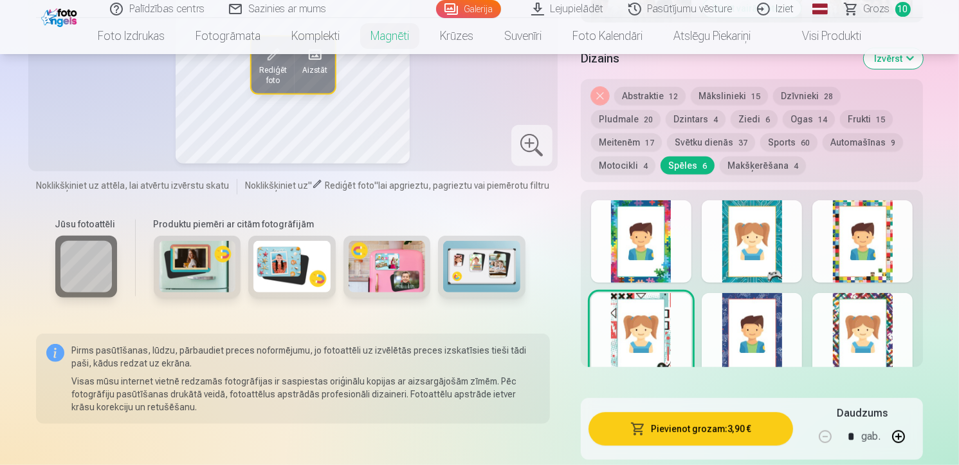
scroll to position [611, 0]
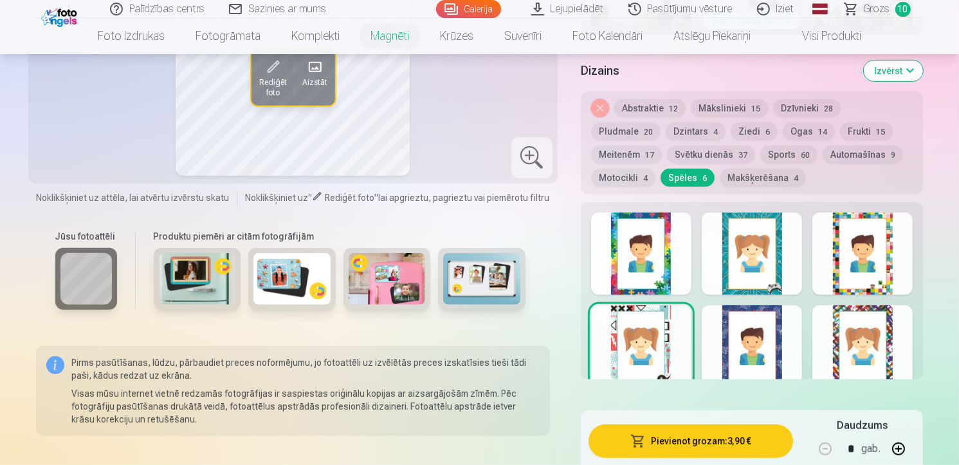
click at [855, 270] on div at bounding box center [863, 253] width 100 height 82
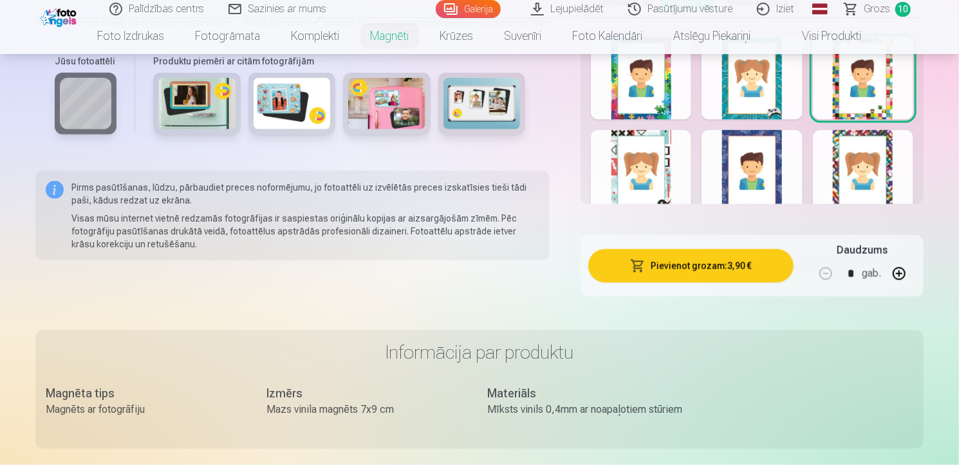
scroll to position [780, 0]
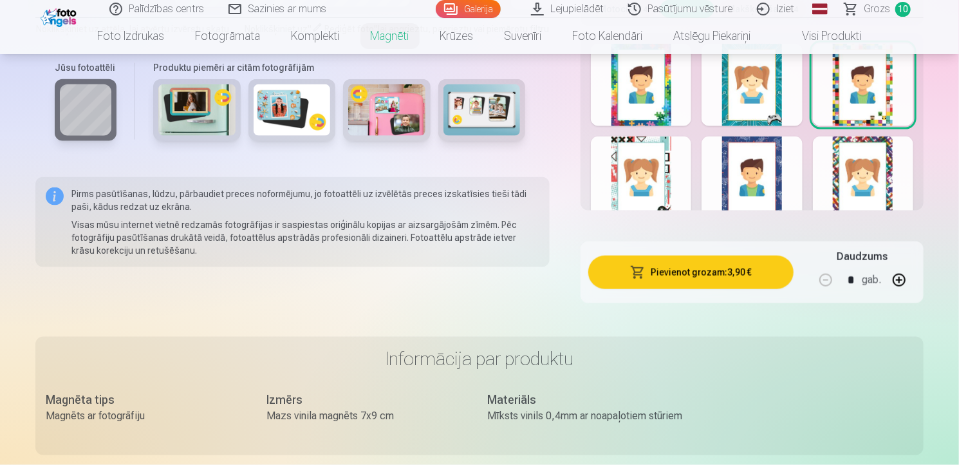
click at [775, 165] on div at bounding box center [751, 177] width 100 height 82
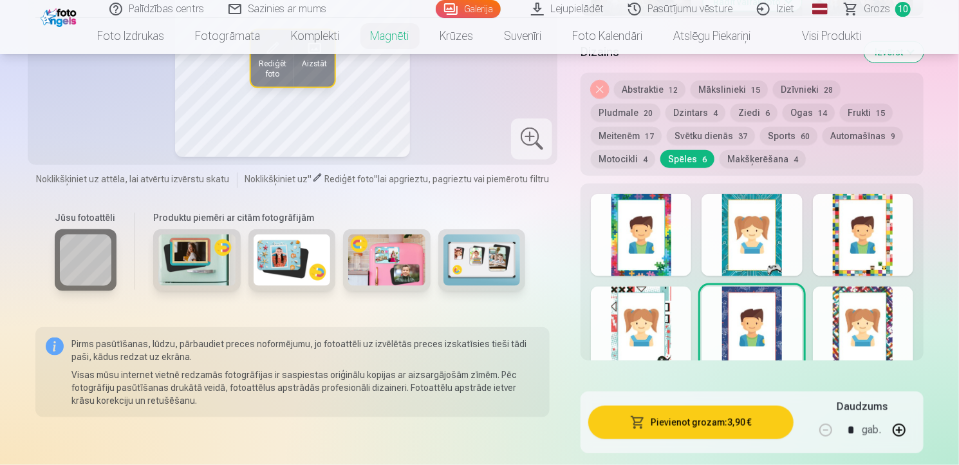
scroll to position [631, 0]
click at [730, 111] on button "Ziedi 6" at bounding box center [753, 112] width 47 height 18
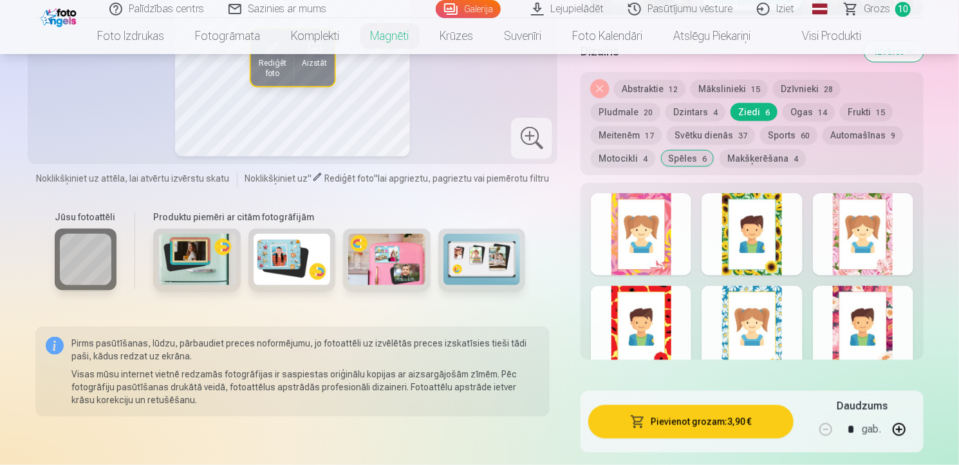
click at [760, 137] on button "Sports 60" at bounding box center [788, 135] width 57 height 18
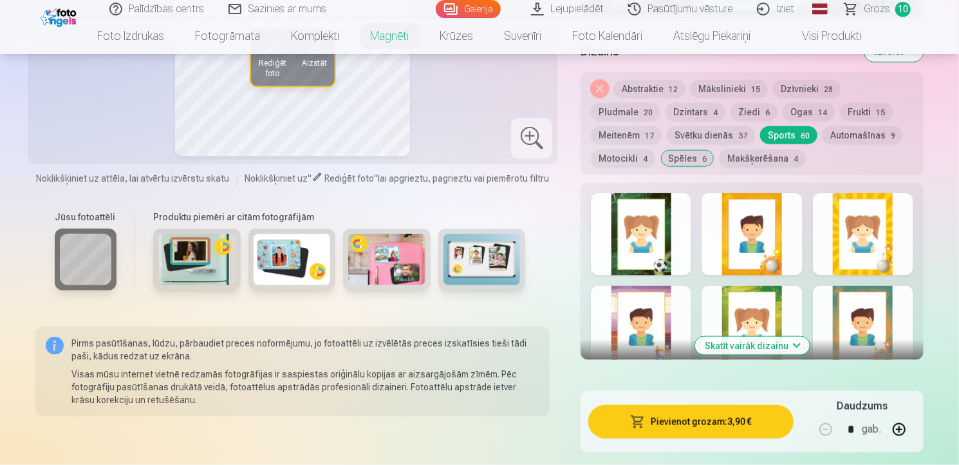
click at [793, 346] on button "Skatīt vairāk dizainu" at bounding box center [752, 346] width 115 height 18
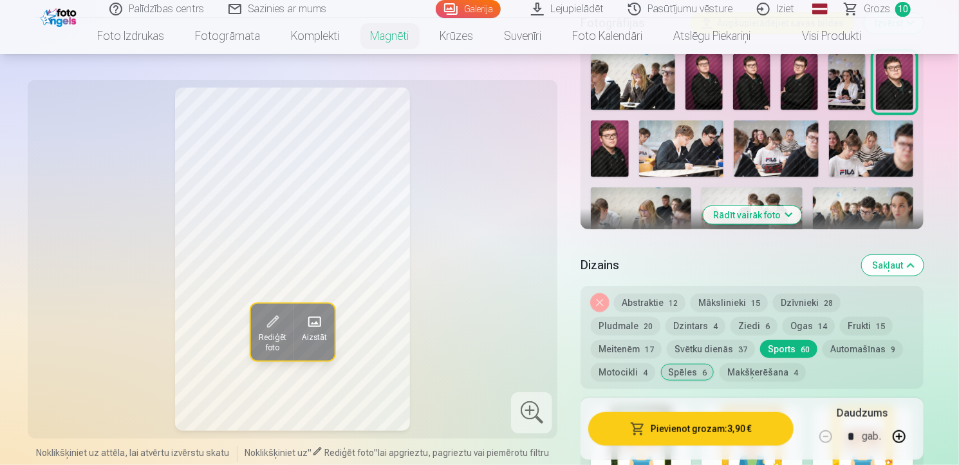
scroll to position [400, 0]
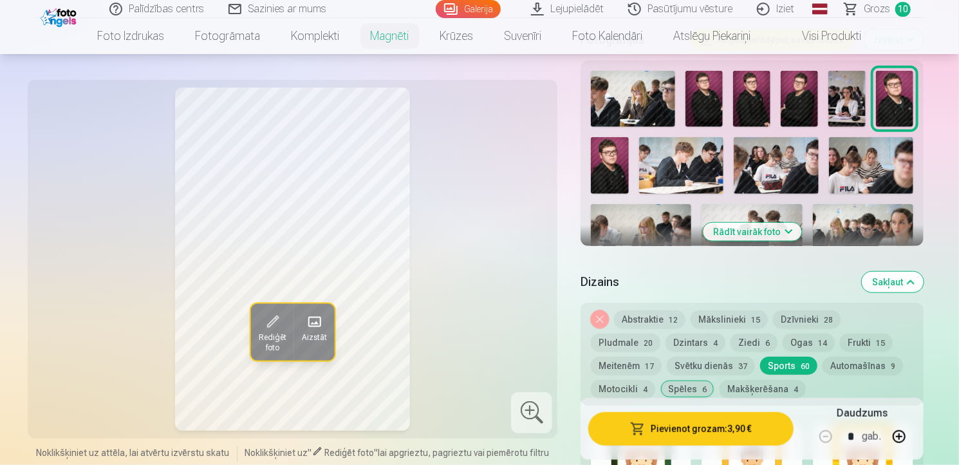
click at [667, 361] on button "Svētku dienās 37" at bounding box center [711, 365] width 88 height 18
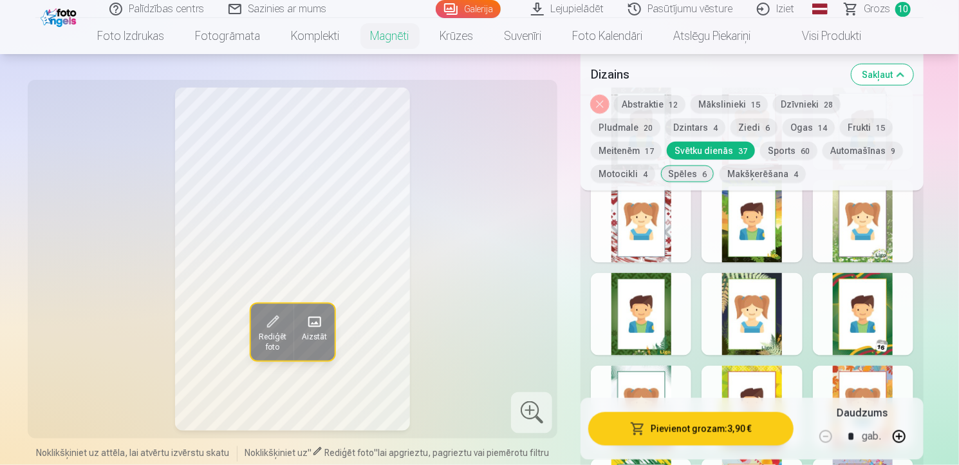
scroll to position [714, 0]
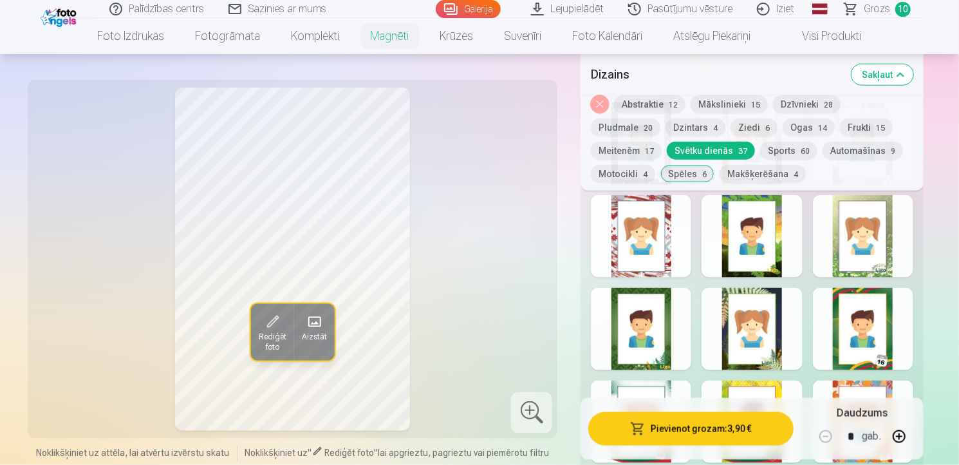
click at [655, 241] on div at bounding box center [641, 236] width 100 height 82
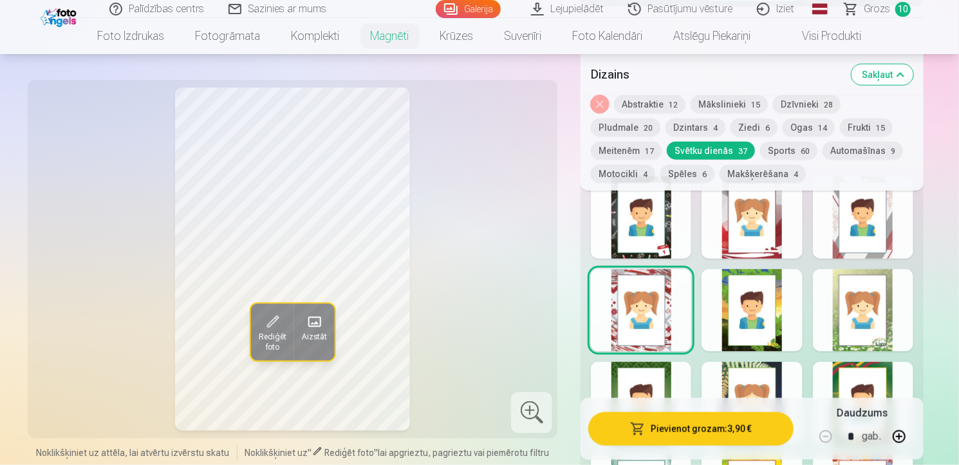
scroll to position [565, 0]
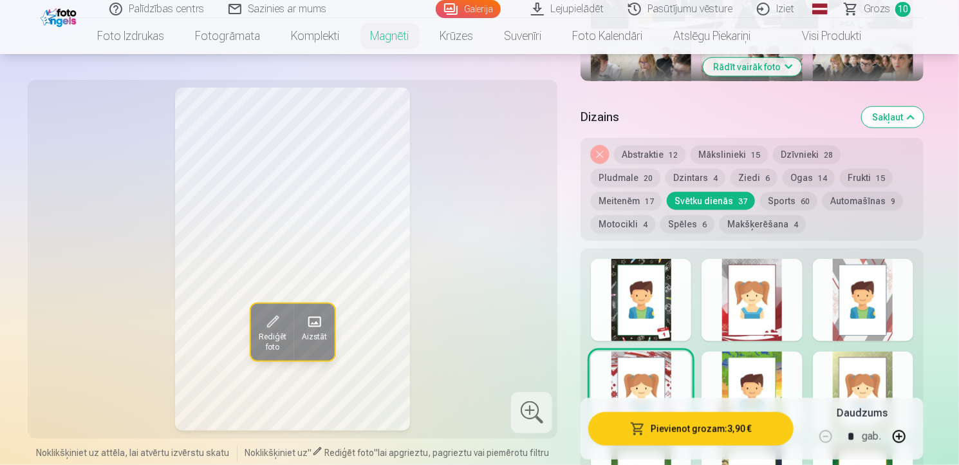
click at [764, 308] on div at bounding box center [751, 300] width 100 height 82
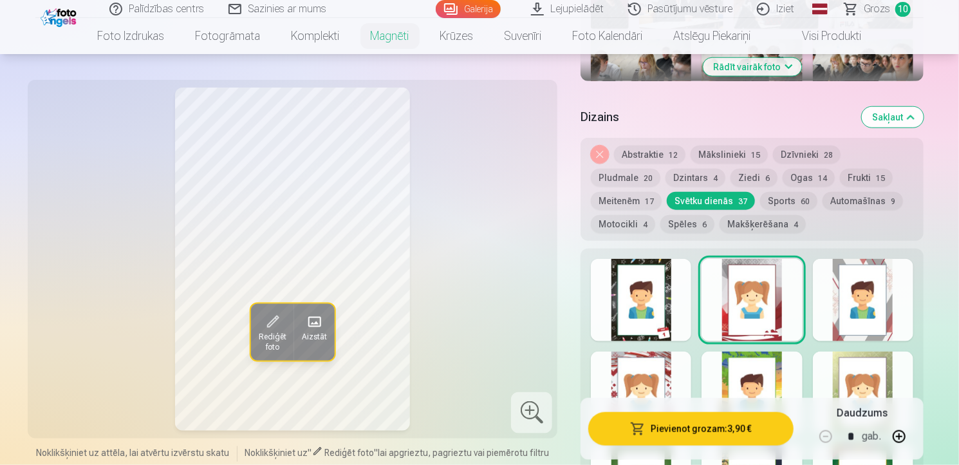
click at [856, 291] on div at bounding box center [863, 300] width 100 height 82
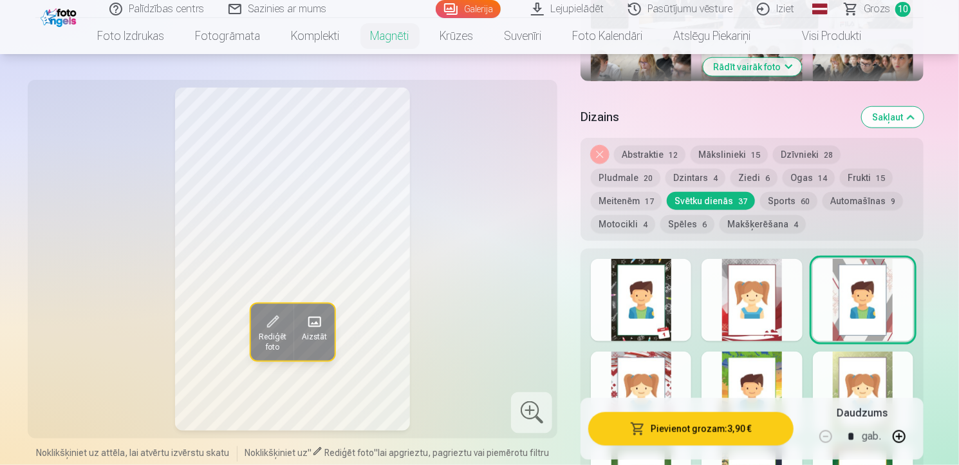
click at [658, 319] on div at bounding box center [641, 300] width 100 height 82
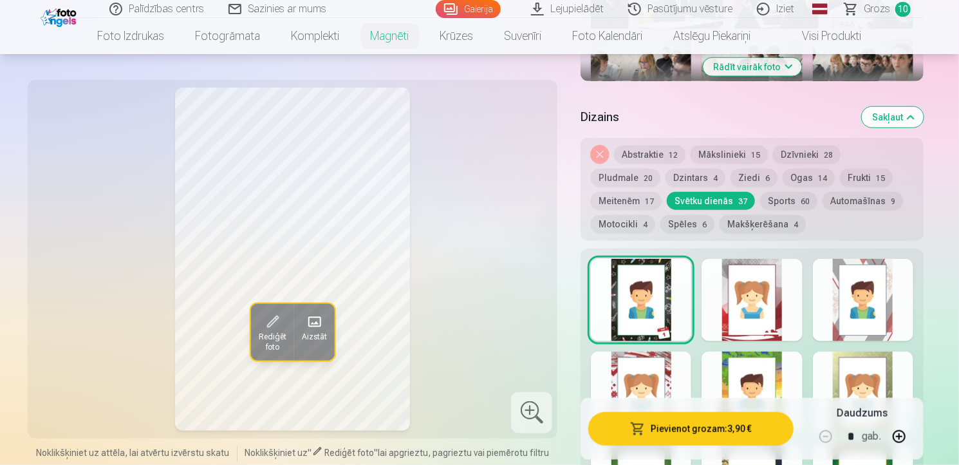
click at [761, 297] on div at bounding box center [751, 300] width 100 height 82
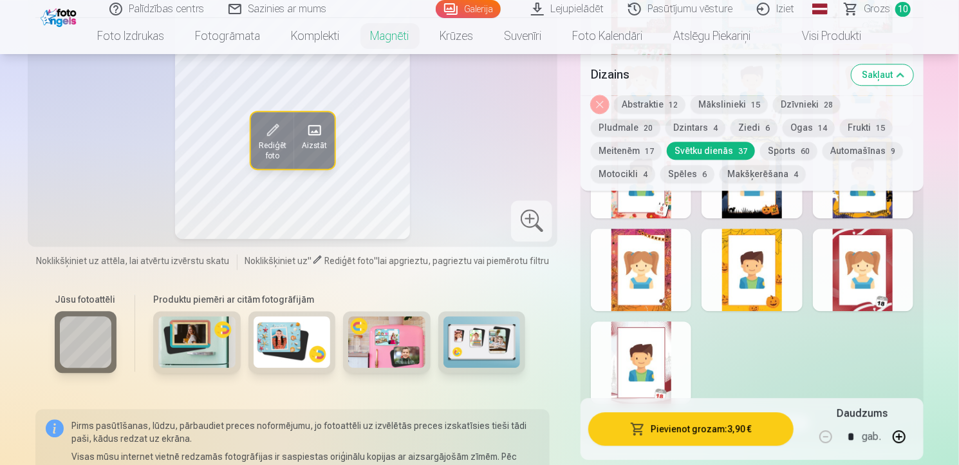
scroll to position [1652, 0]
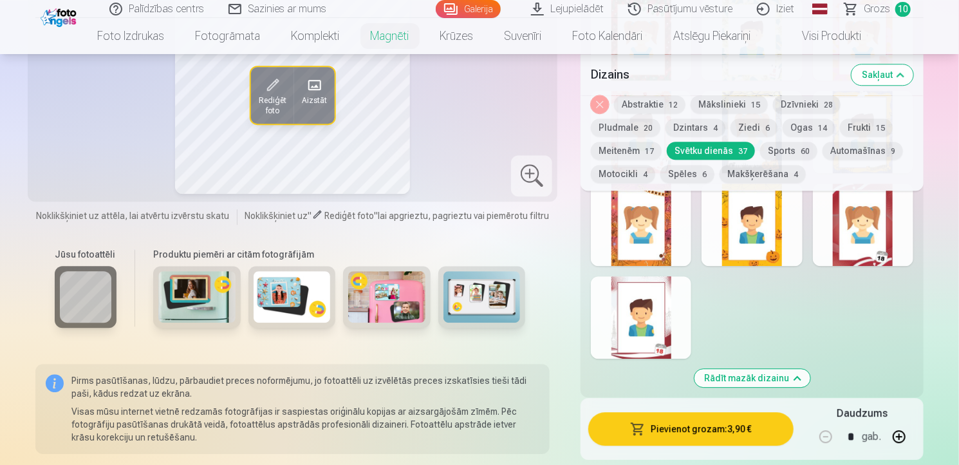
click at [652, 319] on div at bounding box center [641, 317] width 100 height 82
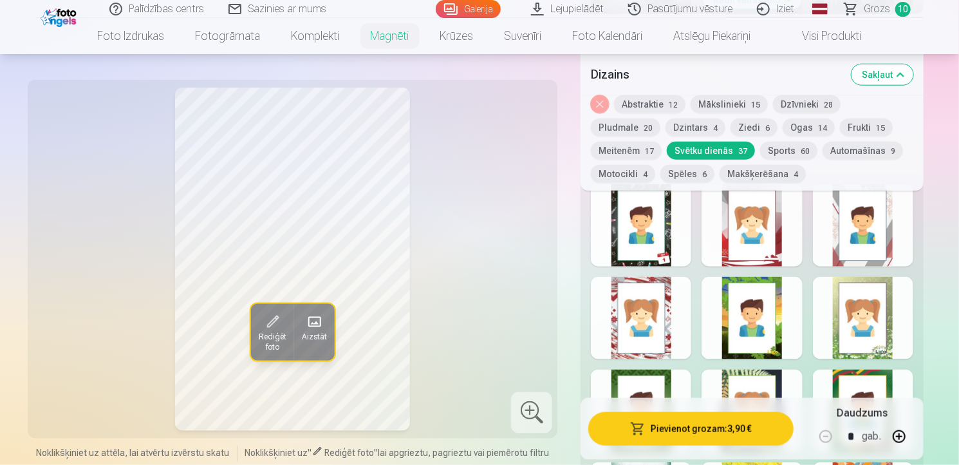
scroll to position [640, 0]
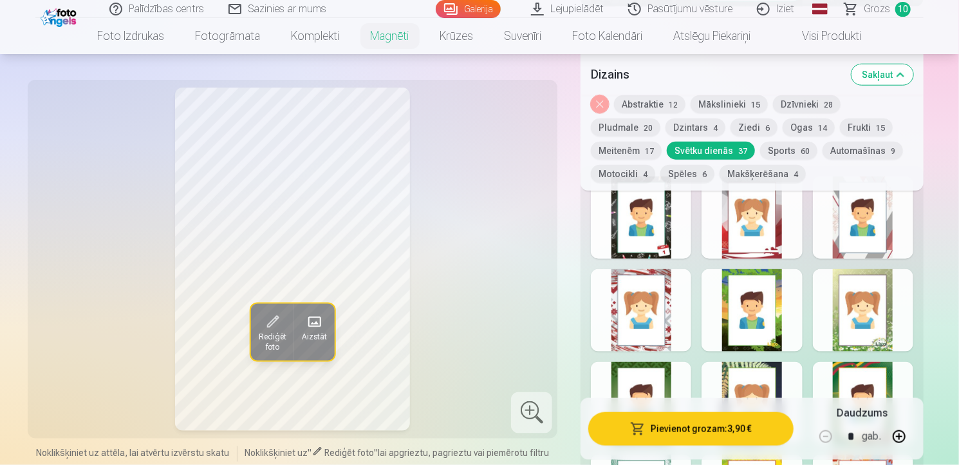
click at [652, 284] on div at bounding box center [641, 310] width 100 height 82
click at [753, 240] on div at bounding box center [751, 217] width 100 height 82
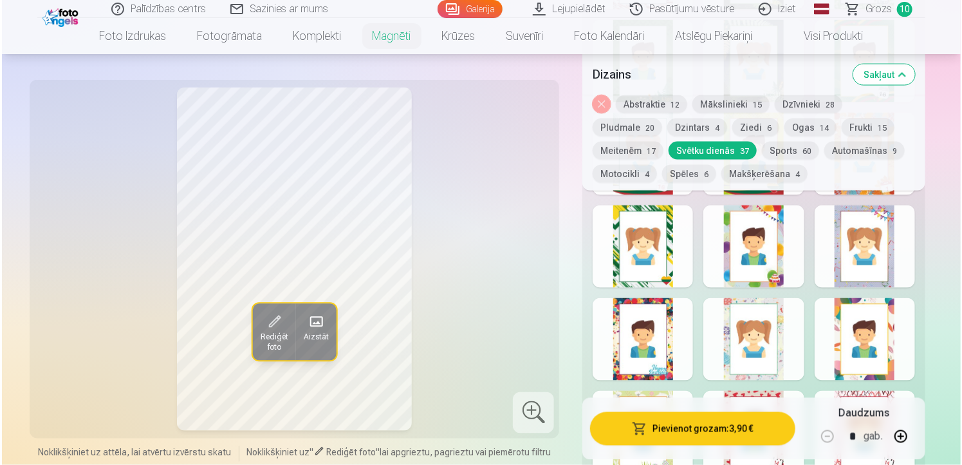
scroll to position [996, 0]
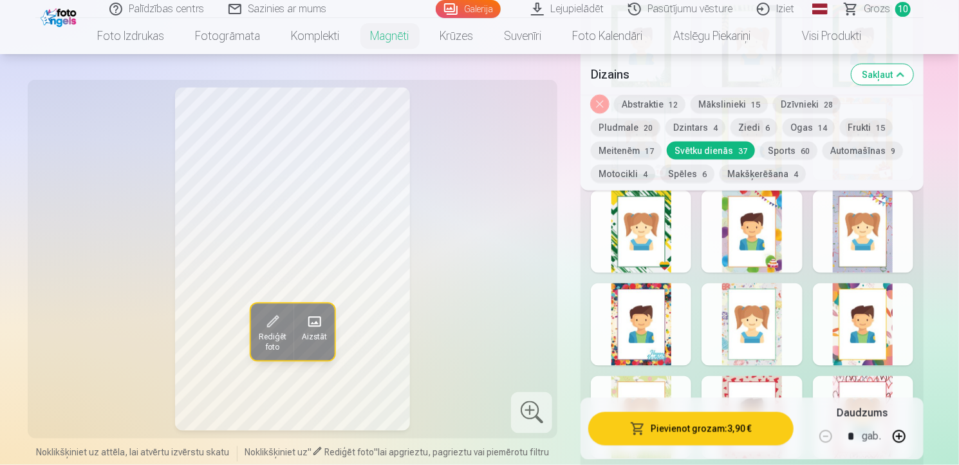
click at [729, 427] on button "Pievienot grozam : 3,90 €" at bounding box center [690, 428] width 205 height 33
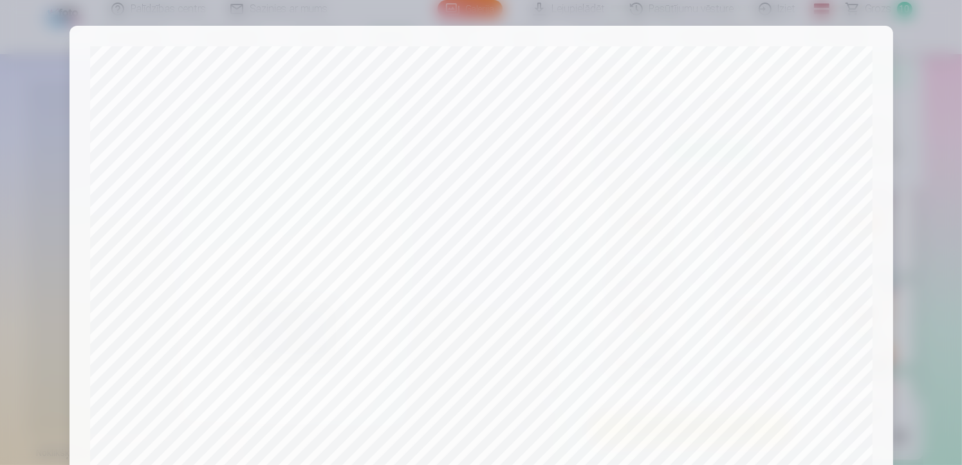
scroll to position [461, 0]
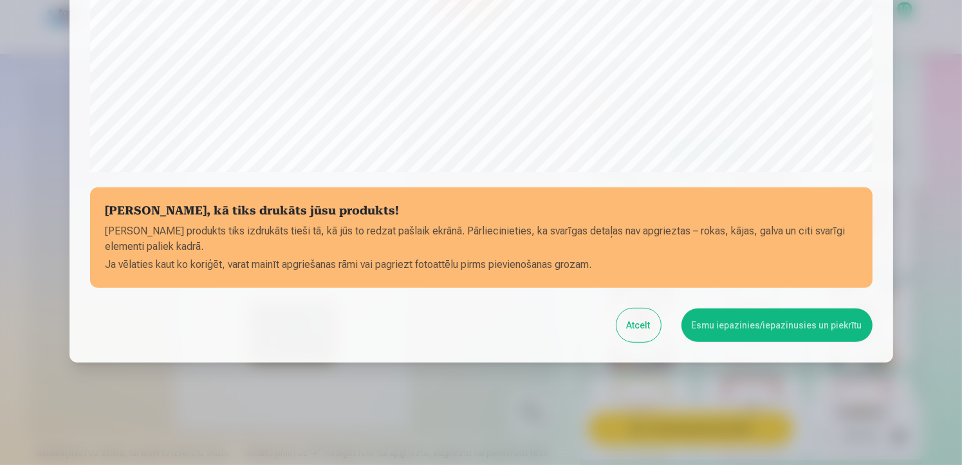
click at [744, 325] on button "Esmu iepazinies/iepazinusies un piekrītu" at bounding box center [776, 324] width 191 height 33
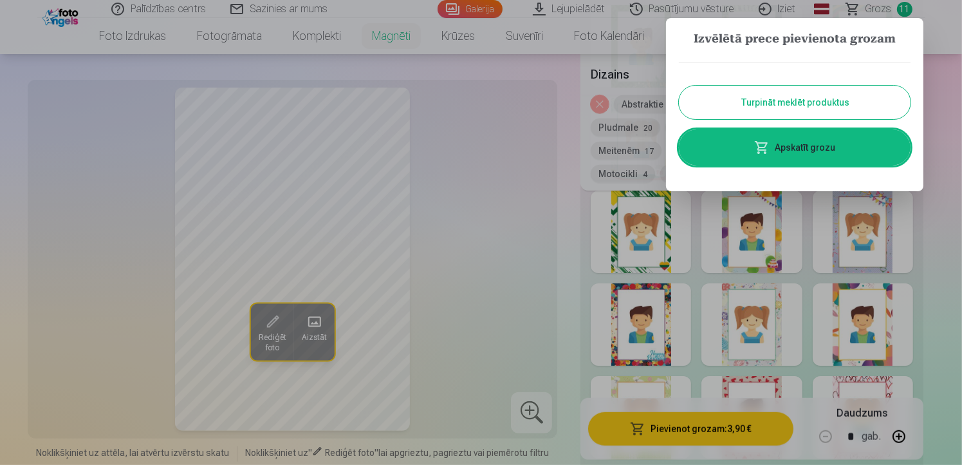
click at [819, 146] on link "Apskatīt grozu" at bounding box center [795, 147] width 232 height 36
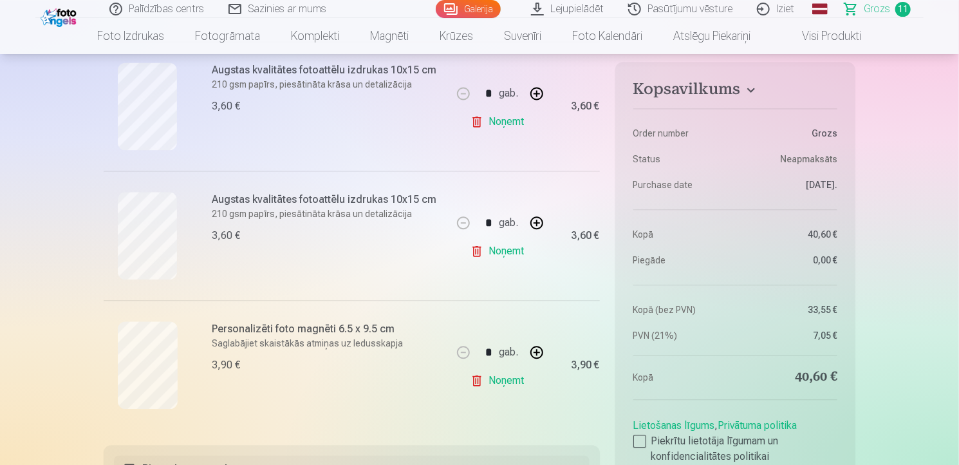
scroll to position [1311, 0]
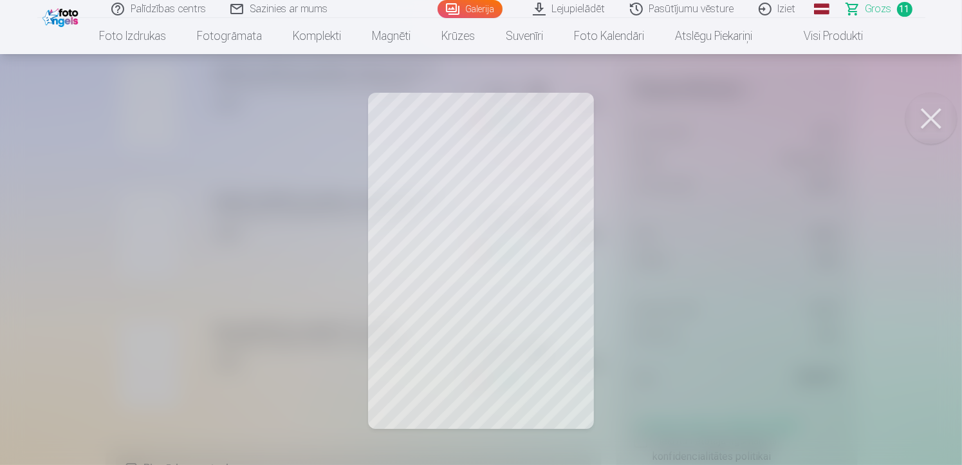
click at [933, 115] on button at bounding box center [930, 118] width 51 height 51
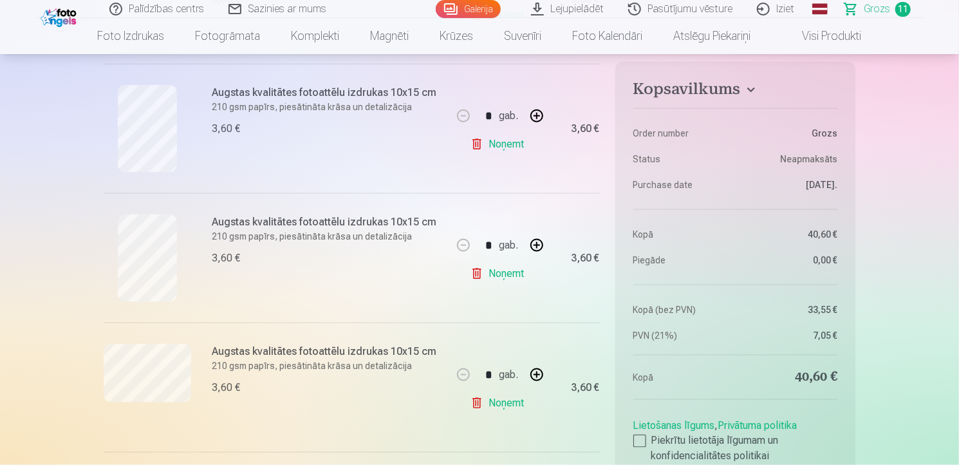
scroll to position [777, 0]
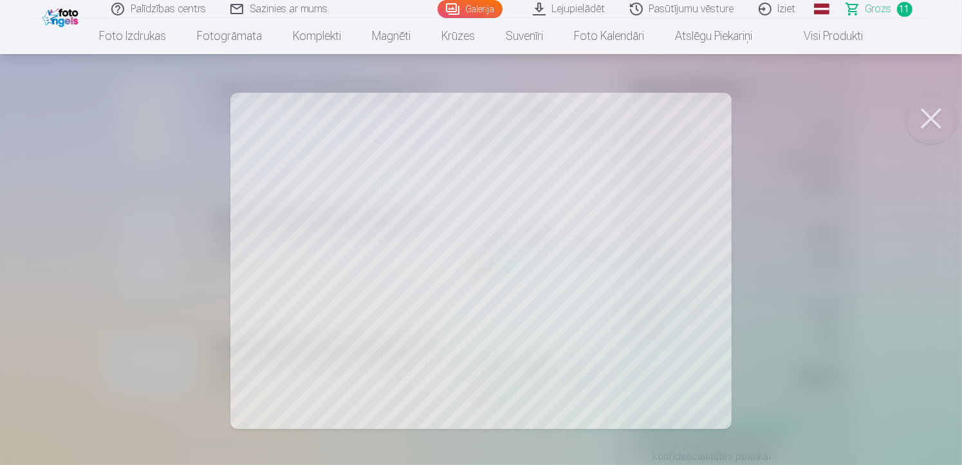
click at [929, 111] on button at bounding box center [930, 118] width 51 height 51
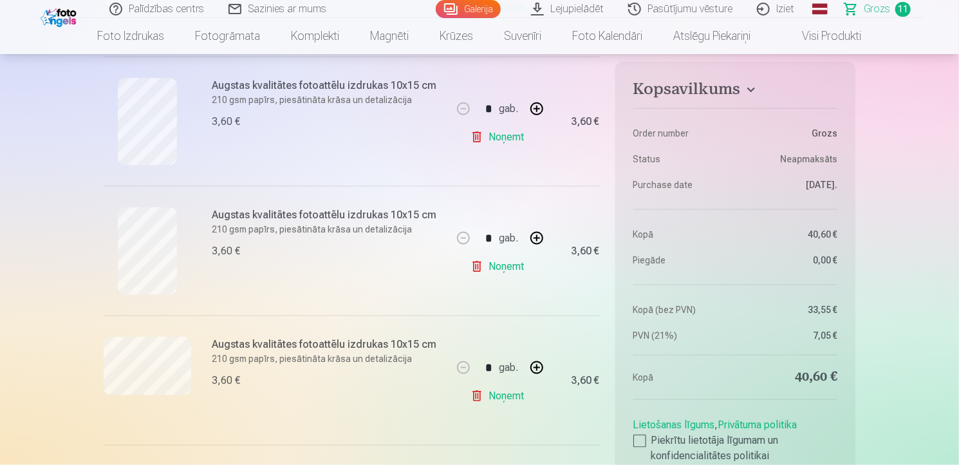
click at [515, 395] on link "Noņemt" at bounding box center [499, 396] width 59 height 26
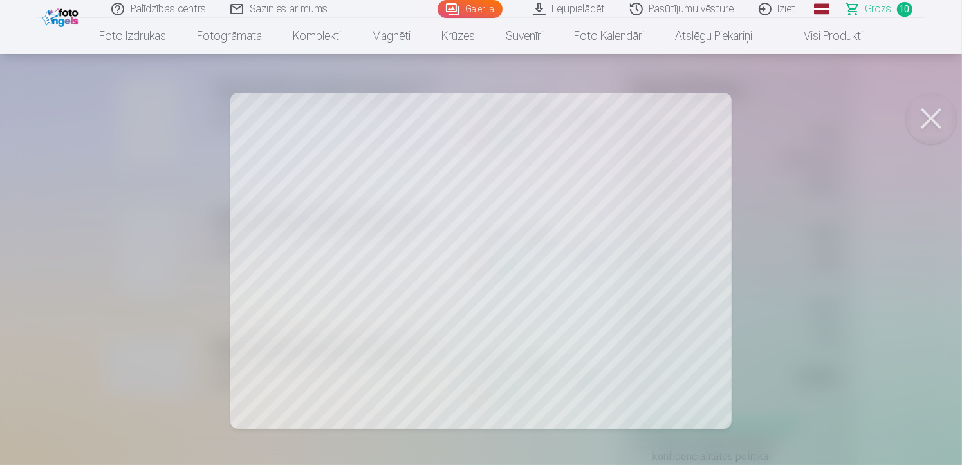
click at [932, 117] on button at bounding box center [930, 118] width 51 height 51
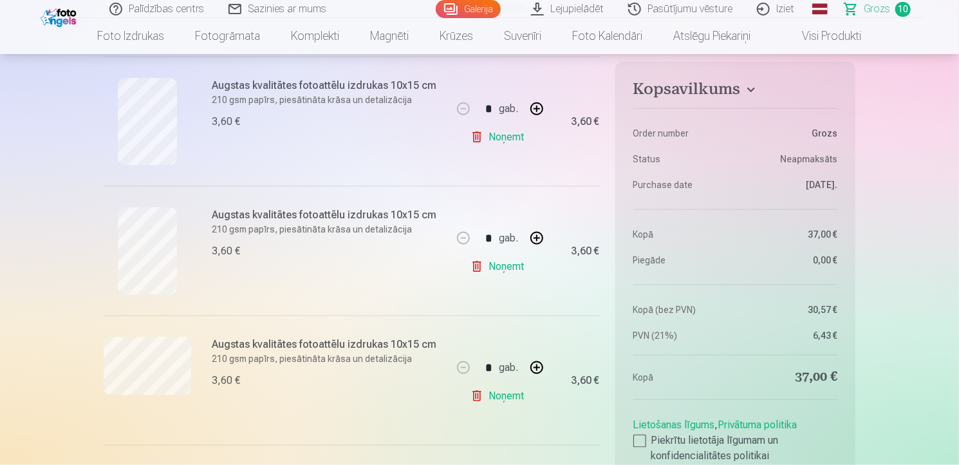
scroll to position [713, 0]
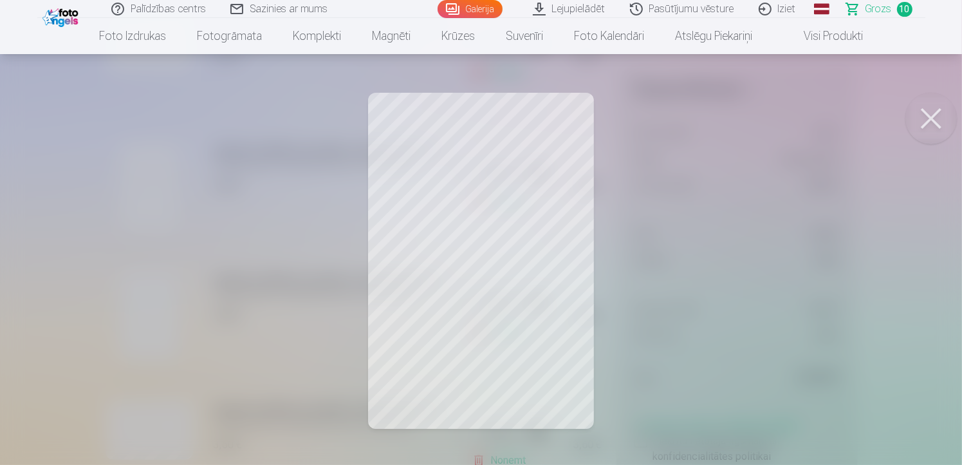
click at [923, 120] on button at bounding box center [930, 118] width 51 height 51
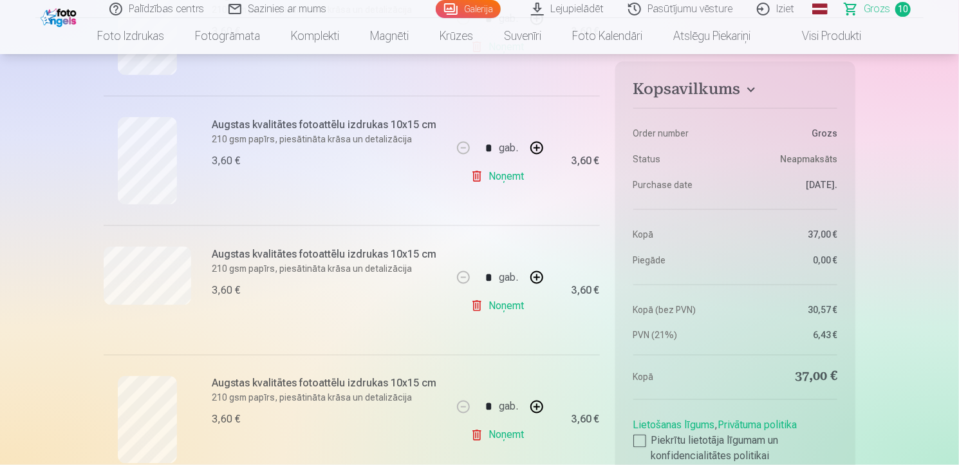
scroll to position [874, 0]
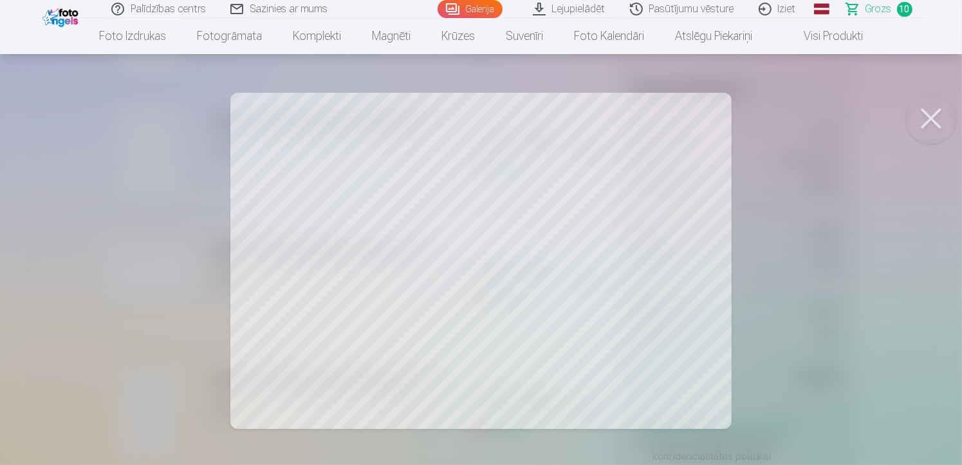
click at [929, 113] on button at bounding box center [930, 118] width 51 height 51
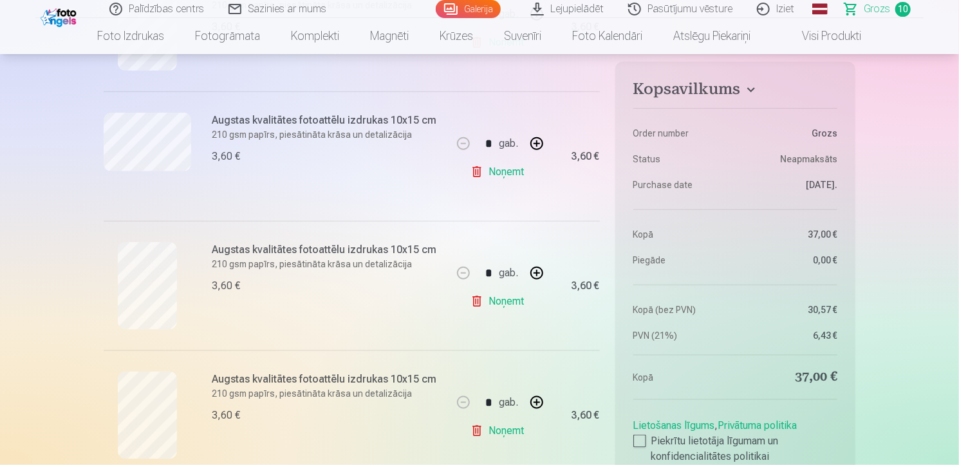
scroll to position [600, 0]
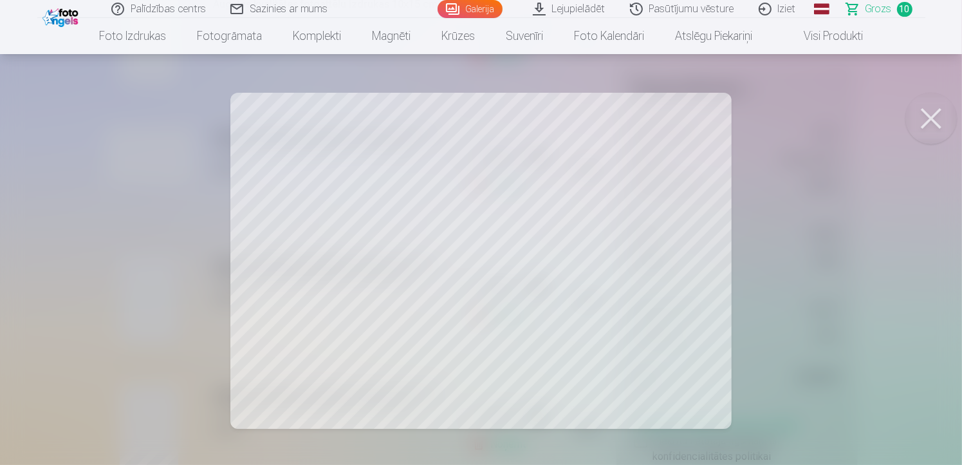
click at [923, 111] on button at bounding box center [930, 118] width 51 height 51
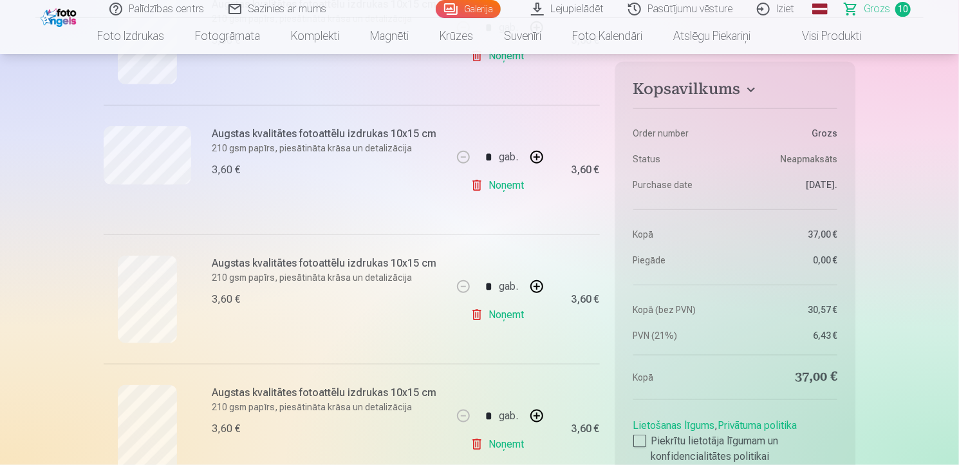
click at [504, 188] on link "Noņemt" at bounding box center [499, 185] width 59 height 26
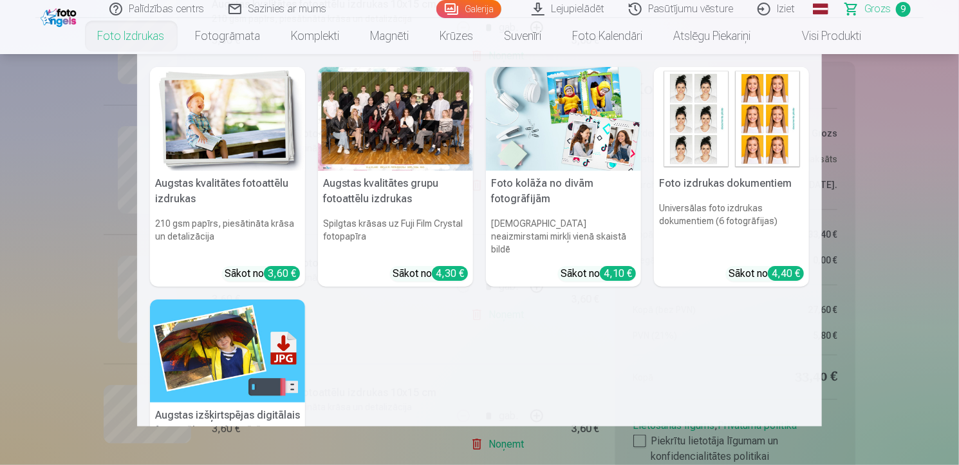
click at [144, 33] on link "Foto izdrukas" at bounding box center [131, 36] width 98 height 36
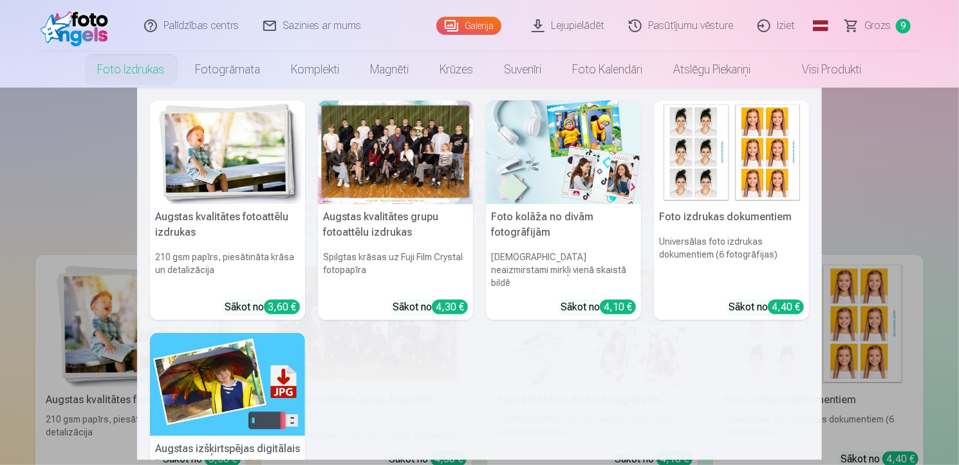
click at [114, 68] on link "Foto izdrukas" at bounding box center [131, 69] width 98 height 36
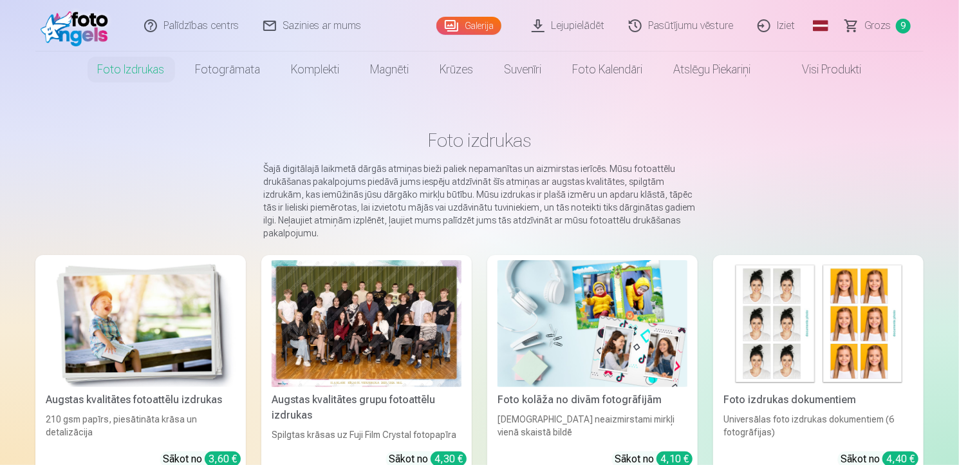
click at [842, 73] on link "Visi produkti" at bounding box center [821, 69] width 111 height 36
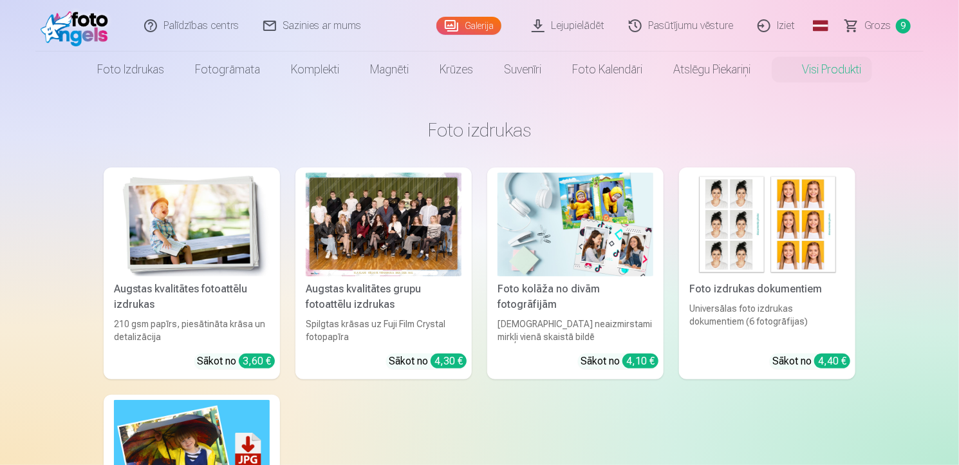
click at [582, 28] on link "Lejupielādēt" at bounding box center [568, 25] width 97 height 51
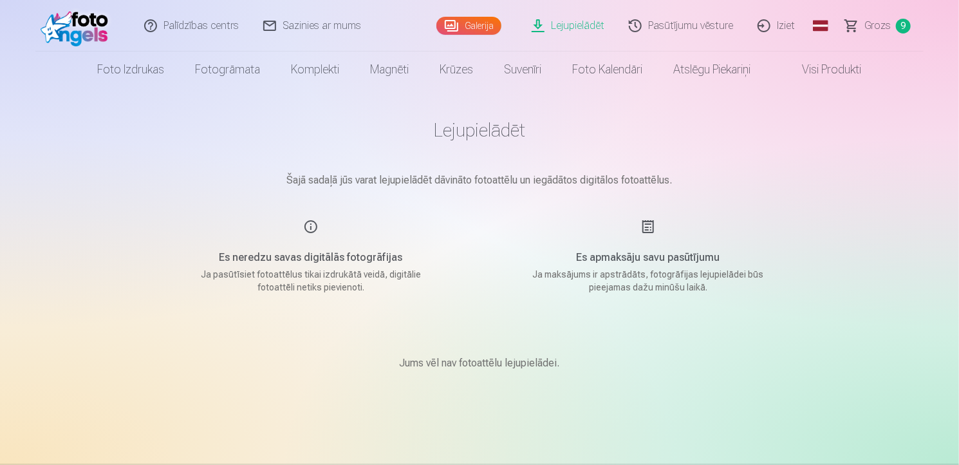
click at [476, 34] on link "Galerija" at bounding box center [468, 26] width 65 height 18
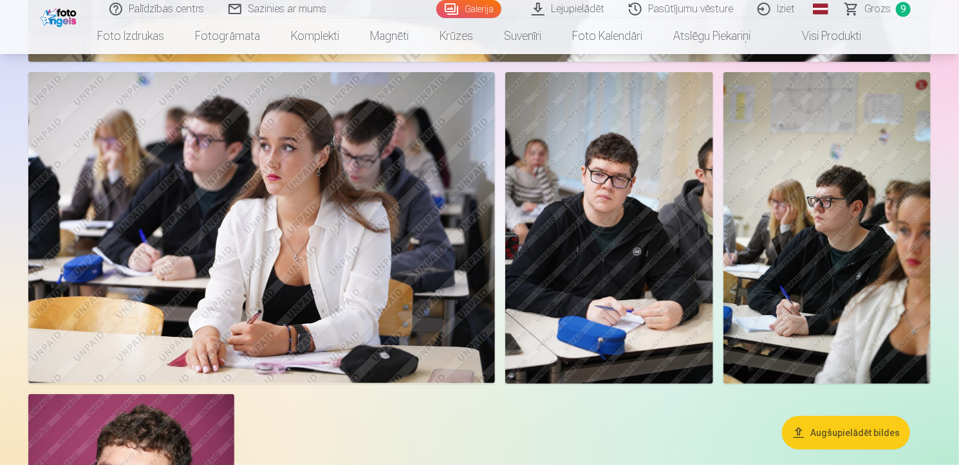
scroll to position [5021, 0]
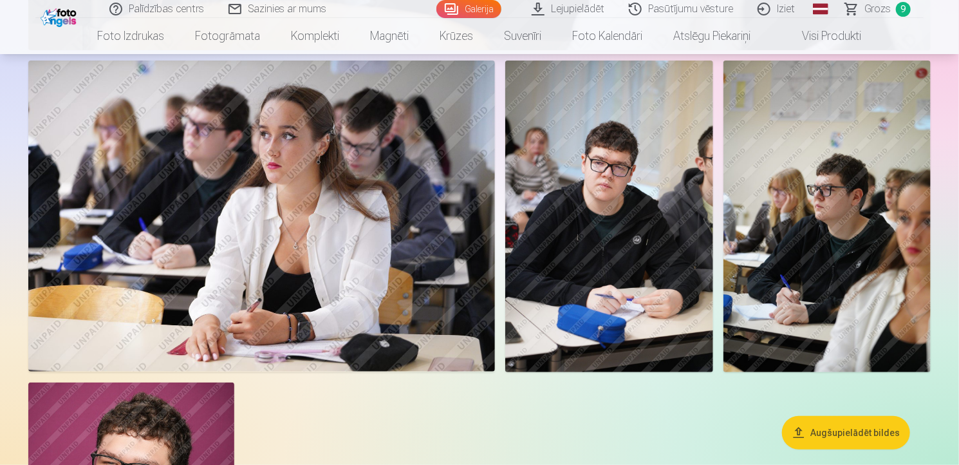
click at [845, 235] on img at bounding box center [826, 215] width 207 height 311
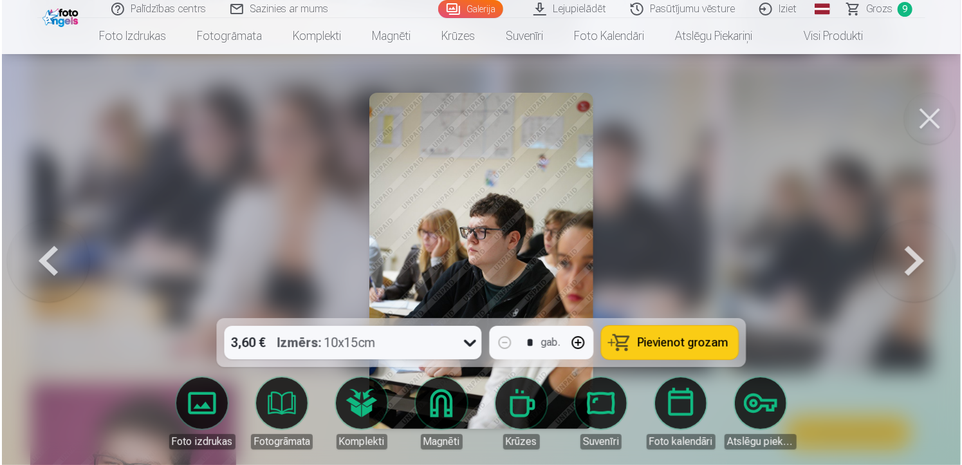
scroll to position [5035, 0]
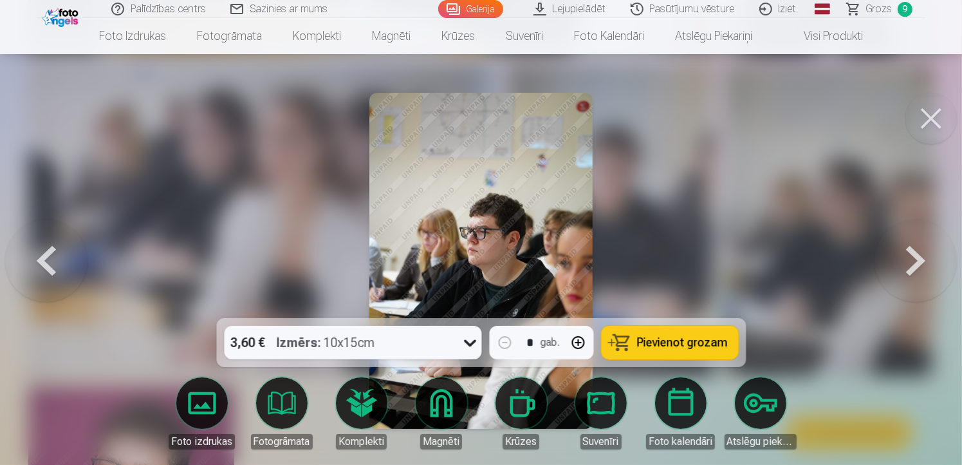
click at [726, 344] on button "Pievienot grozam" at bounding box center [669, 342] width 137 height 33
click at [40, 257] on button at bounding box center [46, 260] width 82 height 89
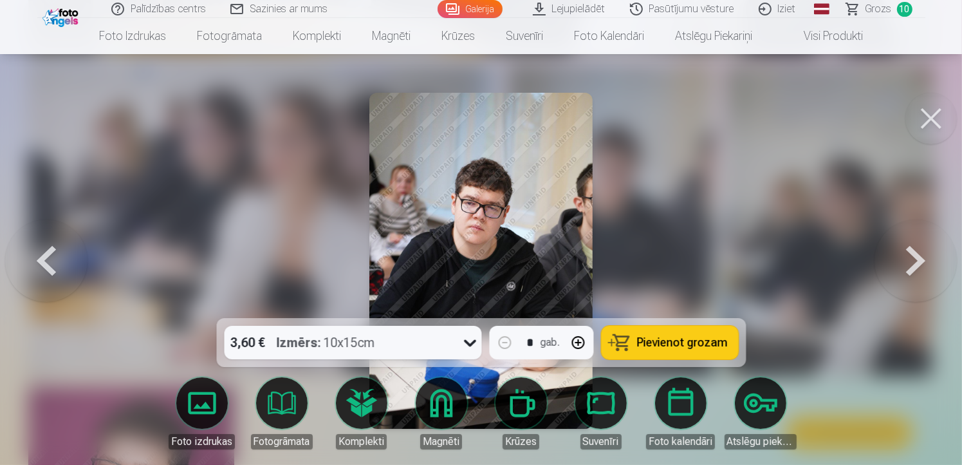
click at [39, 257] on button at bounding box center [46, 260] width 82 height 89
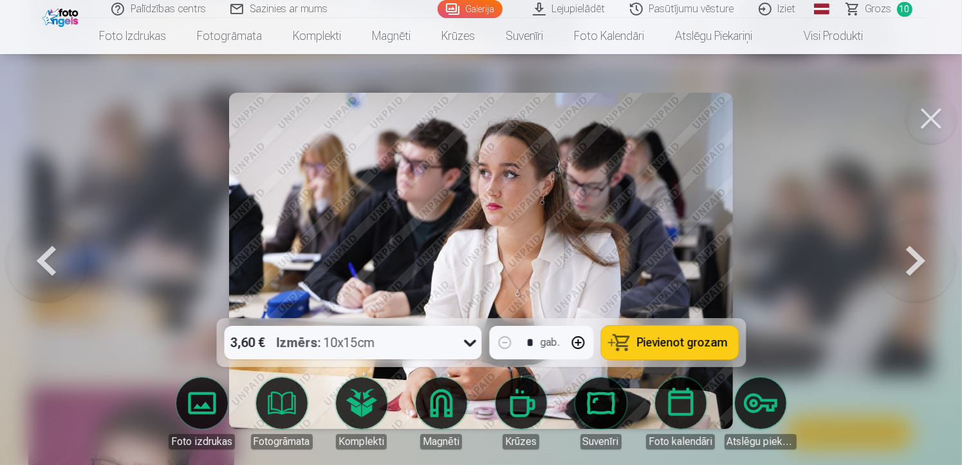
click at [39, 258] on button at bounding box center [46, 260] width 82 height 89
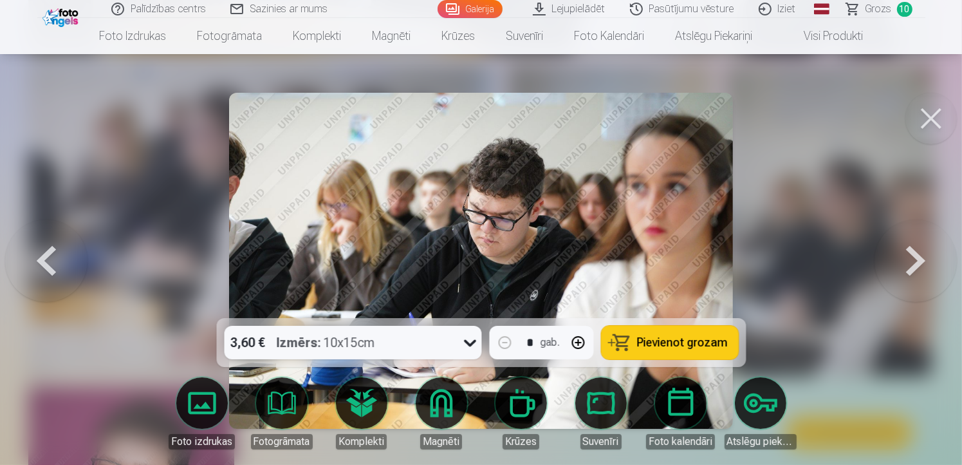
click at [37, 258] on button at bounding box center [46, 260] width 82 height 89
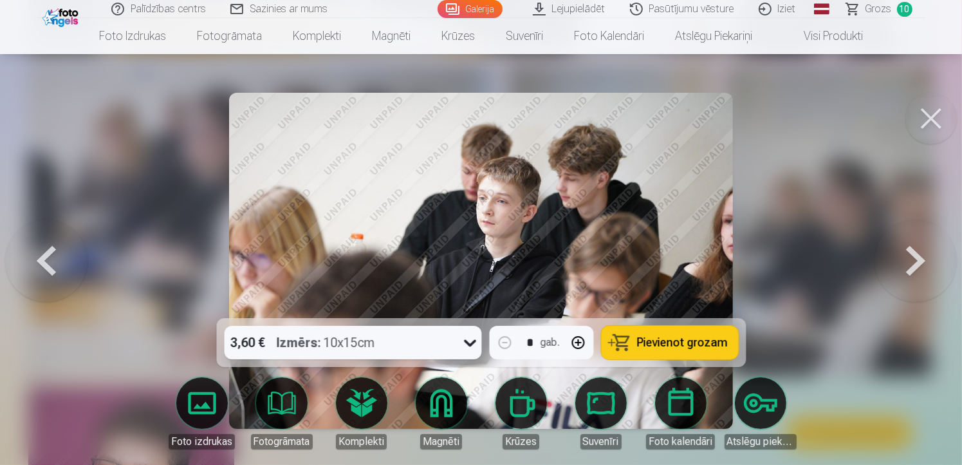
click at [36, 259] on button at bounding box center [46, 260] width 82 height 89
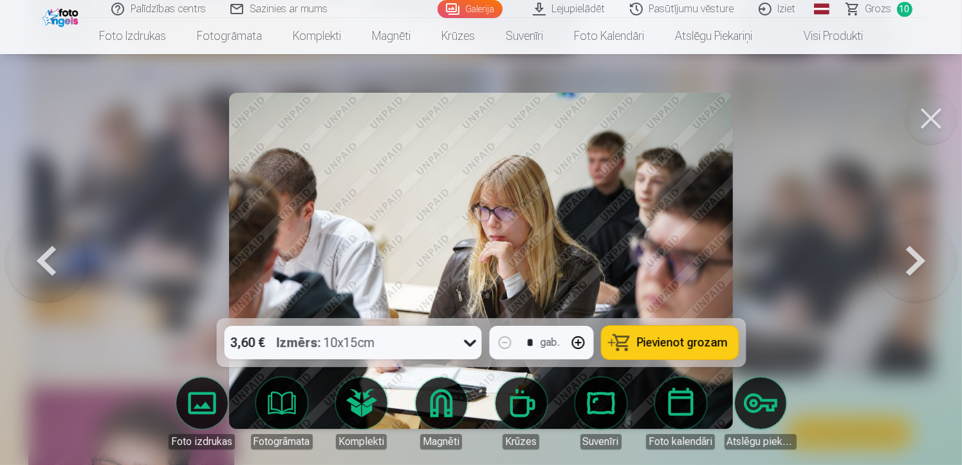
click at [35, 259] on button at bounding box center [46, 260] width 82 height 89
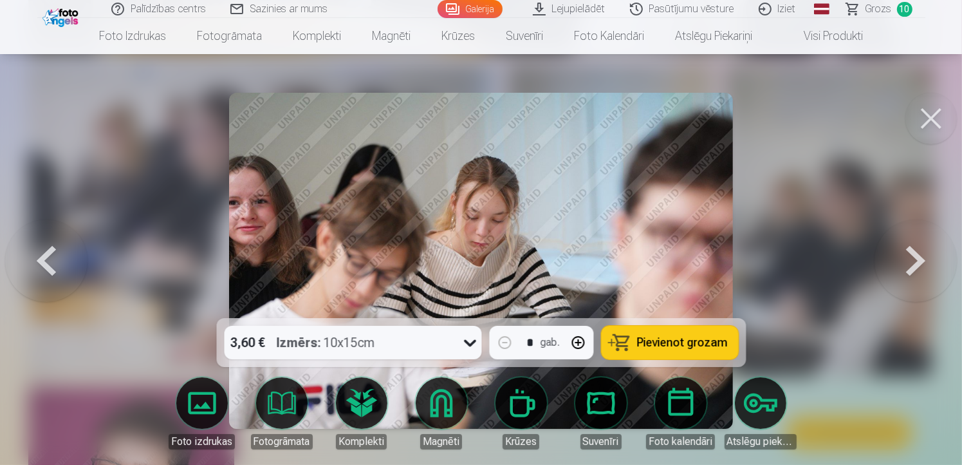
click at [35, 259] on button at bounding box center [46, 260] width 82 height 89
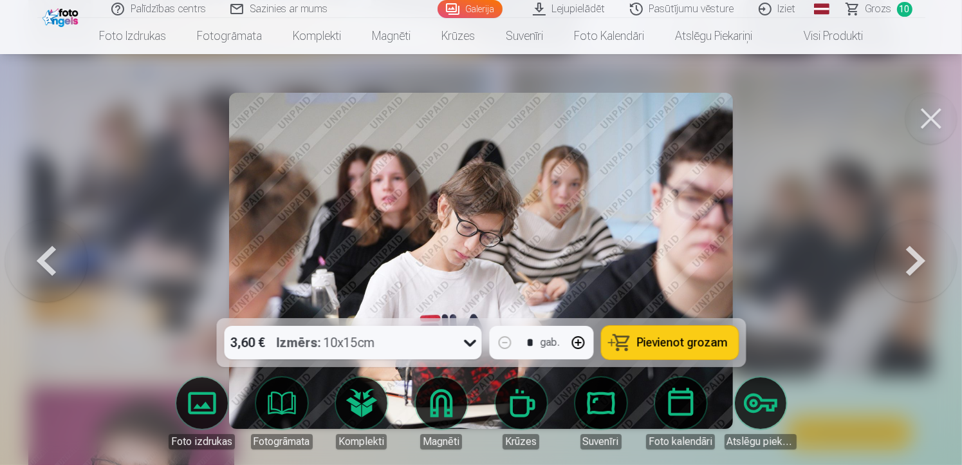
click at [35, 259] on button at bounding box center [46, 260] width 82 height 89
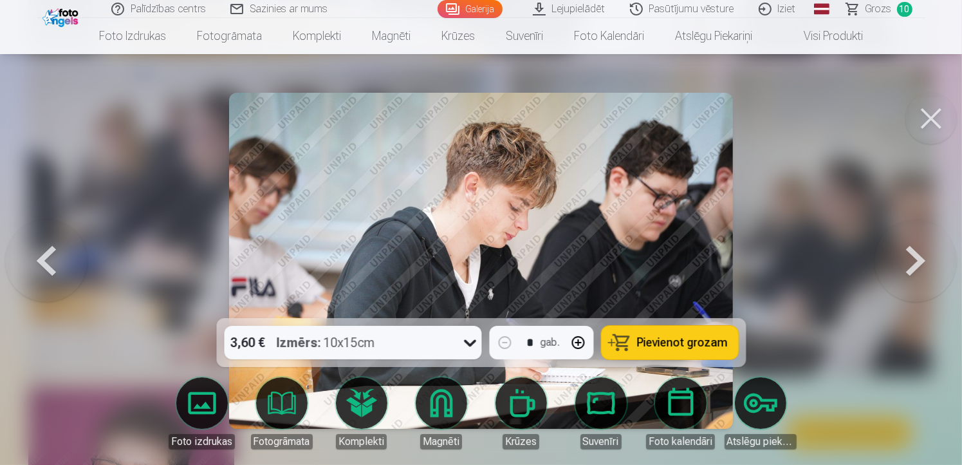
click at [707, 348] on span "Pievienot grozam" at bounding box center [682, 343] width 91 height 12
click at [874, 12] on span "Grozs" at bounding box center [878, 8] width 26 height 15
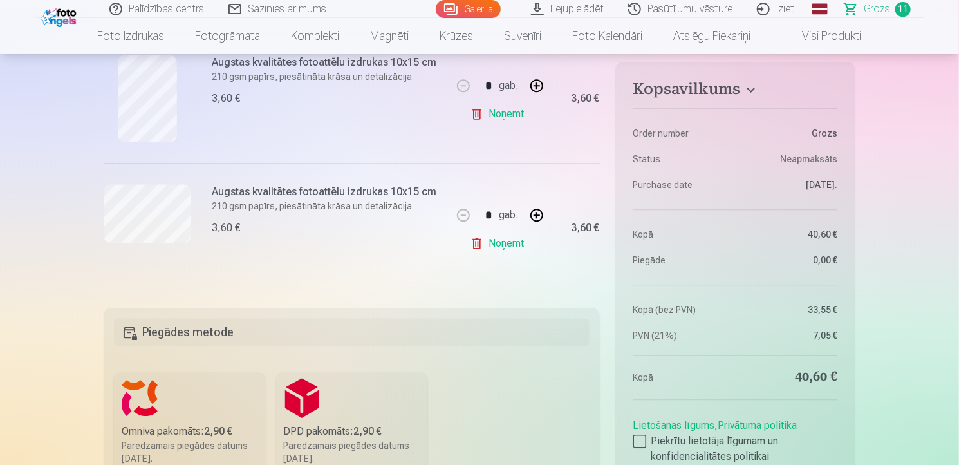
scroll to position [1325, 0]
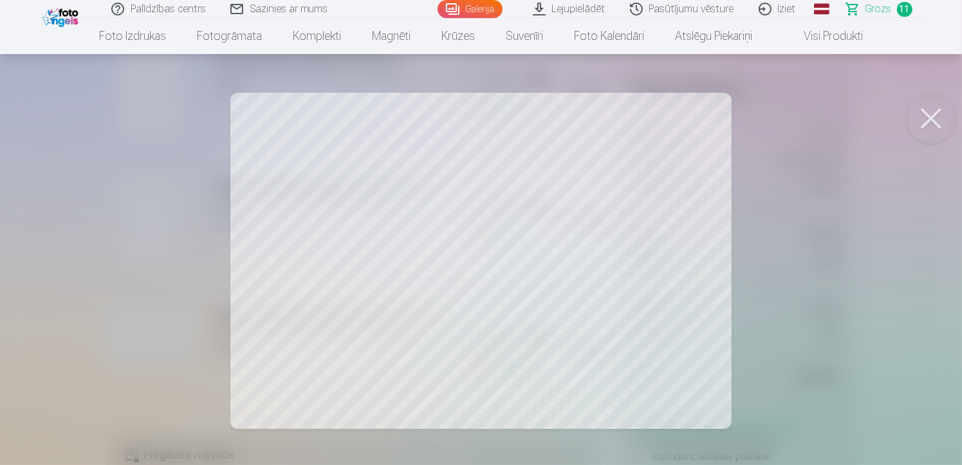
click at [930, 116] on button at bounding box center [930, 118] width 51 height 51
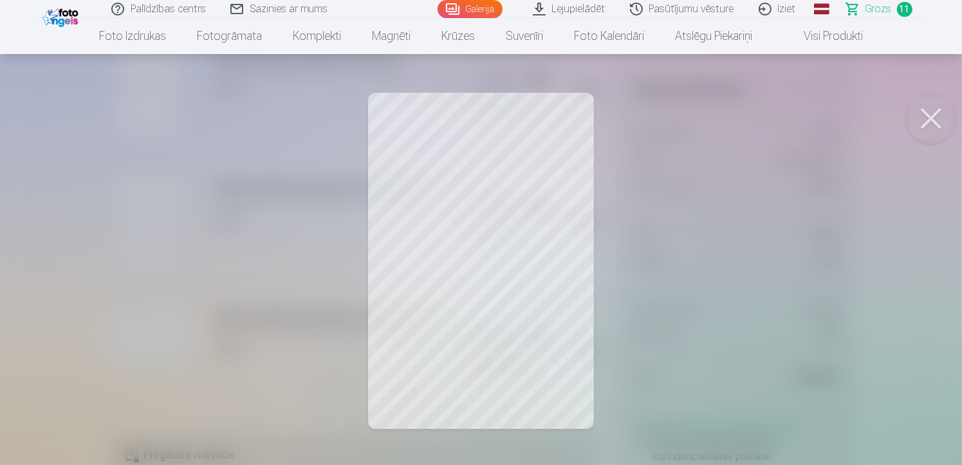
click at [934, 112] on button at bounding box center [930, 118] width 51 height 51
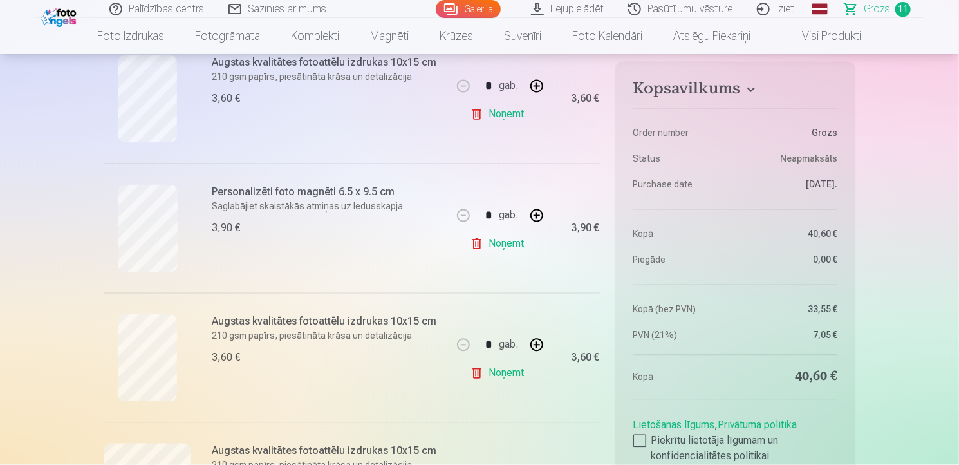
scroll to position [1196, 0]
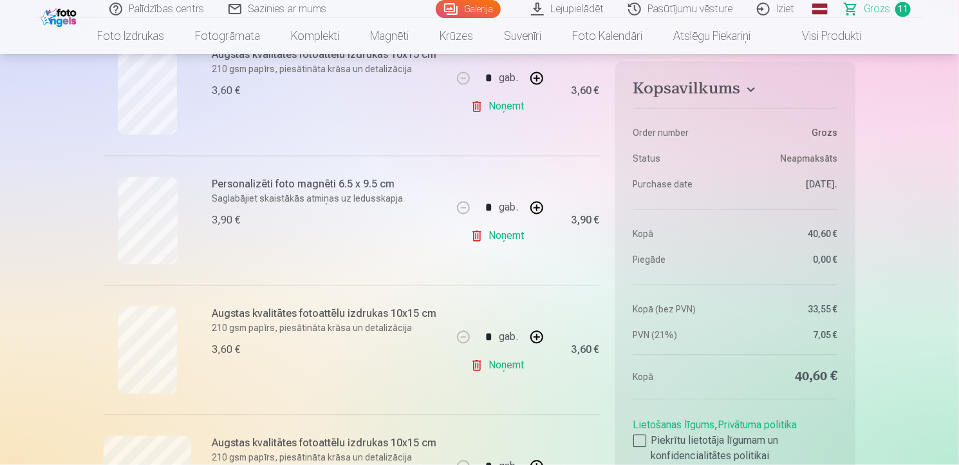
click at [514, 365] on link "Noņemt" at bounding box center [499, 366] width 59 height 26
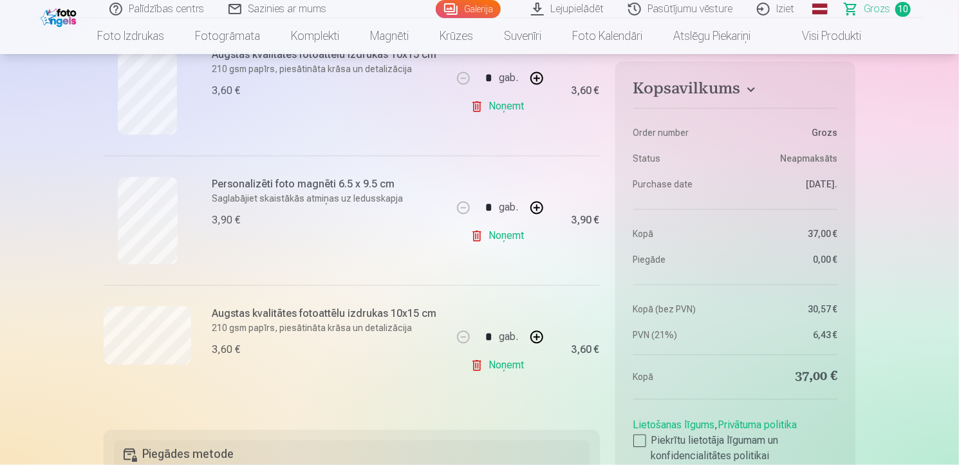
drag, startPoint x: 958, startPoint y: 105, endPoint x: 954, endPoint y: 75, distance: 29.8
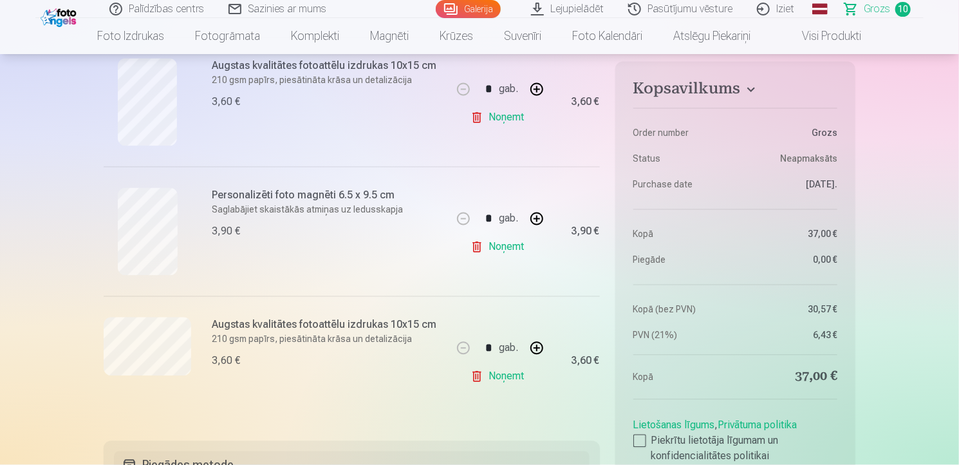
scroll to position [1192, 0]
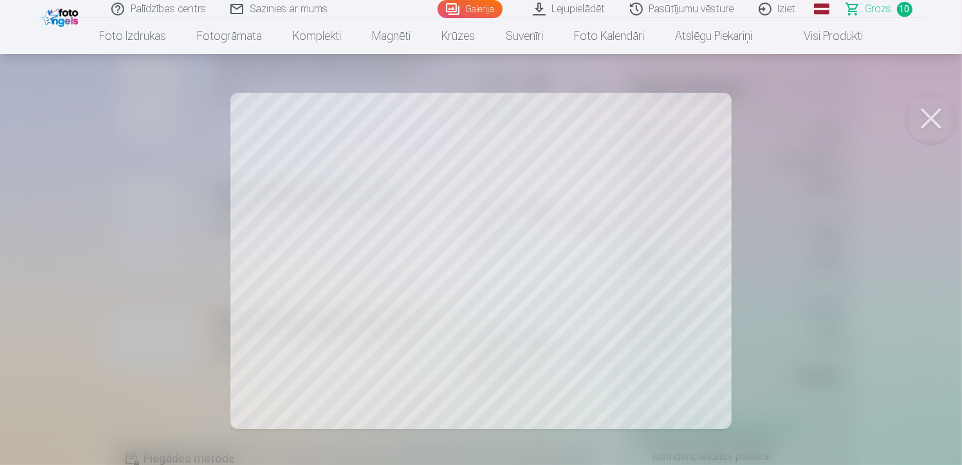
click at [930, 115] on button at bounding box center [930, 118] width 51 height 51
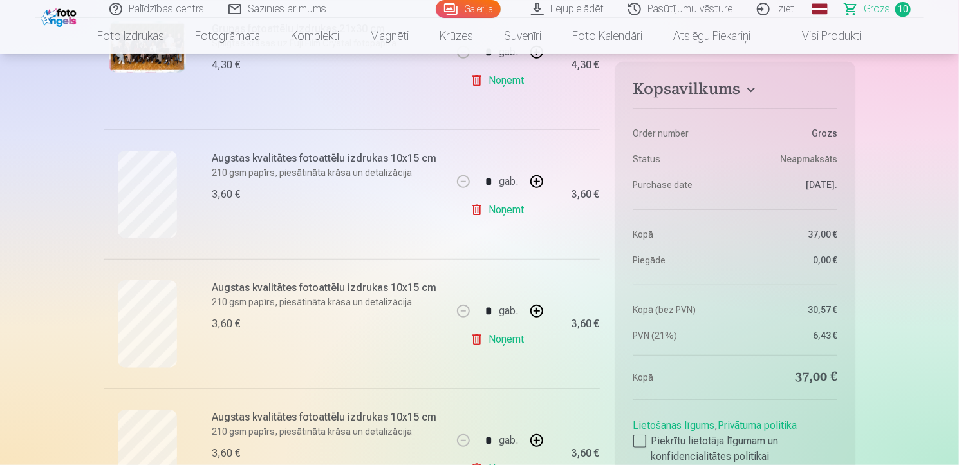
scroll to position [338, 0]
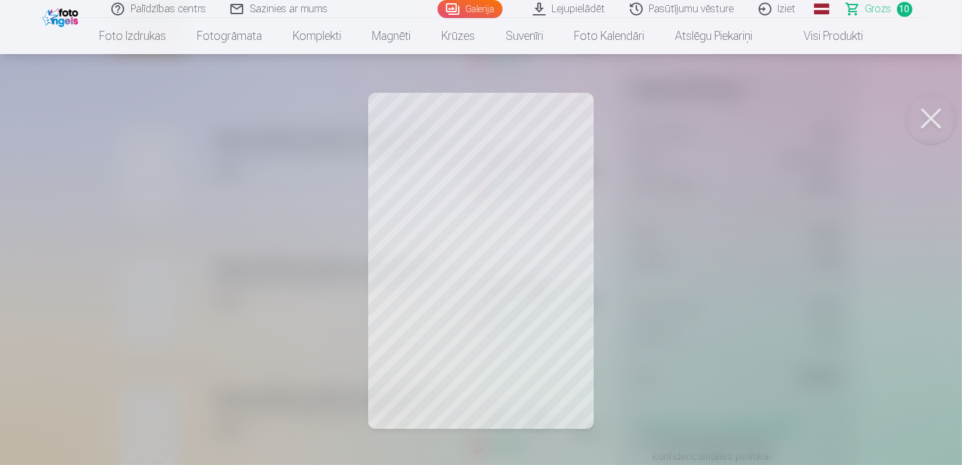
click at [936, 112] on button at bounding box center [930, 118] width 51 height 51
click at [927, 110] on button at bounding box center [930, 118] width 51 height 51
click at [921, 114] on button at bounding box center [930, 118] width 51 height 51
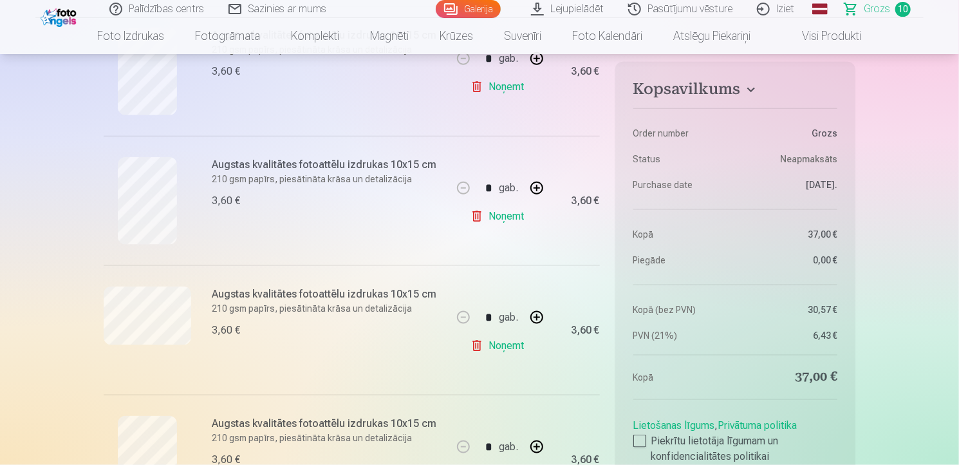
scroll to position [719, 0]
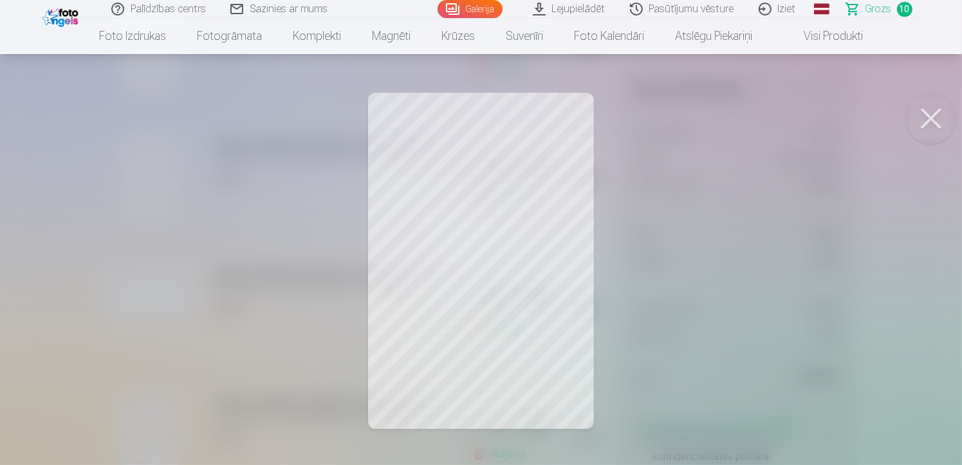
click at [943, 115] on button at bounding box center [930, 118] width 51 height 51
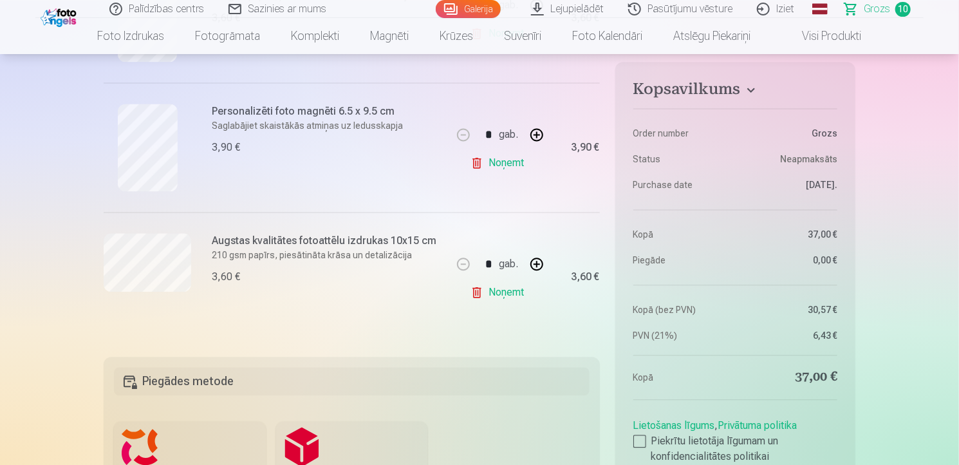
scroll to position [1277, 0]
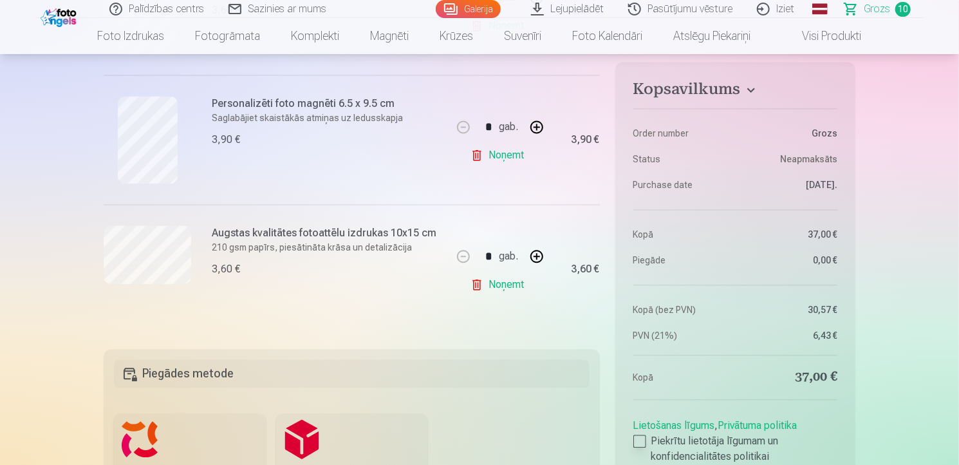
click at [643, 441] on div at bounding box center [639, 440] width 13 height 13
click at [638, 443] on div at bounding box center [639, 440] width 13 height 13
click at [640, 440] on div at bounding box center [639, 440] width 13 height 13
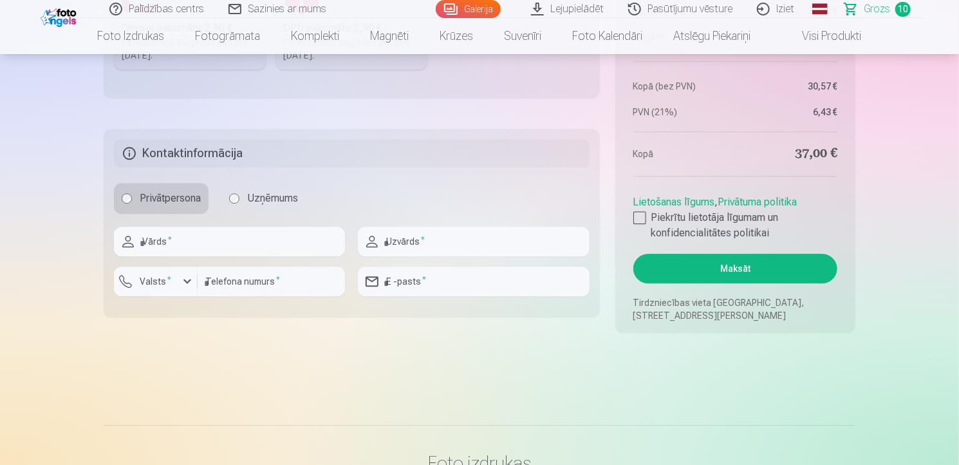
scroll to position [1763, 0]
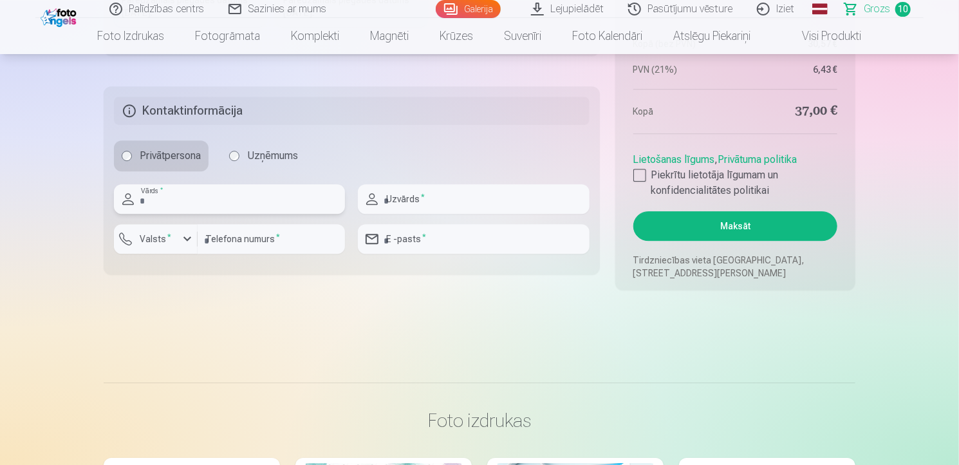
click at [147, 196] on input "text" at bounding box center [229, 199] width 231 height 30
type input "*"
type input "*****"
click at [425, 195] on input "text" at bounding box center [473, 199] width 231 height 30
type input "********"
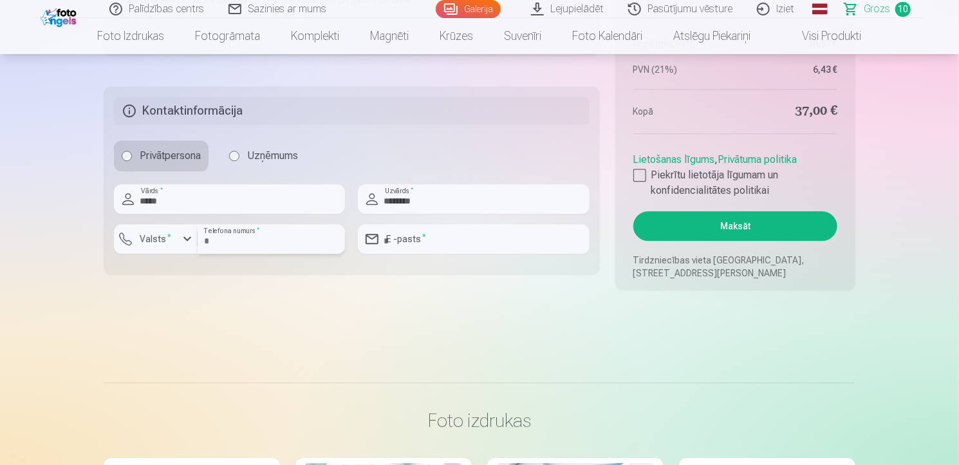
click at [252, 237] on input "number" at bounding box center [271, 239] width 147 height 30
click at [188, 237] on div "button" at bounding box center [187, 238] width 15 height 15
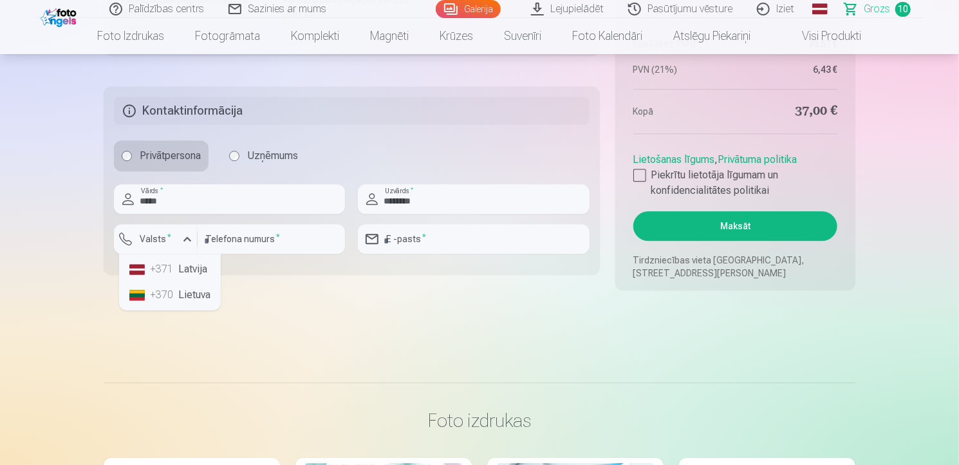
click at [186, 268] on li "+371 Latvija" at bounding box center [169, 269] width 91 height 26
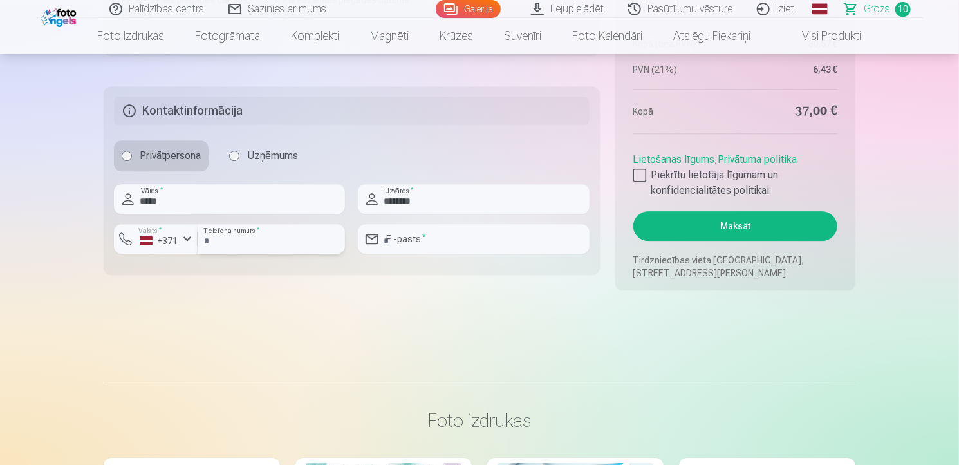
click at [222, 243] on input "number" at bounding box center [271, 239] width 147 height 30
type input "********"
click at [443, 235] on input "email" at bounding box center [473, 239] width 231 height 30
type input "**********"
click at [748, 217] on button "Maksāt" at bounding box center [735, 226] width 204 height 30
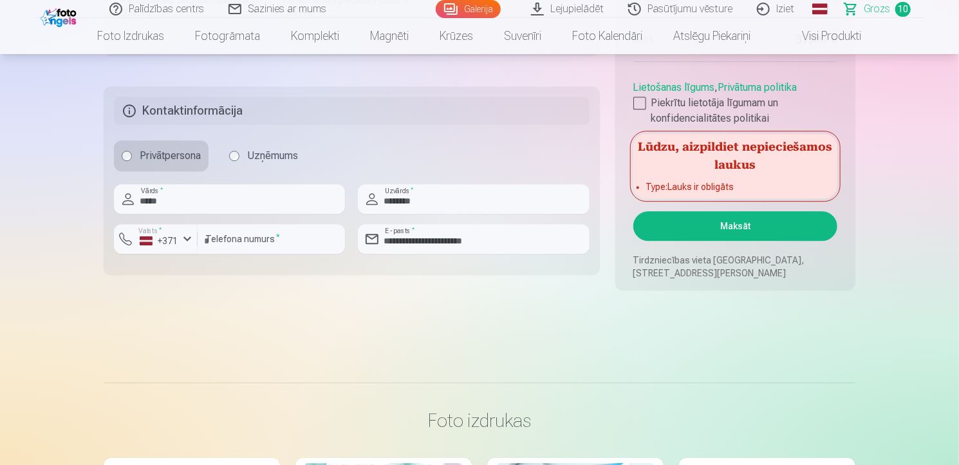
drag, startPoint x: 958, startPoint y: 147, endPoint x: 961, endPoint y: 120, distance: 27.1
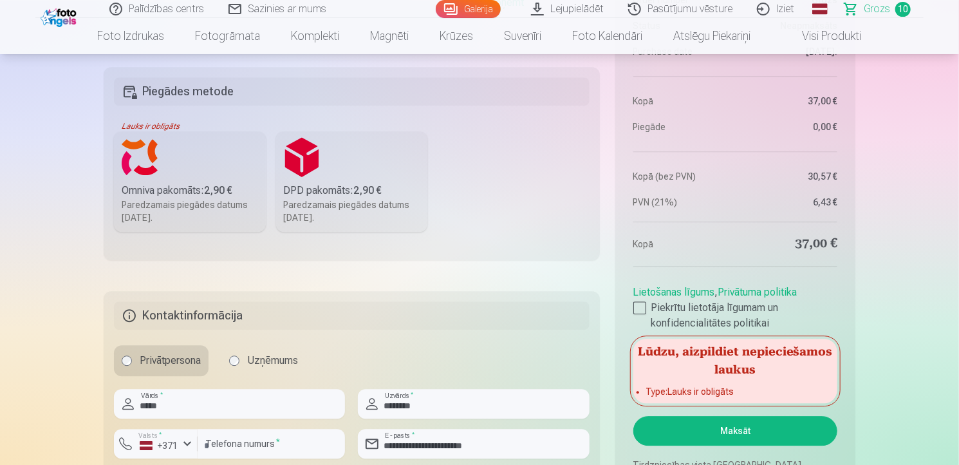
scroll to position [1452, 0]
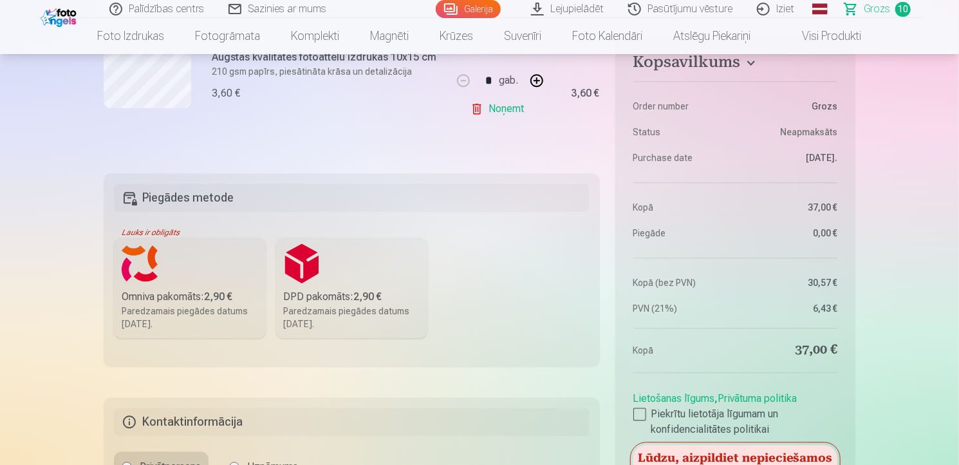
click at [211, 301] on div "Omniva pakomāts : 2,90 €" at bounding box center [190, 296] width 136 height 15
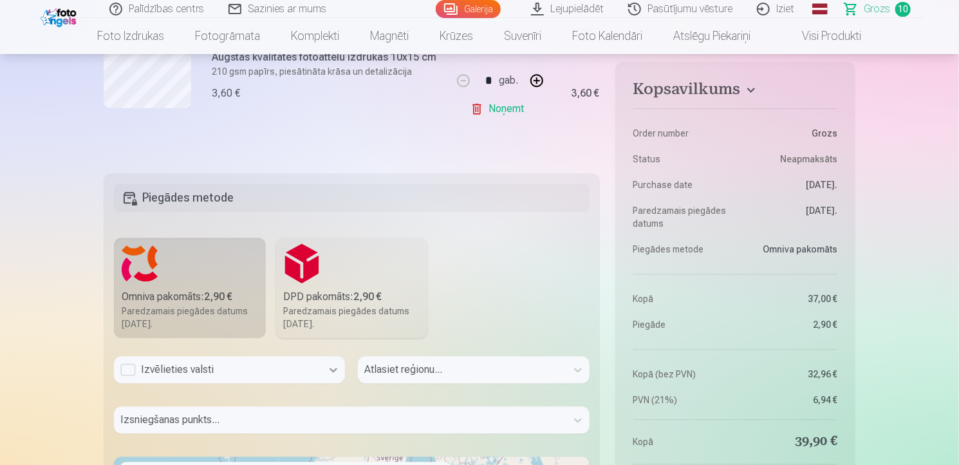
scroll to position [1463, 0]
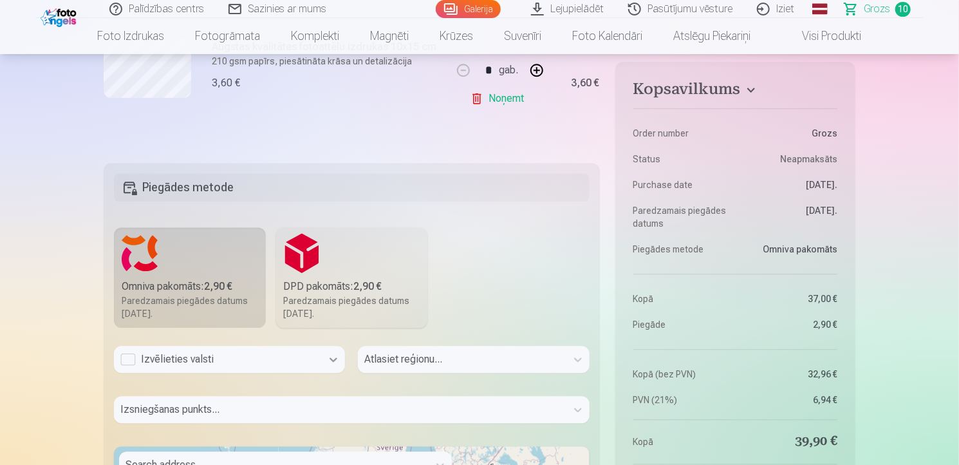
click at [329, 366] on div at bounding box center [333, 358] width 23 height 23
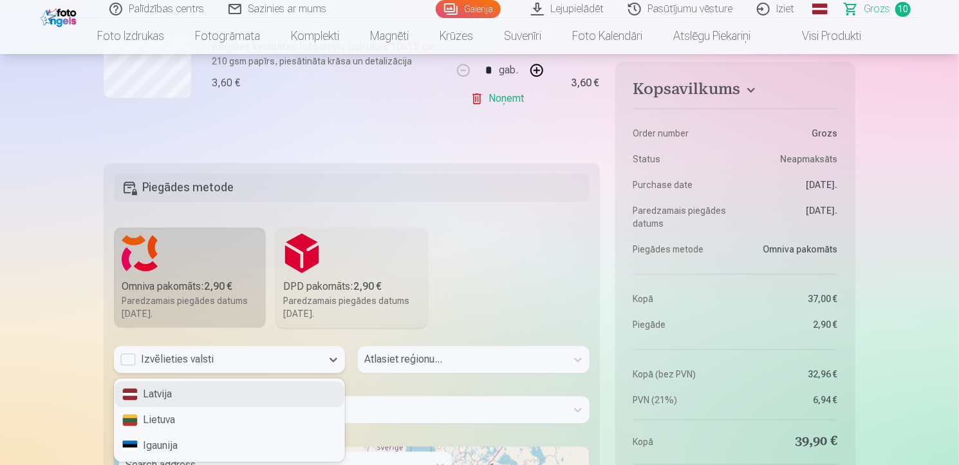
click at [202, 389] on div "Latvija" at bounding box center [230, 394] width 230 height 26
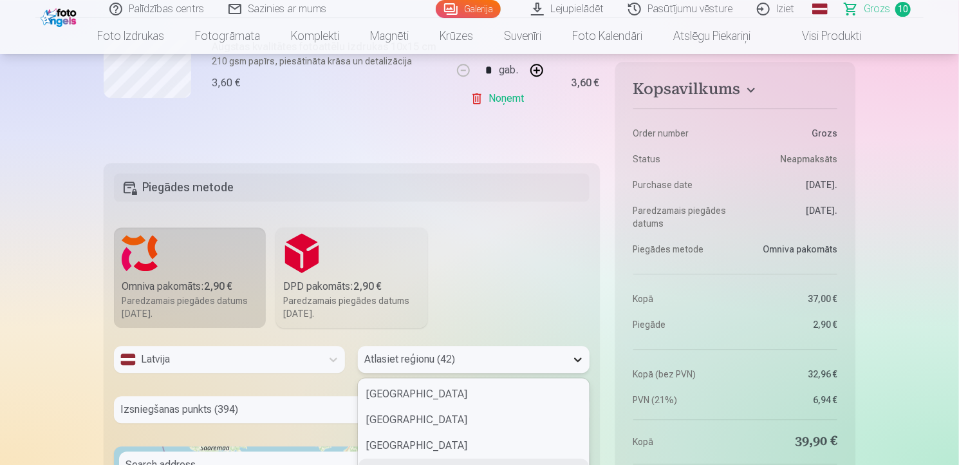
scroll to position [1573, 0]
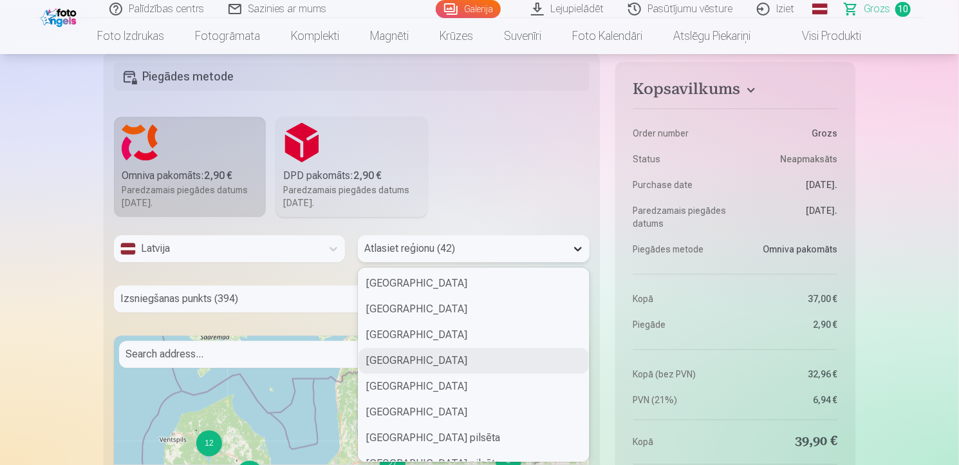
click at [572, 262] on div "42 results available. Use Up and Down to choose options, press Enter to select …" at bounding box center [473, 248] width 231 height 27
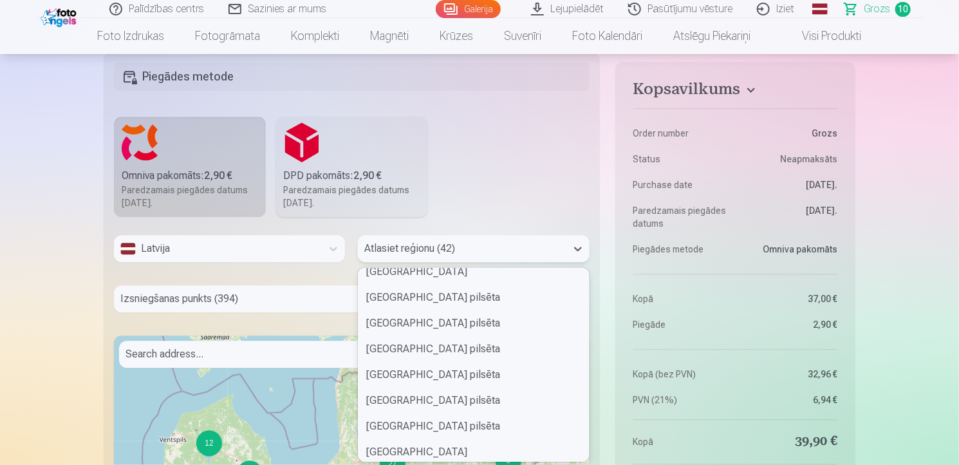
scroll to position [162, 0]
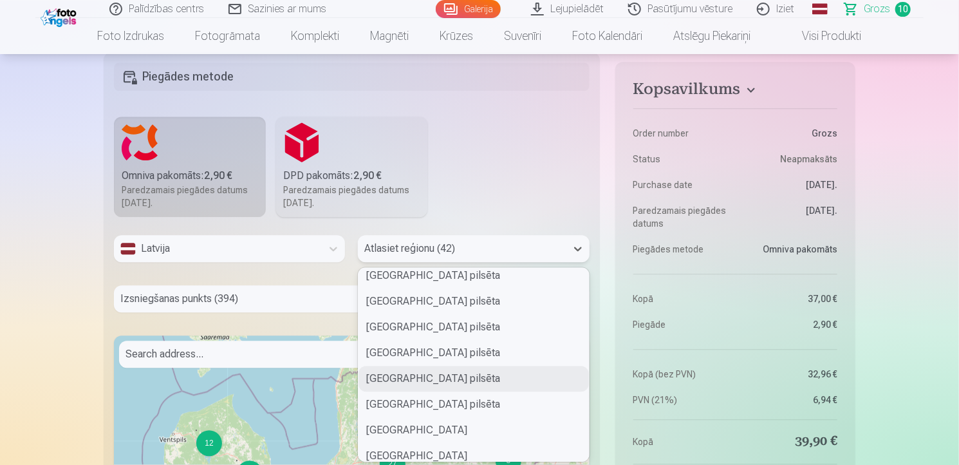
click at [427, 378] on div "Rīgas pilsēta" at bounding box center [473, 378] width 230 height 26
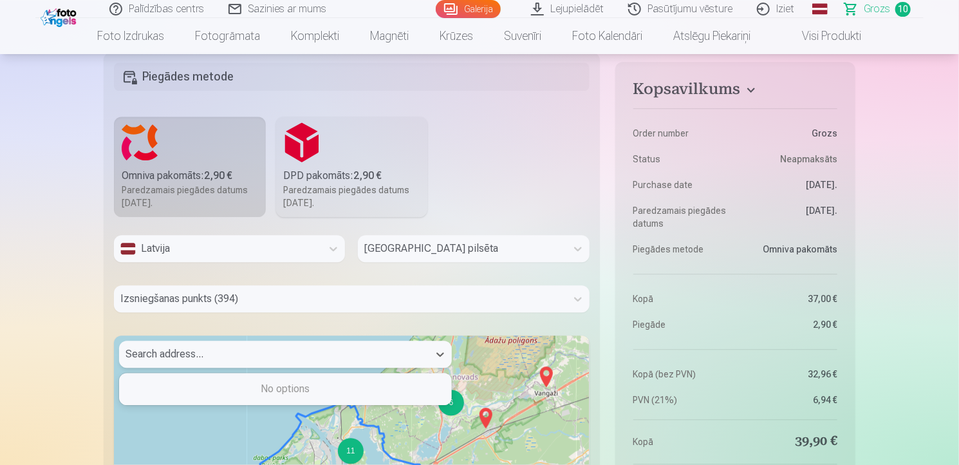
click at [208, 352] on div at bounding box center [273, 354] width 297 height 18
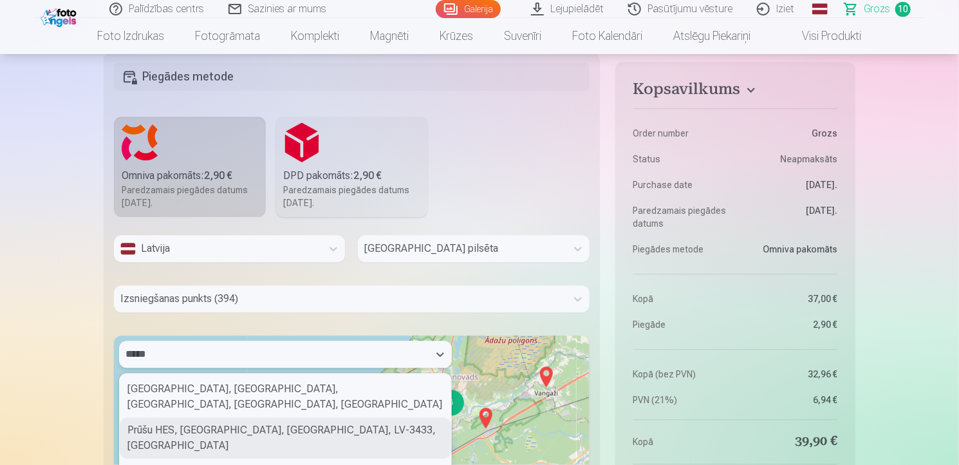
scroll to position [1638, 0]
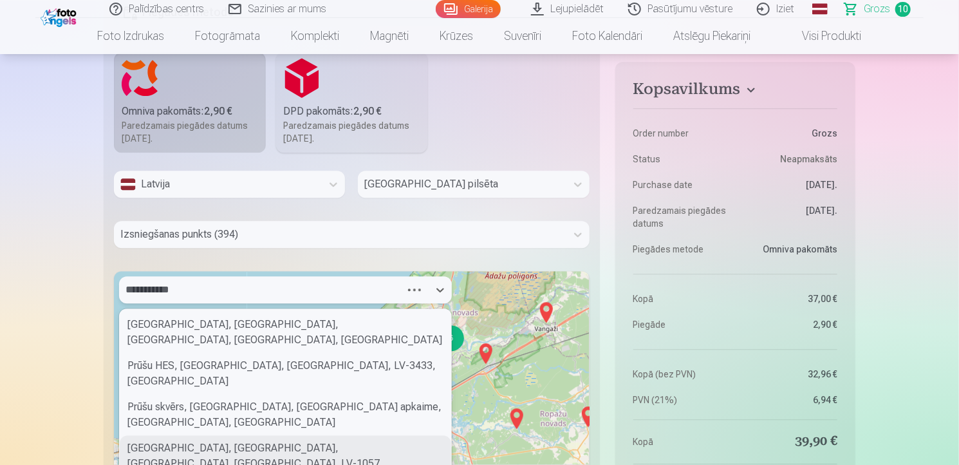
type input "**********"
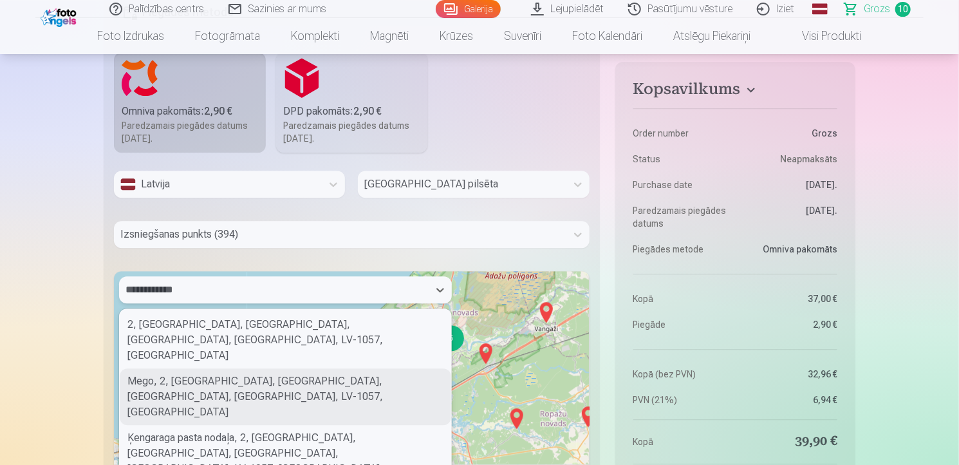
click at [283, 368] on div "Mego, 2, Prūšu iela, Ķengarags, Latgales apkaime, Riga, LV-1057, Latvia" at bounding box center [285, 396] width 331 height 57
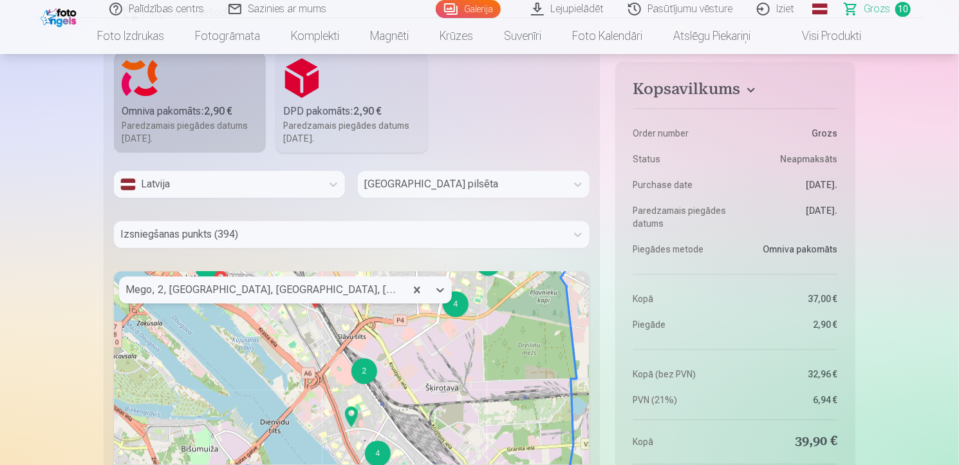
click at [261, 235] on div at bounding box center [339, 234] width 439 height 18
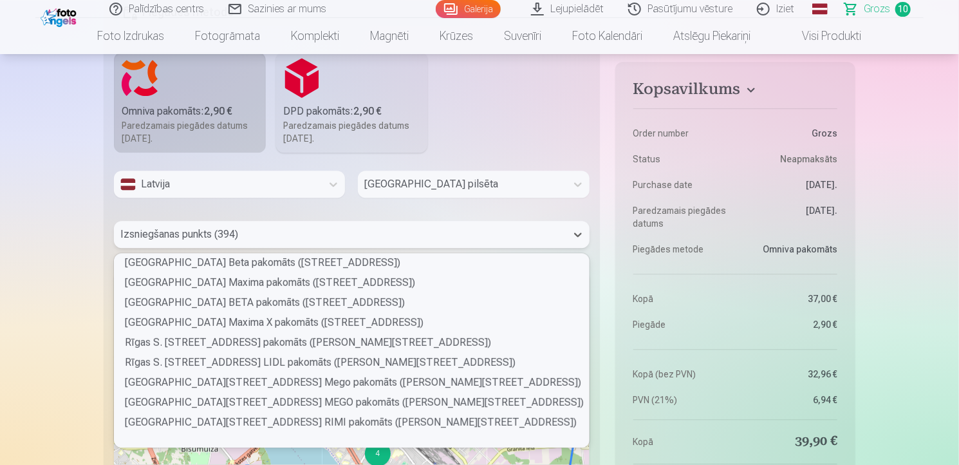
scroll to position [5019, 0]
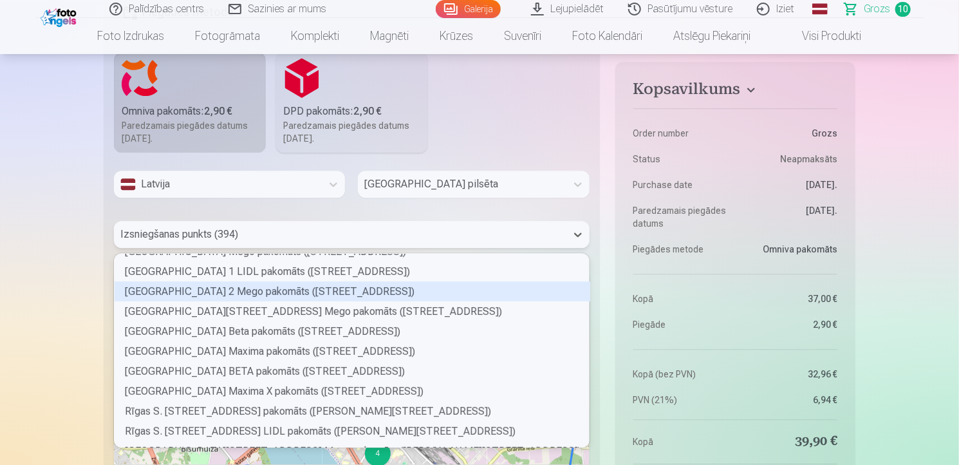
click at [340, 293] on div "Rīgas Prūšu ielas 2 Mego pakomāts (Prūšu iela 2)" at bounding box center [353, 291] width 476 height 20
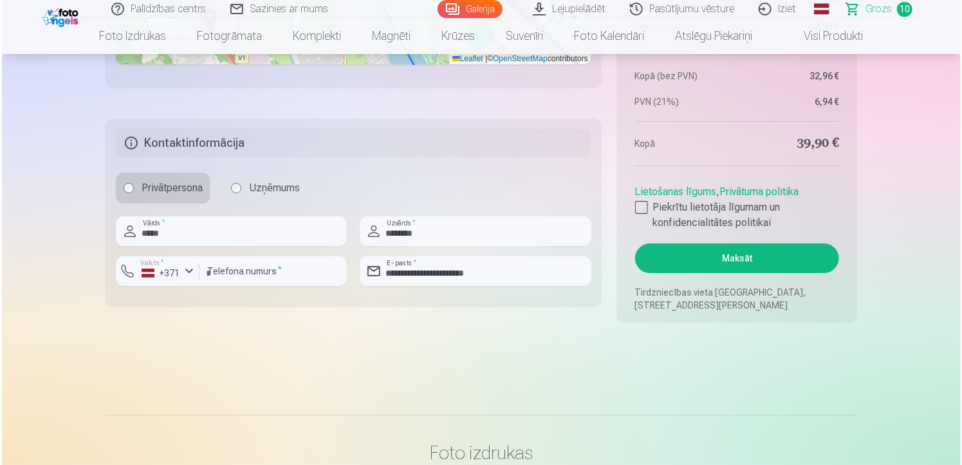
scroll to position [2174, 0]
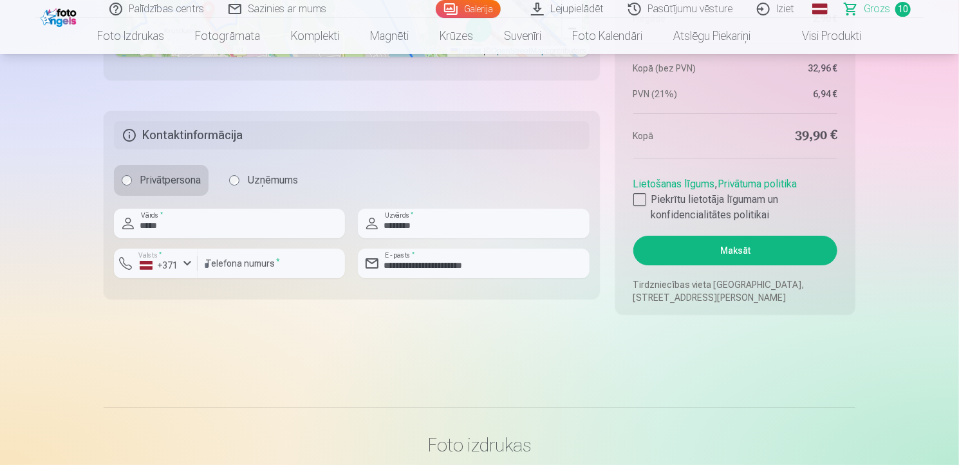
click at [774, 251] on button "Maksāt" at bounding box center [735, 251] width 204 height 30
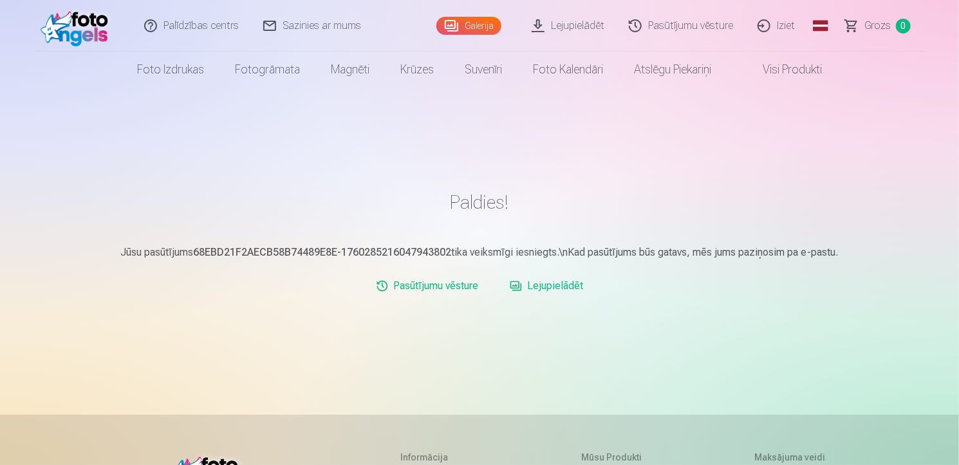
click at [790, 29] on link "Iziet" at bounding box center [777, 25] width 62 height 51
